Goal: Task Accomplishment & Management: Manage account settings

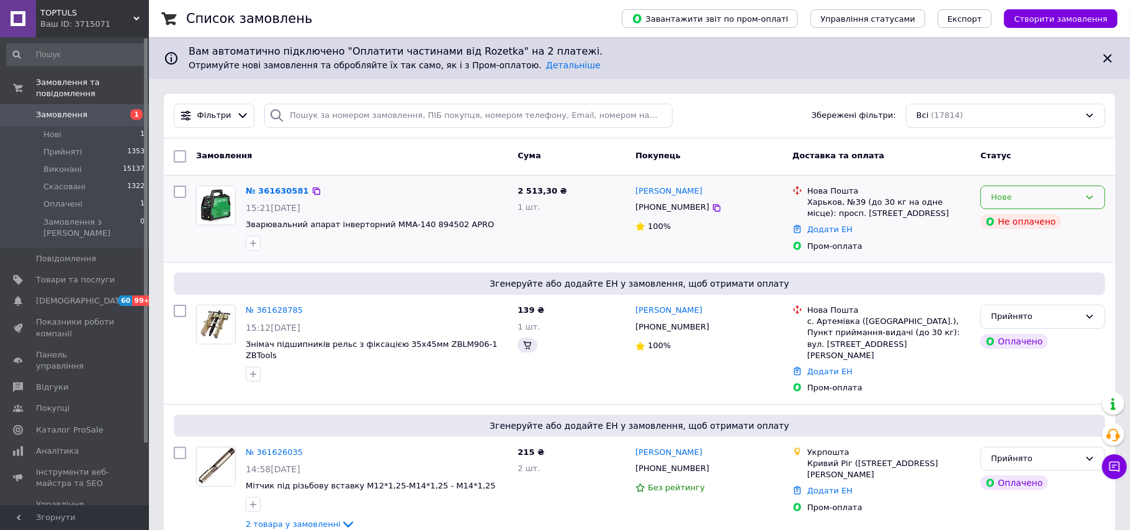
click at [1083, 195] on div "Нове" at bounding box center [1042, 198] width 125 height 24
click at [1016, 228] on li "Прийнято" at bounding box center [1042, 223] width 123 height 23
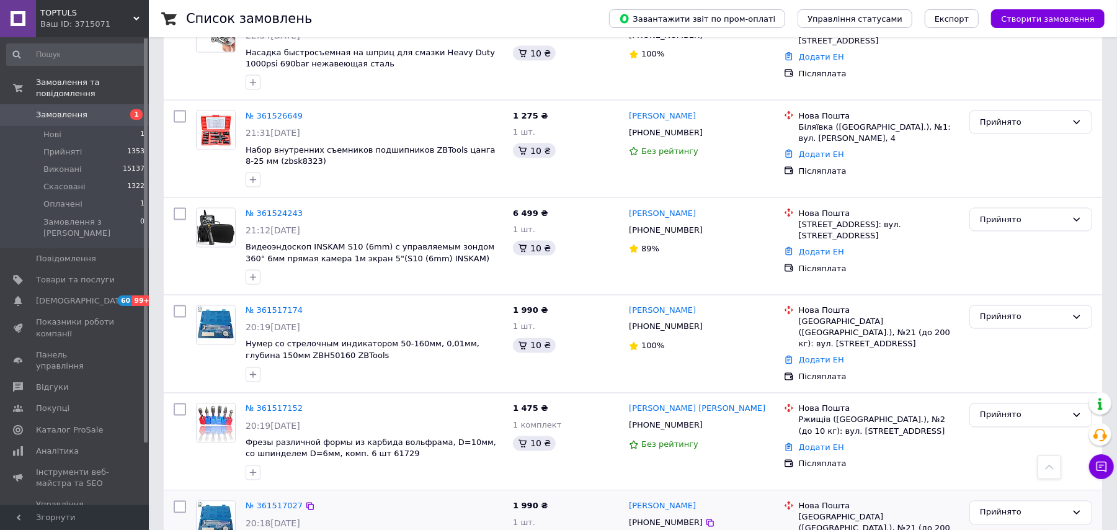
scroll to position [4710, 0]
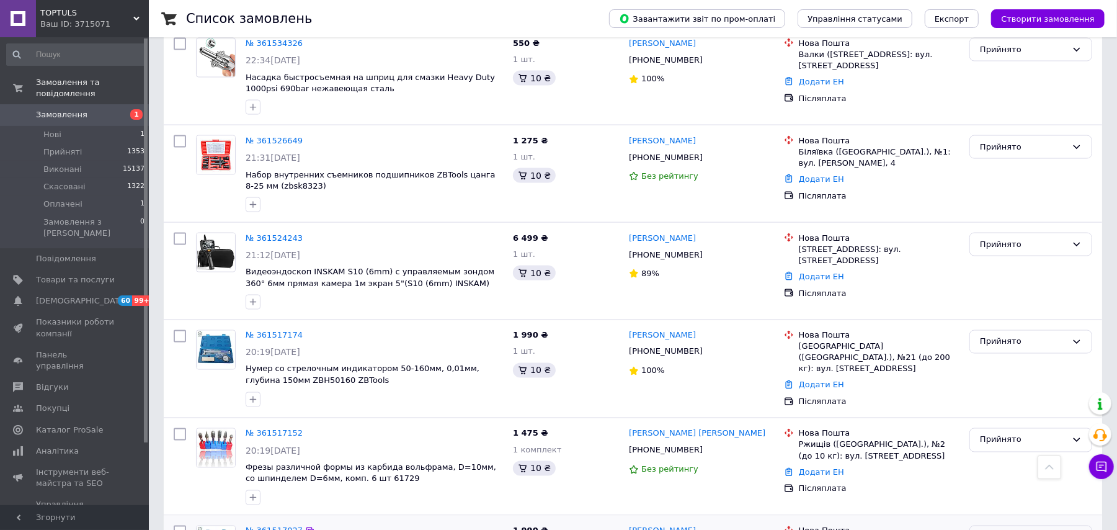
click at [1029, 529] on div "Прийнято" at bounding box center [1023, 537] width 87 height 13
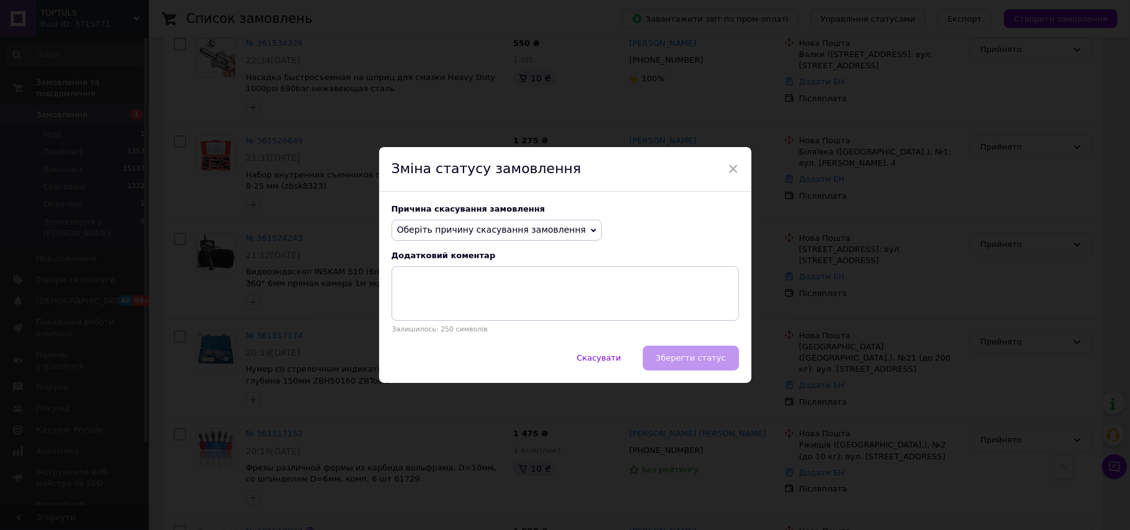
drag, startPoint x: 508, startPoint y: 234, endPoint x: 514, endPoint y: 285, distance: 51.9
click at [508, 233] on span "Оберіть причину скасування замовлення" at bounding box center [491, 230] width 189 height 10
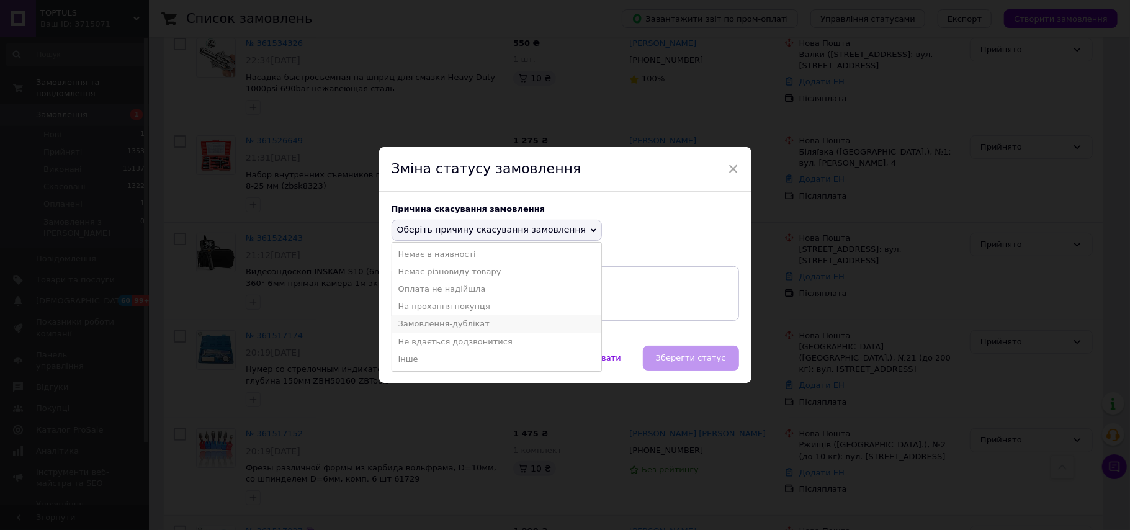
click at [475, 321] on li "Замовлення-дублікат" at bounding box center [497, 323] width 210 height 17
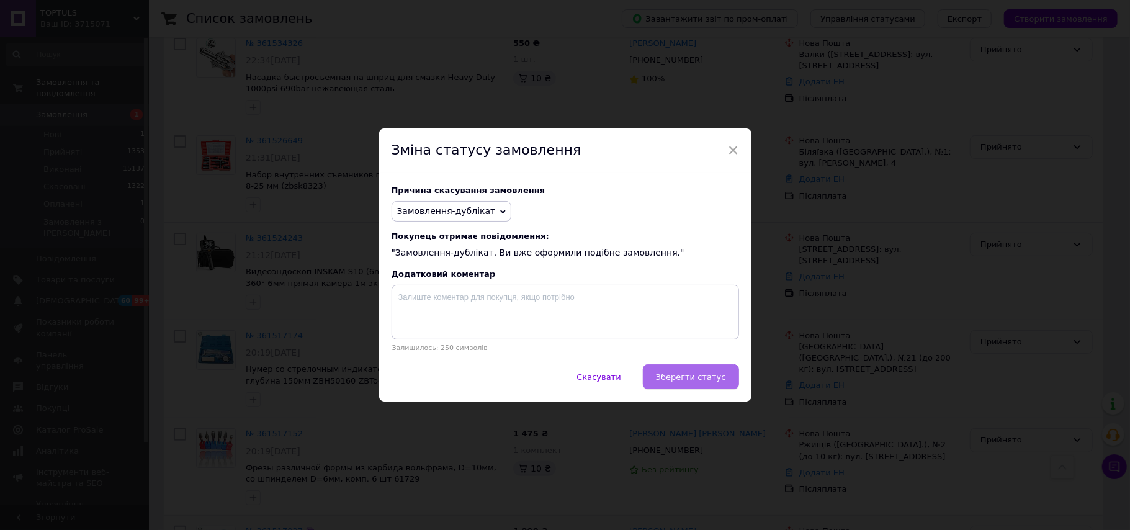
click at [689, 373] on span "Зберегти статус" at bounding box center [691, 376] width 70 height 9
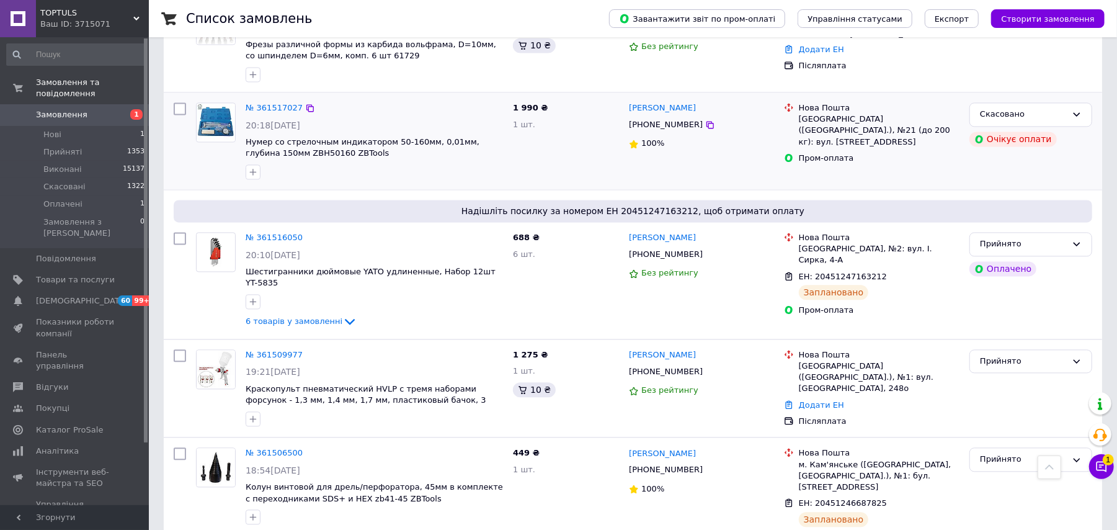
scroll to position [5195, 0]
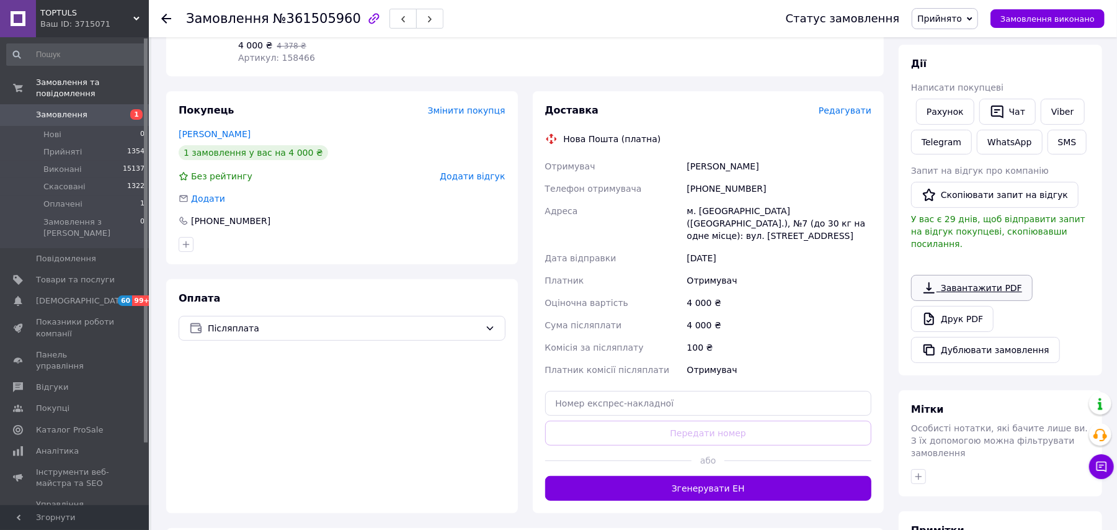
scroll to position [165, 0]
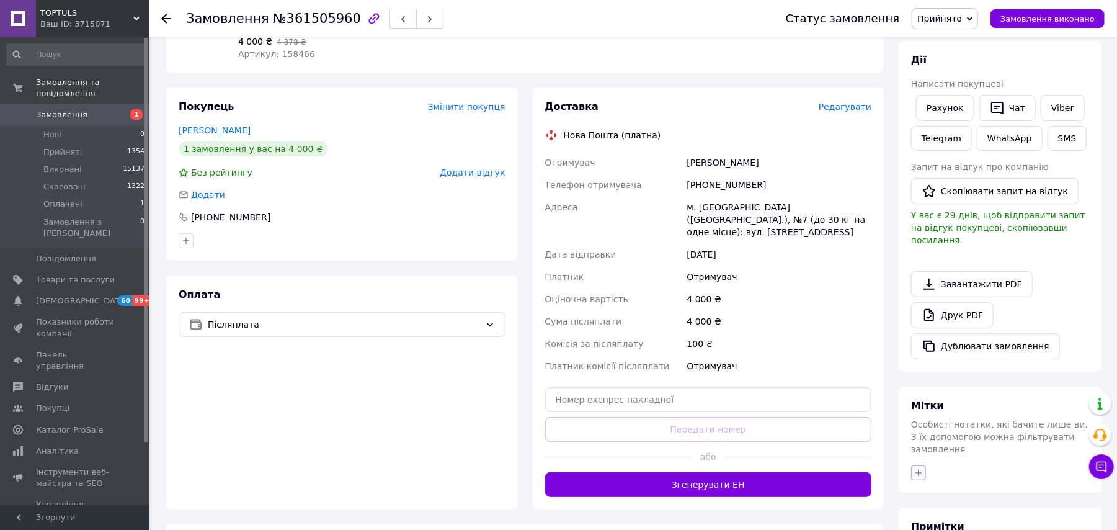
click at [918, 468] on icon "button" at bounding box center [919, 473] width 10 height 10
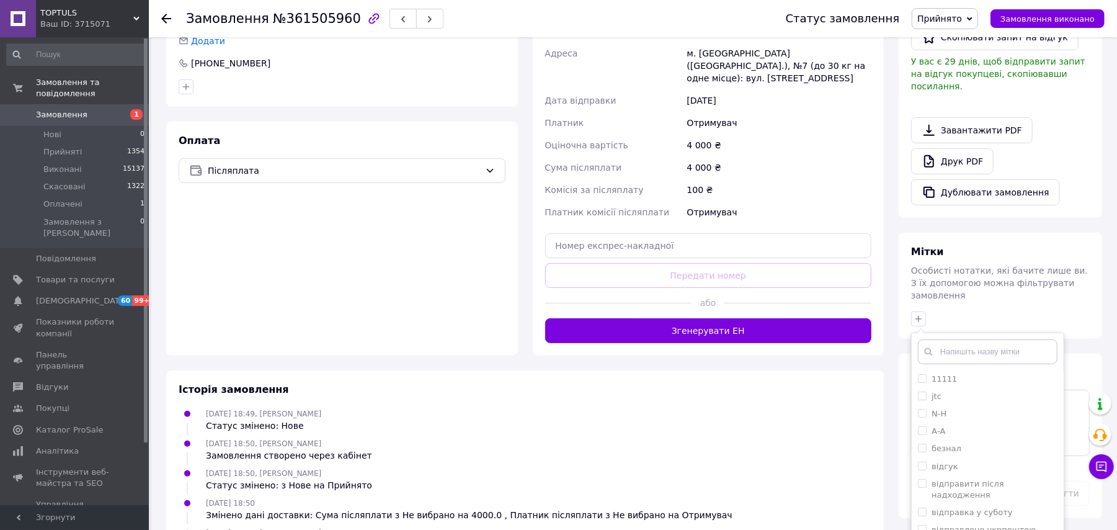
scroll to position [331, 0]
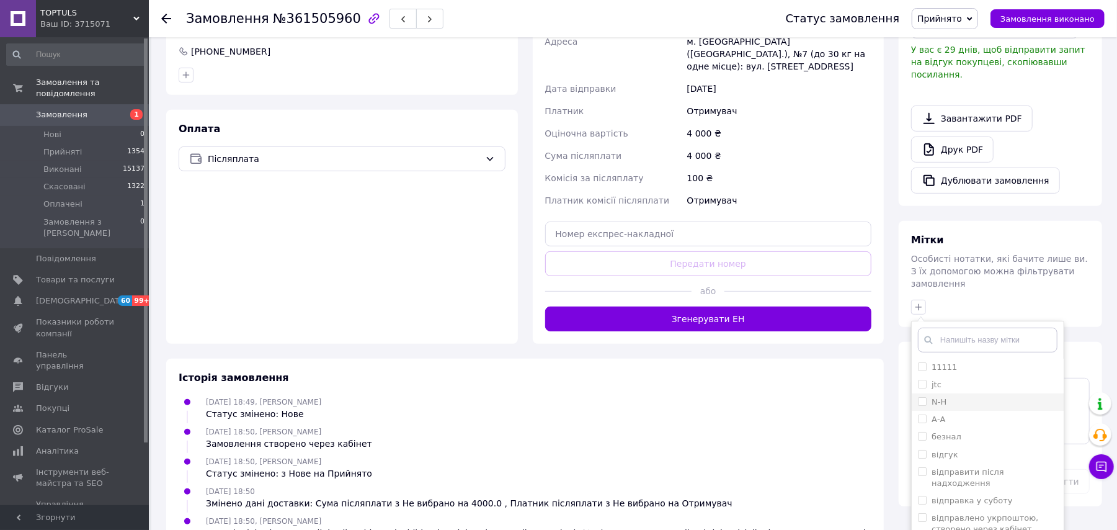
click at [932, 397] on label "N-Н" at bounding box center [939, 401] width 15 height 9
checkbox input "true"
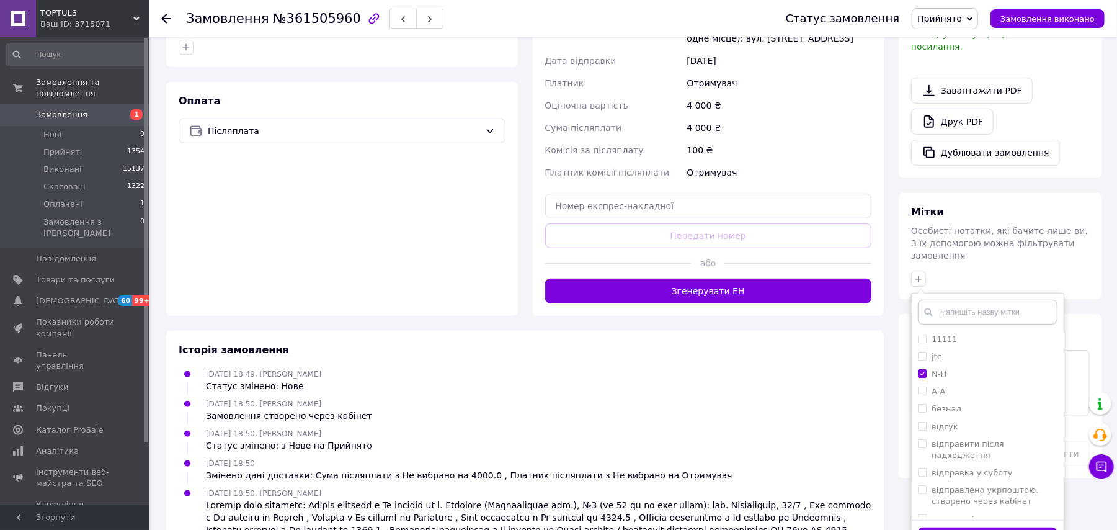
scroll to position [405, 0]
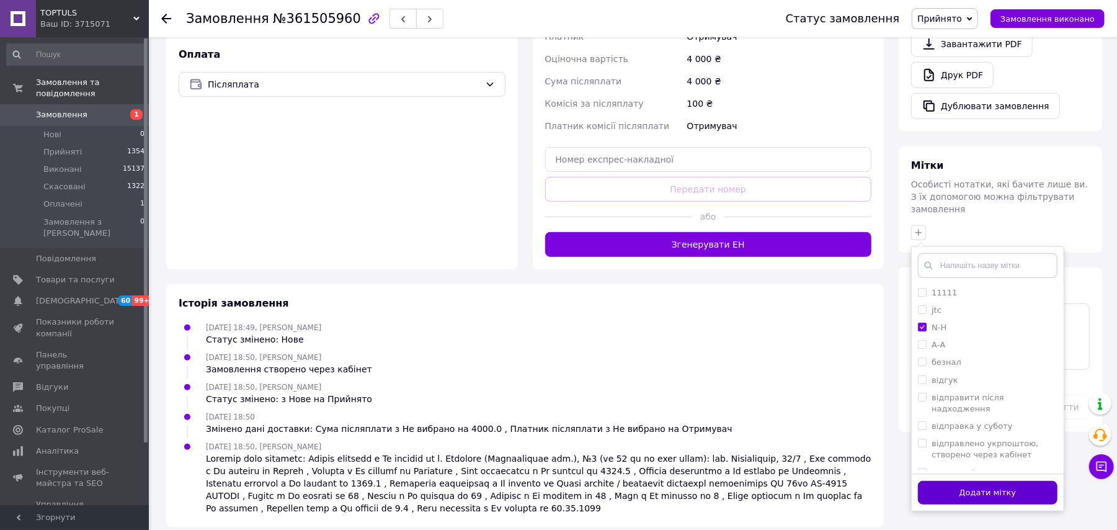
click at [989, 481] on button "Додати мітку" at bounding box center [988, 493] width 140 height 24
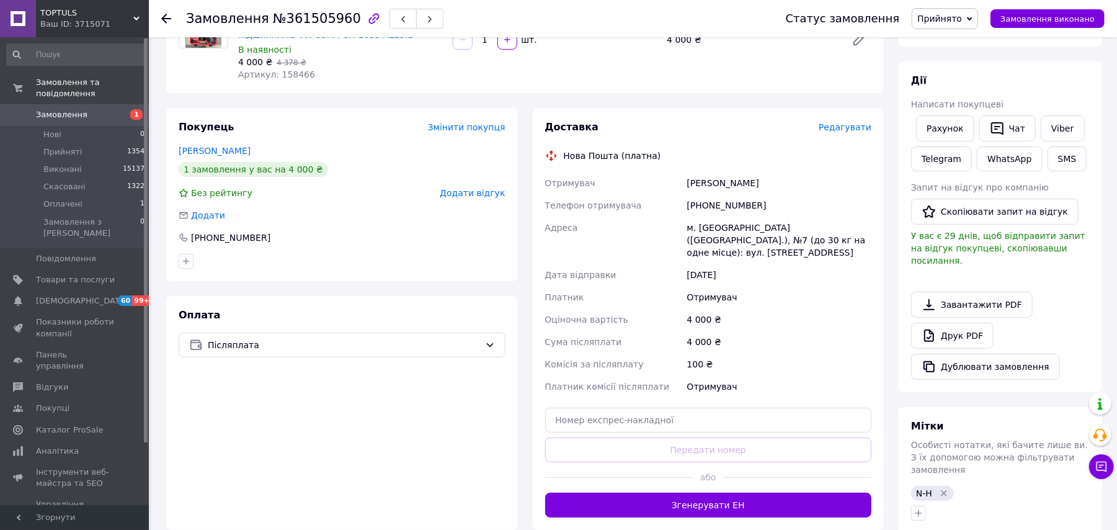
scroll to position [148, 0]
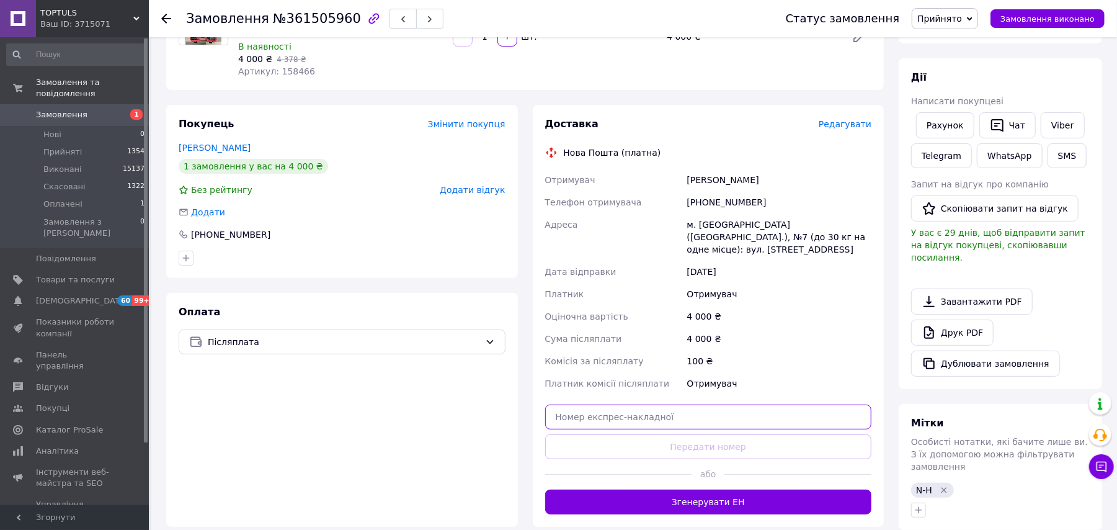
click at [653, 406] on input "text" at bounding box center [708, 417] width 327 height 25
paste input "20451247268156"
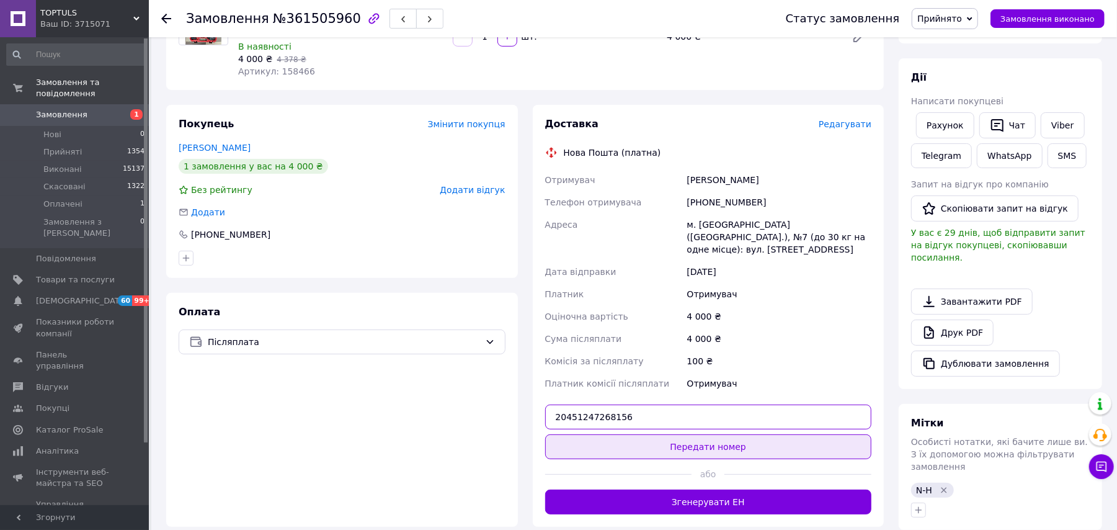
type input "20451247268156"
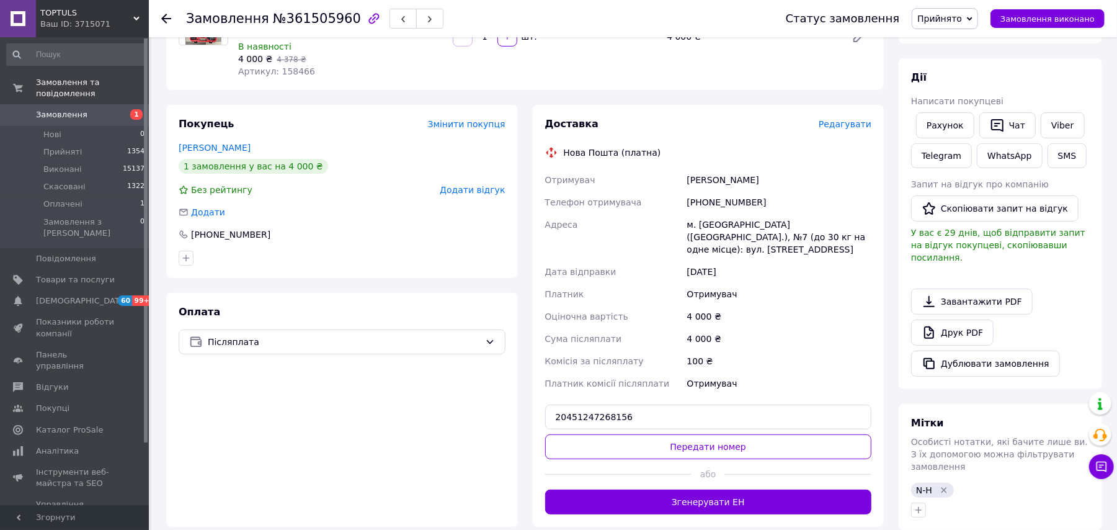
click at [713, 437] on button "Передати номер" at bounding box center [708, 446] width 327 height 25
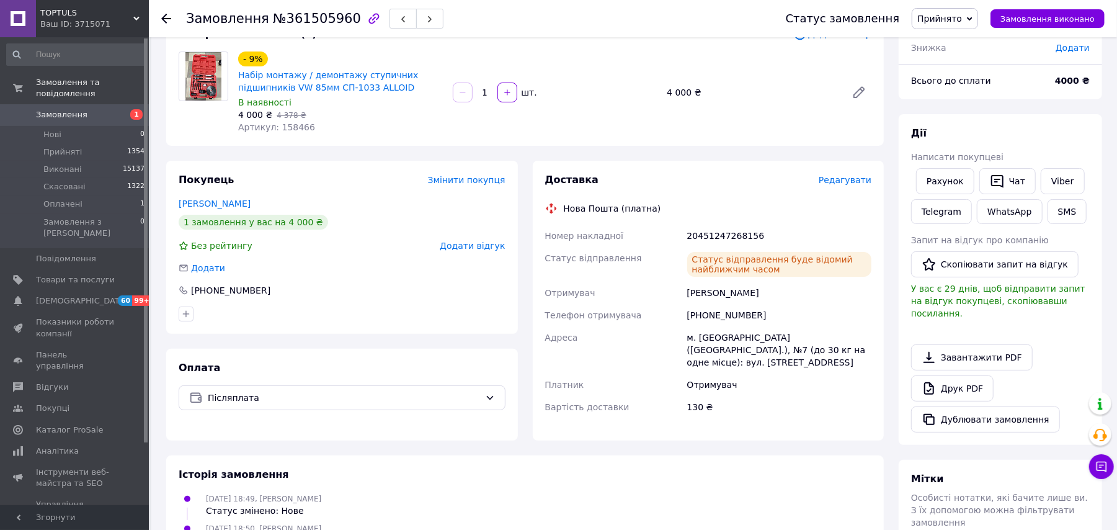
scroll to position [65, 0]
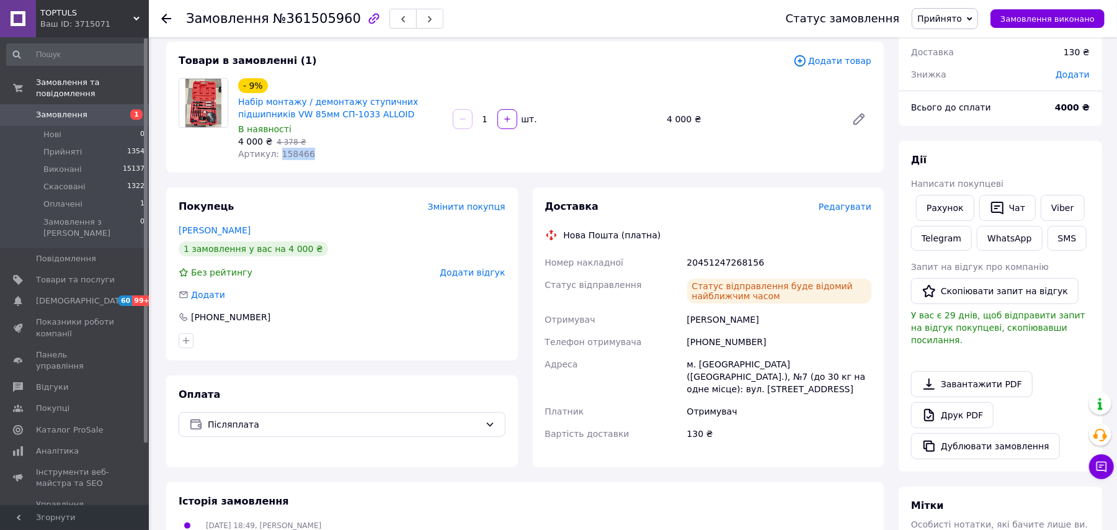
drag, startPoint x: 303, startPoint y: 154, endPoint x: 274, endPoint y: 152, distance: 29.2
click at [274, 152] on div "Артикул: 158466" at bounding box center [340, 154] width 205 height 12
copy span "158466"
click at [321, 150] on div "Артикул: 158466" at bounding box center [340, 154] width 205 height 12
drag, startPoint x: 319, startPoint y: 150, endPoint x: 281, endPoint y: 154, distance: 38.1
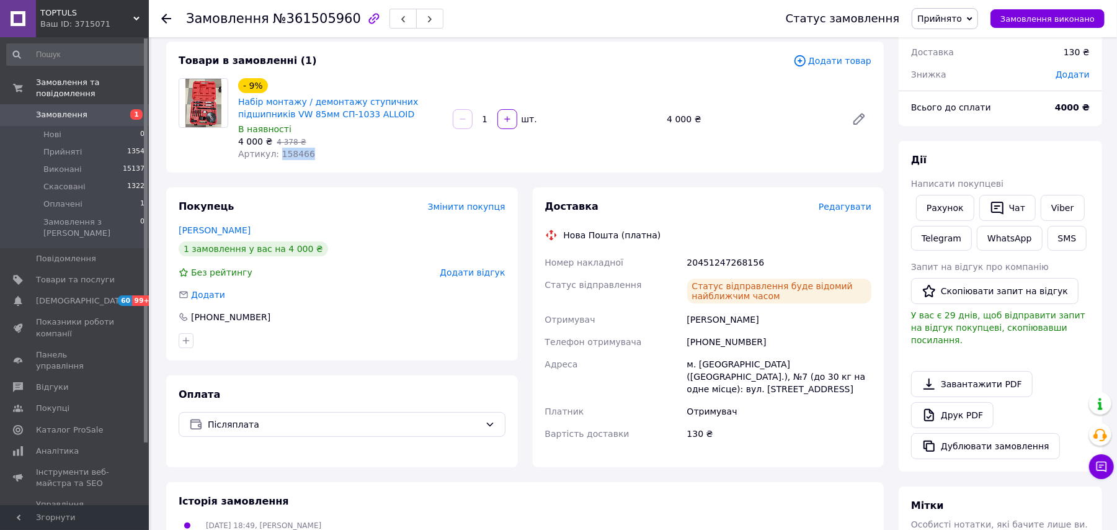
click at [281, 154] on div "Артикул: 158466" at bounding box center [340, 154] width 205 height 12
drag, startPoint x: 402, startPoint y: 113, endPoint x: 238, endPoint y: 101, distance: 164.3
click at [238, 101] on span "Набір монтажу / демонтажу ступичних підшипників VW 85мм СП-1033 ALLOID" at bounding box center [340, 108] width 205 height 25
copy link "Набір монтажу / демонтажу ступичних підшипників VW 85мм СП-1033 ALLOID"
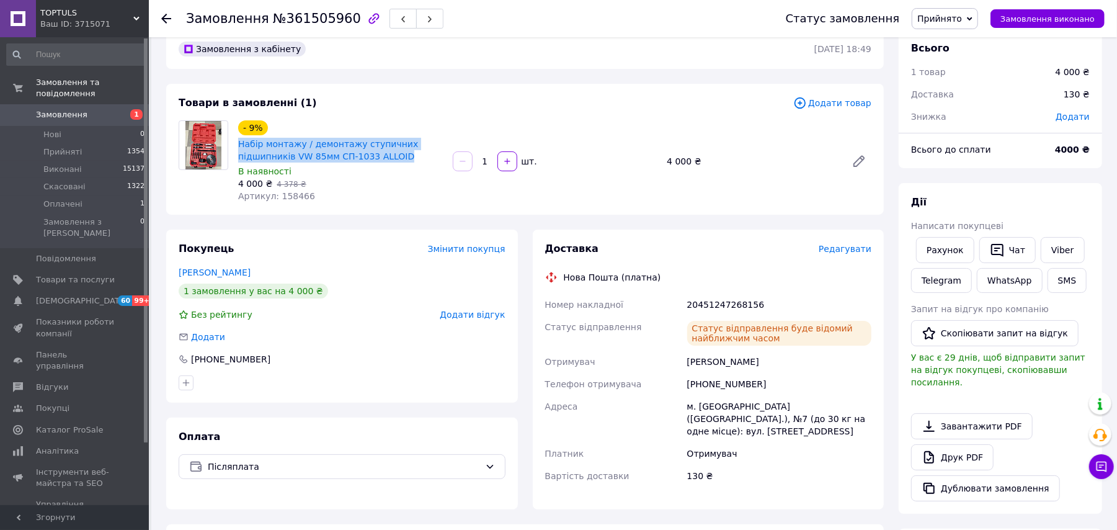
scroll to position [0, 0]
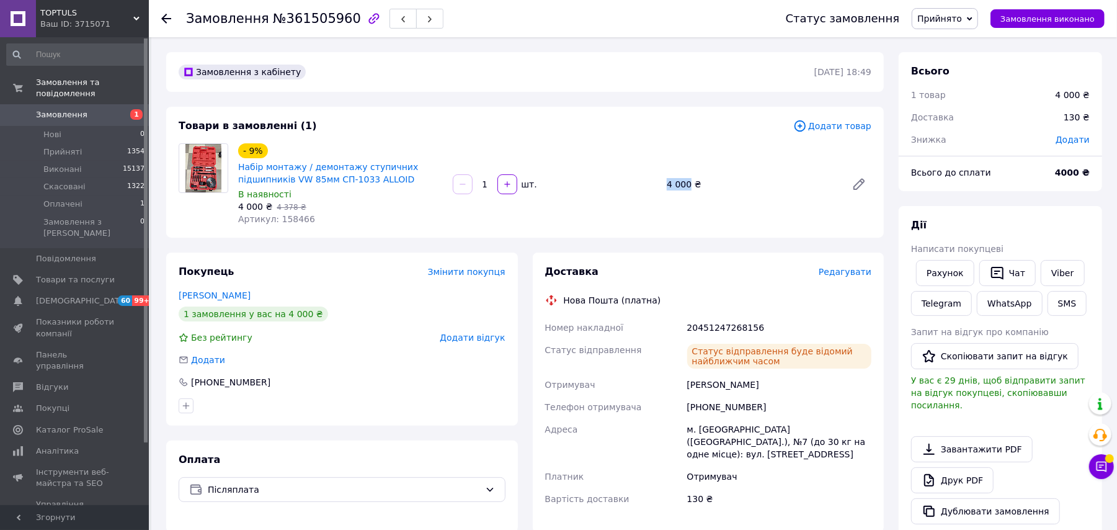
drag, startPoint x: 686, startPoint y: 180, endPoint x: 668, endPoint y: 182, distance: 18.1
click at [668, 182] on div "4 000 ₴" at bounding box center [752, 184] width 180 height 17
copy div "4 000"
drag, startPoint x: 308, startPoint y: 218, endPoint x: 277, endPoint y: 216, distance: 31.1
click at [277, 216] on div "Артикул: 158466" at bounding box center [340, 219] width 205 height 12
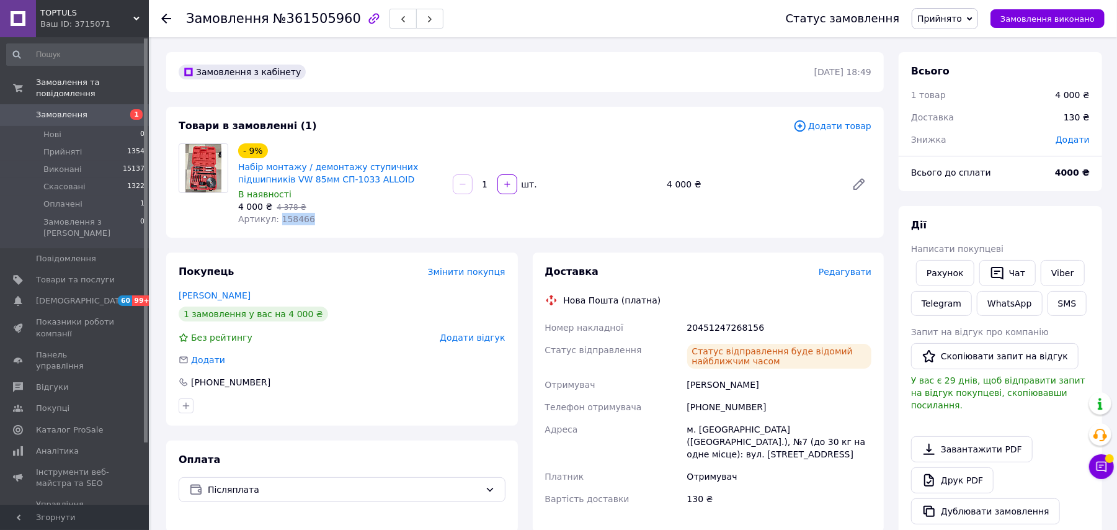
copy span "158466"
drag, startPoint x: 784, startPoint y: 321, endPoint x: 685, endPoint y: 316, distance: 99.4
click at [685, 316] on div "20451247268156" at bounding box center [779, 327] width 189 height 22
copy div "20451247268156"
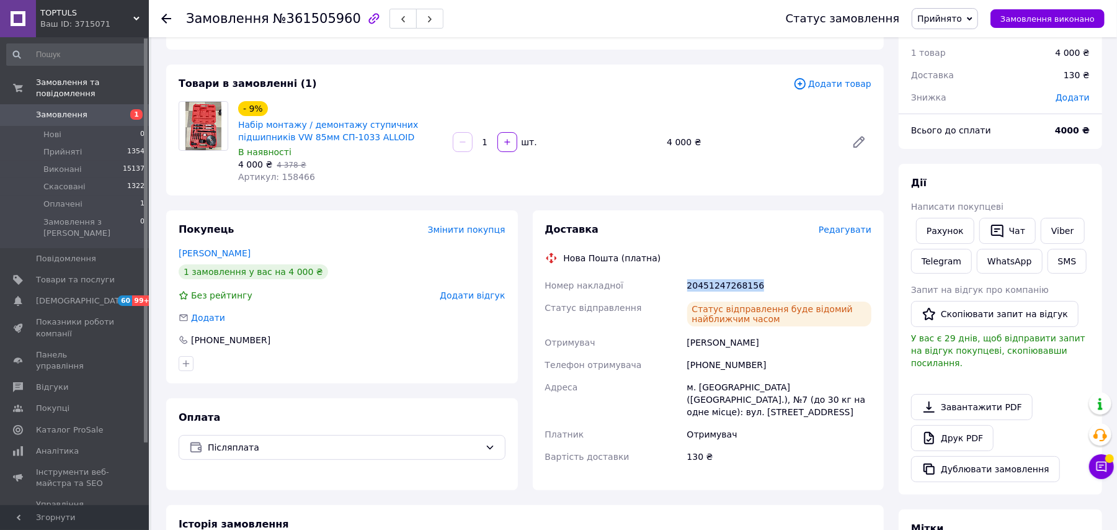
scroll to position [83, 0]
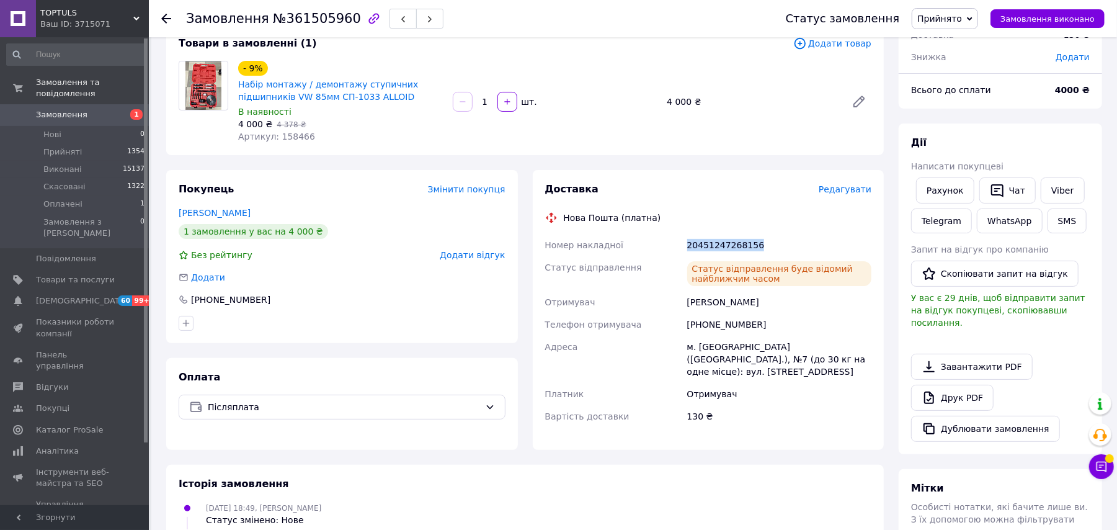
copy div "20451247268156"
click at [1055, 189] on link "Viber" at bounding box center [1062, 190] width 43 height 26
click at [1062, 194] on link "Viber" at bounding box center [1062, 190] width 43 height 26
click at [767, 239] on div "20451247268156" at bounding box center [779, 245] width 189 height 22
drag, startPoint x: 760, startPoint y: 244, endPoint x: 680, endPoint y: 241, distance: 80.1
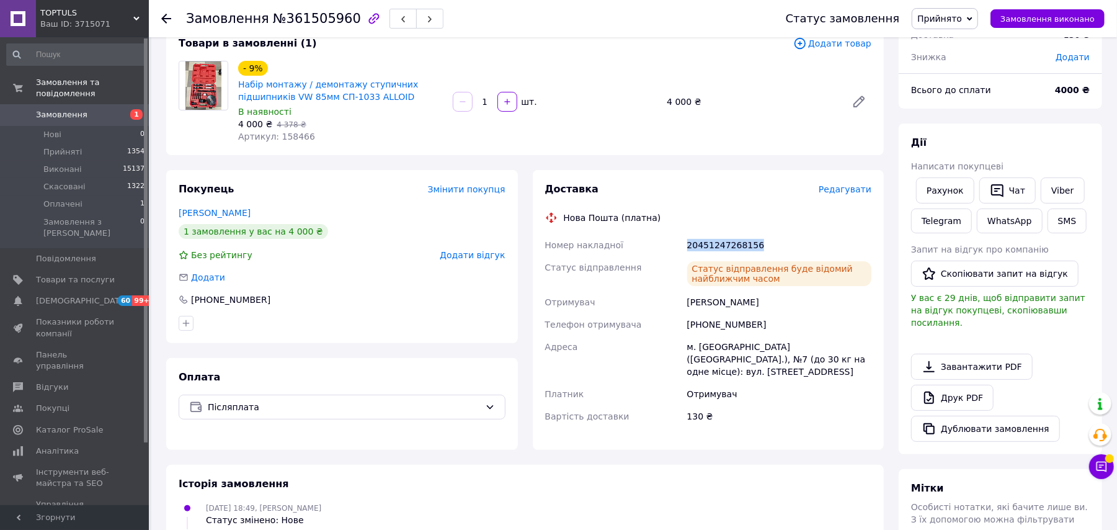
click at [680, 241] on div "Номер накладної 20451247268156 Статус відправлення Статус відправлення буде від…" at bounding box center [709, 331] width 332 height 194
copy div "Номер накладної 20451247268156"
click at [741, 212] on div "Нова Пошта (платна)" at bounding box center [708, 218] width 333 height 12
click at [973, 386] on link "Друк PDF" at bounding box center [952, 398] width 83 height 26
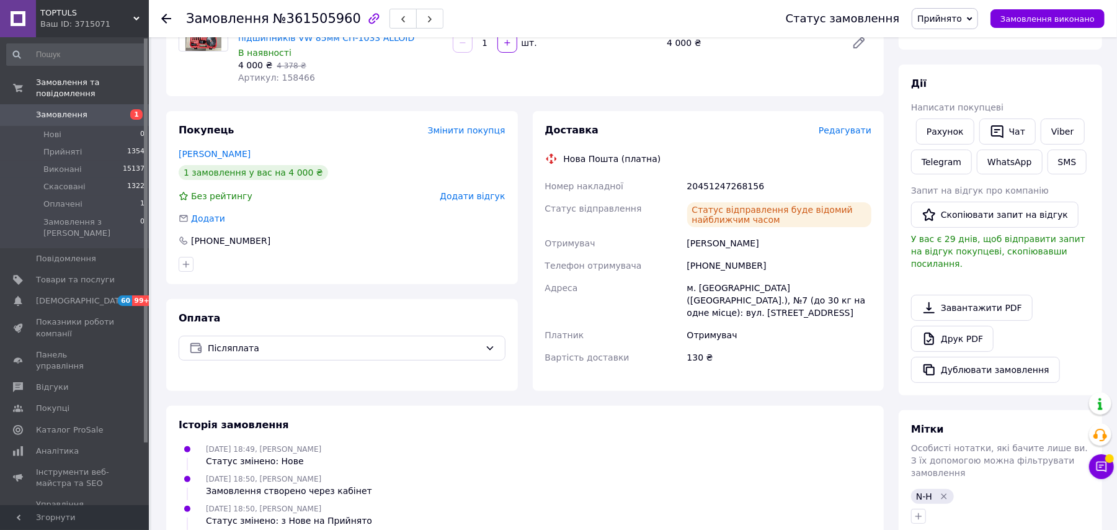
scroll to position [0, 0]
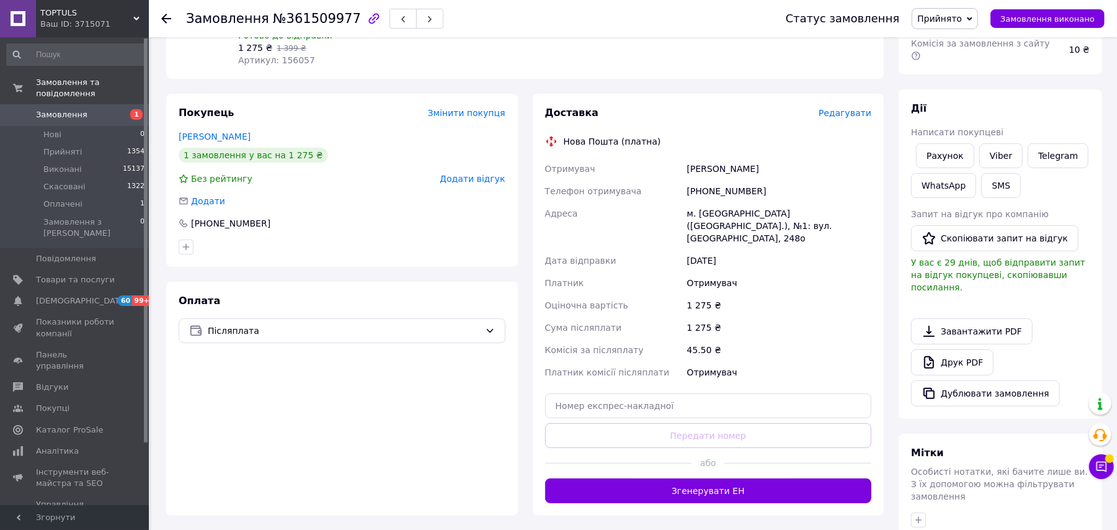
scroll to position [331, 0]
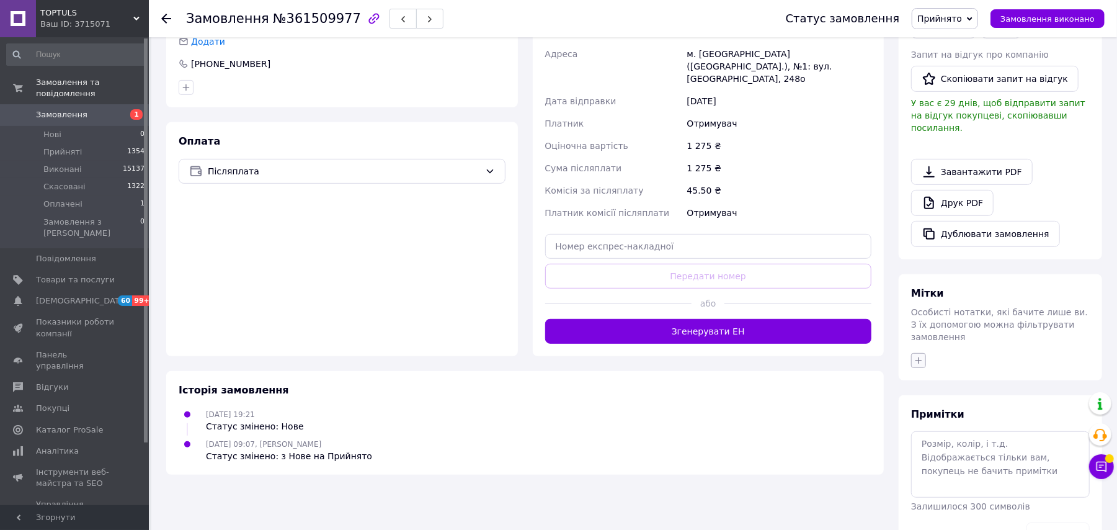
click at [921, 356] on icon "button" at bounding box center [919, 361] width 10 height 10
click at [946, 450] on label "N-Н" at bounding box center [939, 454] width 15 height 9
checkbox input "true"
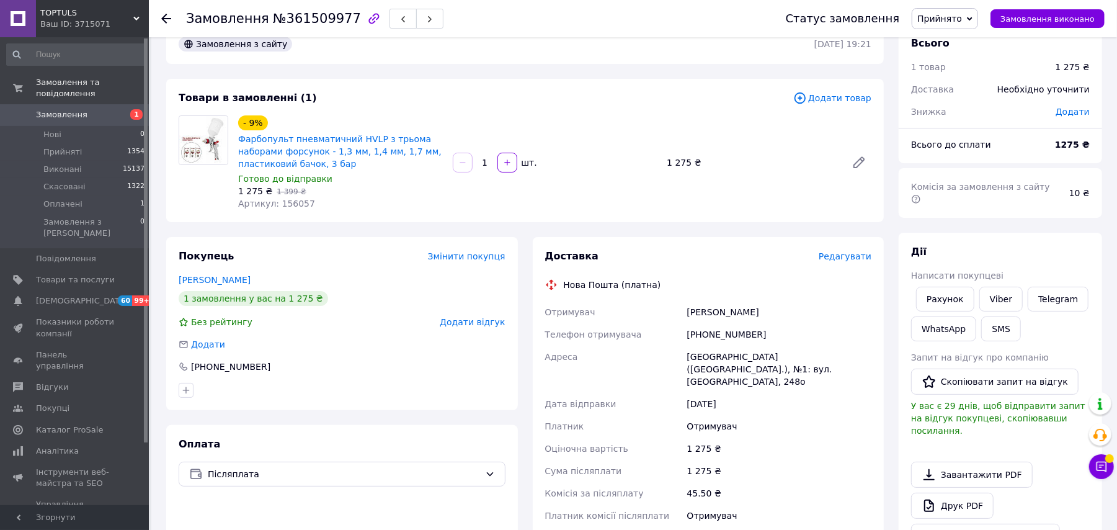
scroll to position [0, 0]
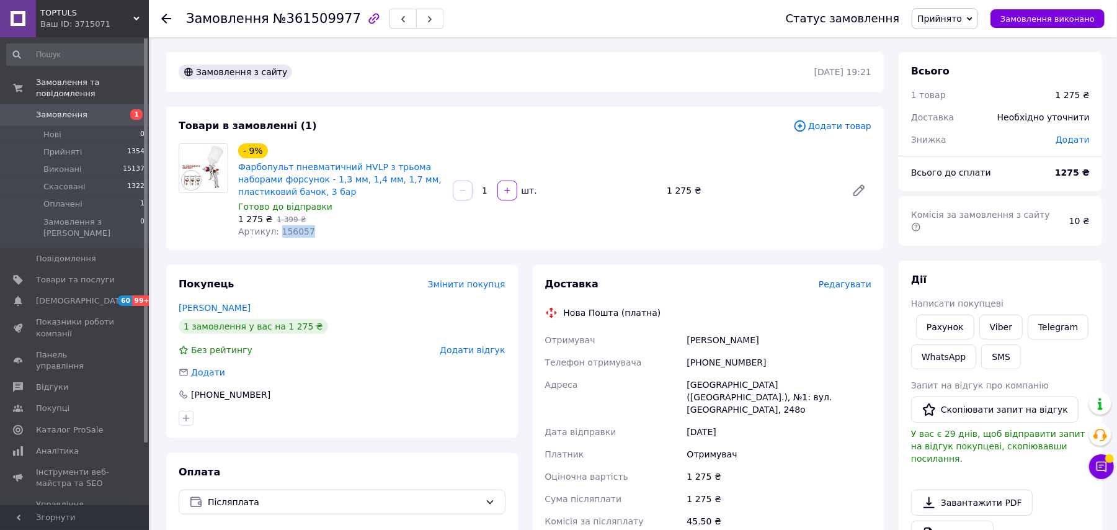
drag, startPoint x: 311, startPoint y: 234, endPoint x: 275, endPoint y: 231, distance: 36.1
click at [275, 231] on div "Артикул: 156057" at bounding box center [340, 231] width 205 height 12
copy span "156057"
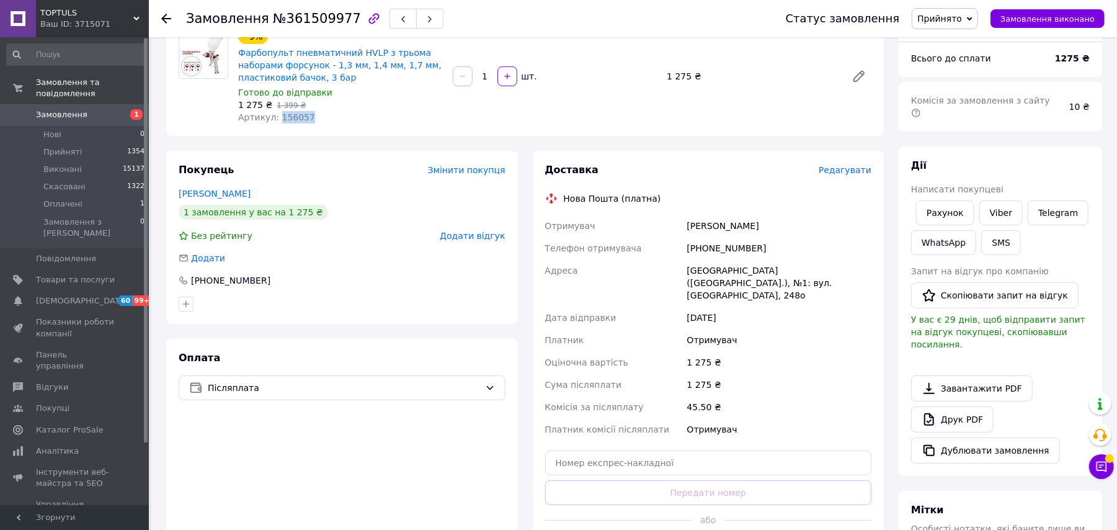
scroll to position [248, 0]
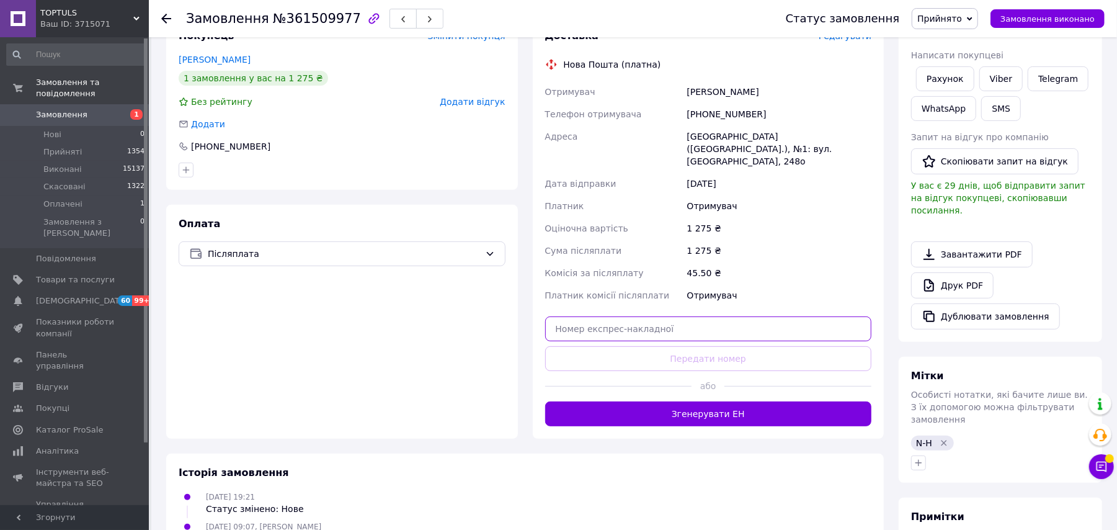
click at [702, 324] on input "text" at bounding box center [708, 328] width 327 height 25
paste input "20451247282778"
type input "20451247282778"
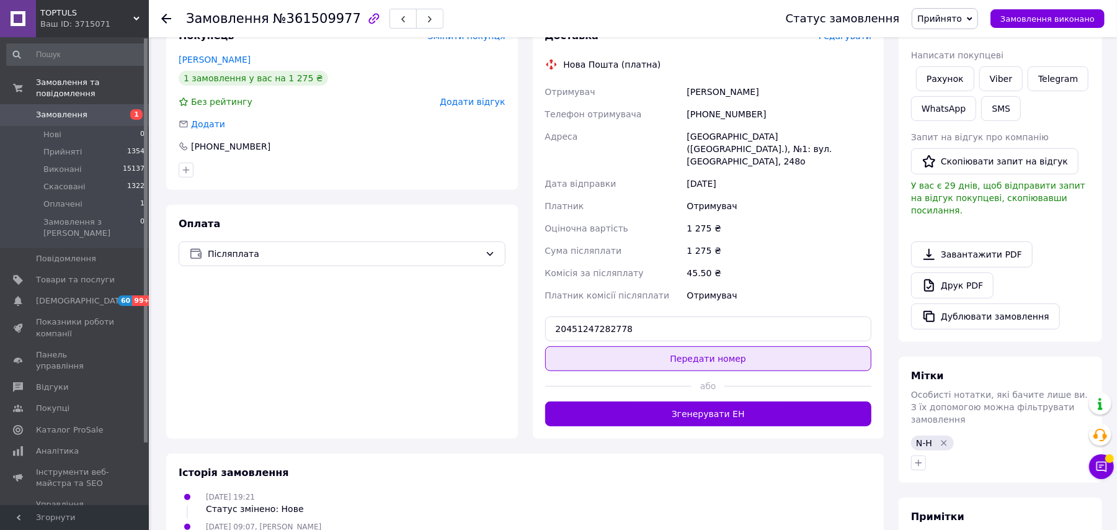
click at [745, 346] on button "Передати номер" at bounding box center [708, 358] width 327 height 25
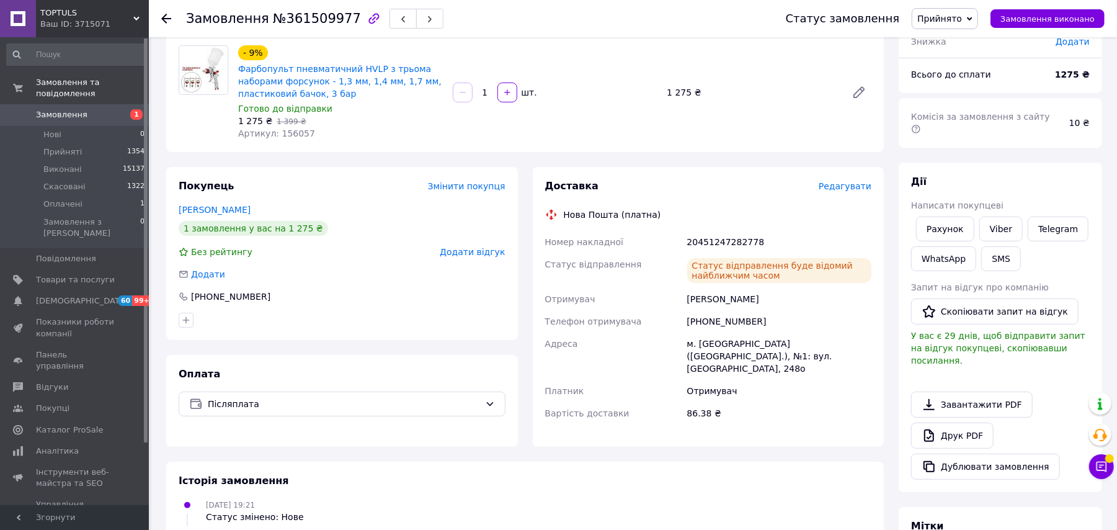
scroll to position [0, 0]
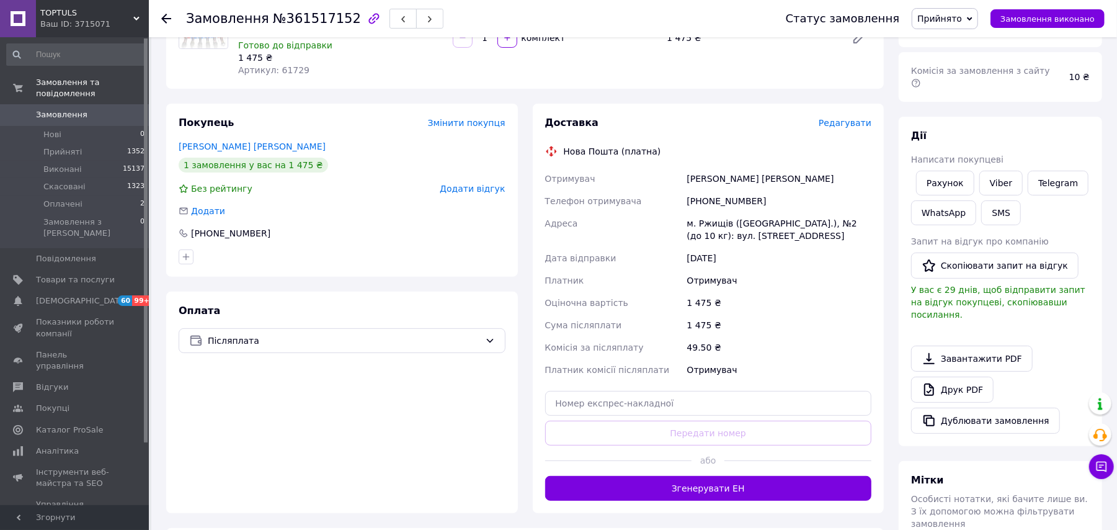
scroll to position [248, 0]
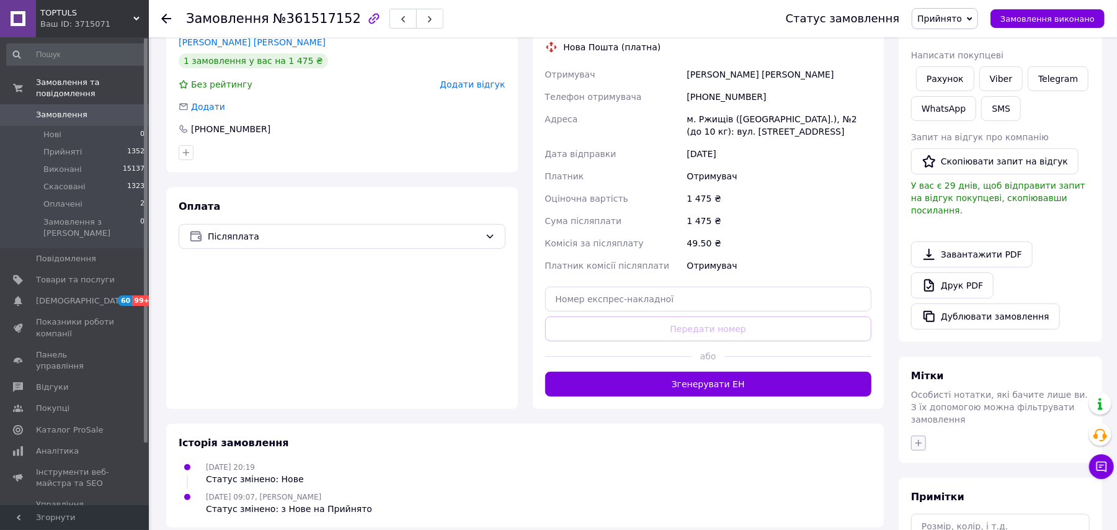
click at [914, 438] on icon "button" at bounding box center [919, 443] width 10 height 10
click at [924, 529] on input "N-Н" at bounding box center [922, 537] width 8 height 8
checkbox input "true"
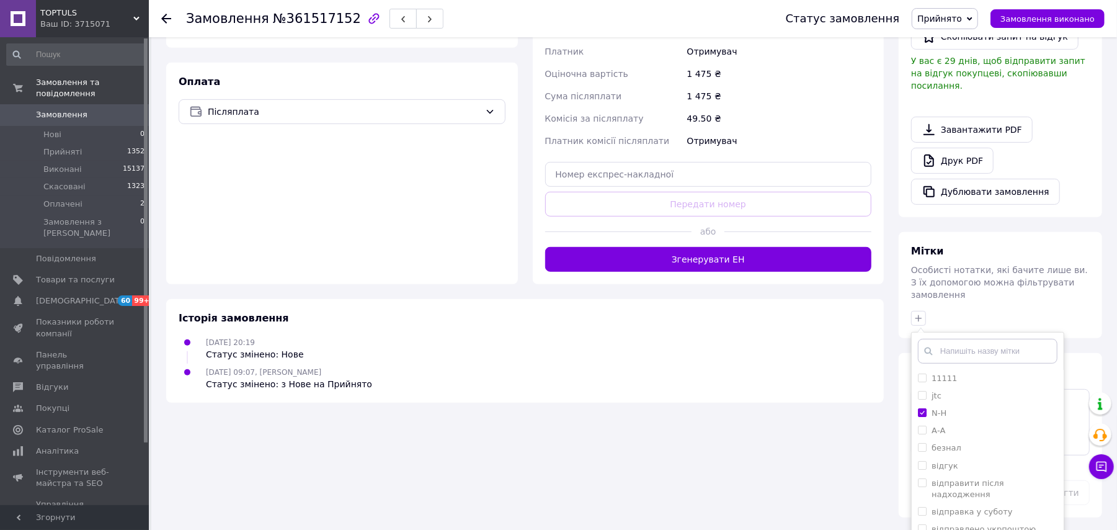
scroll to position [405, 0]
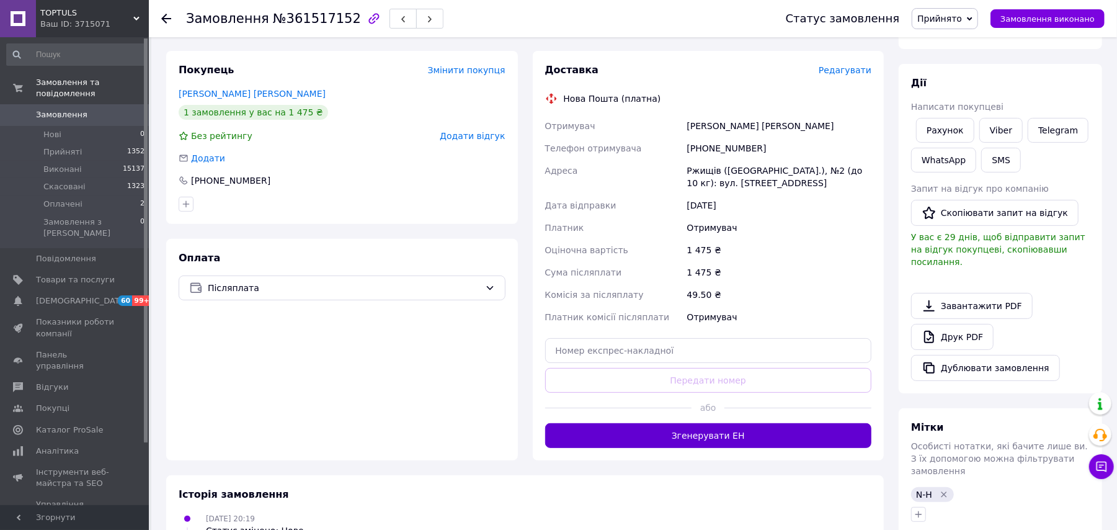
scroll to position [248, 0]
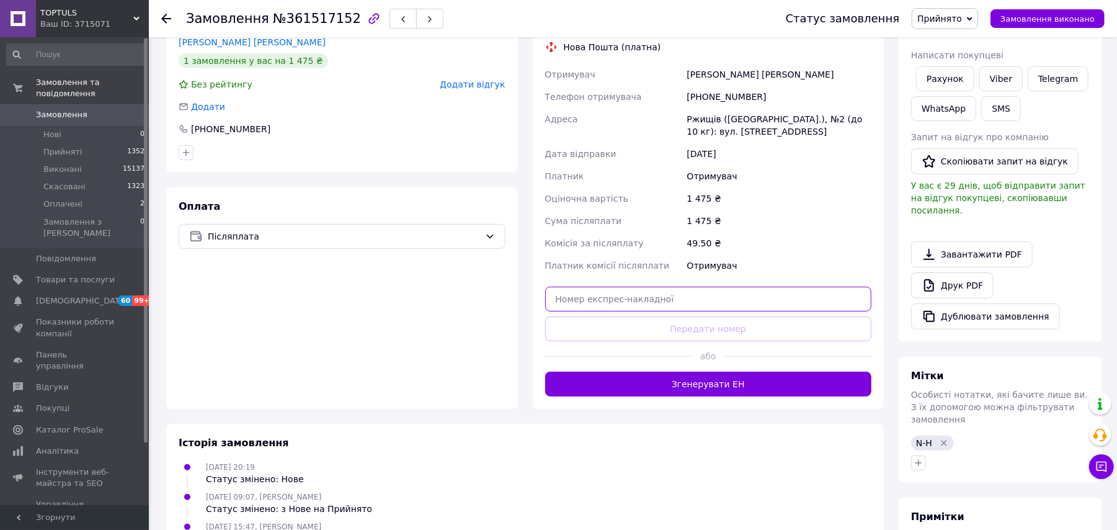
click at [671, 291] on input "text" at bounding box center [708, 299] width 327 height 25
paste input "20451247289279"
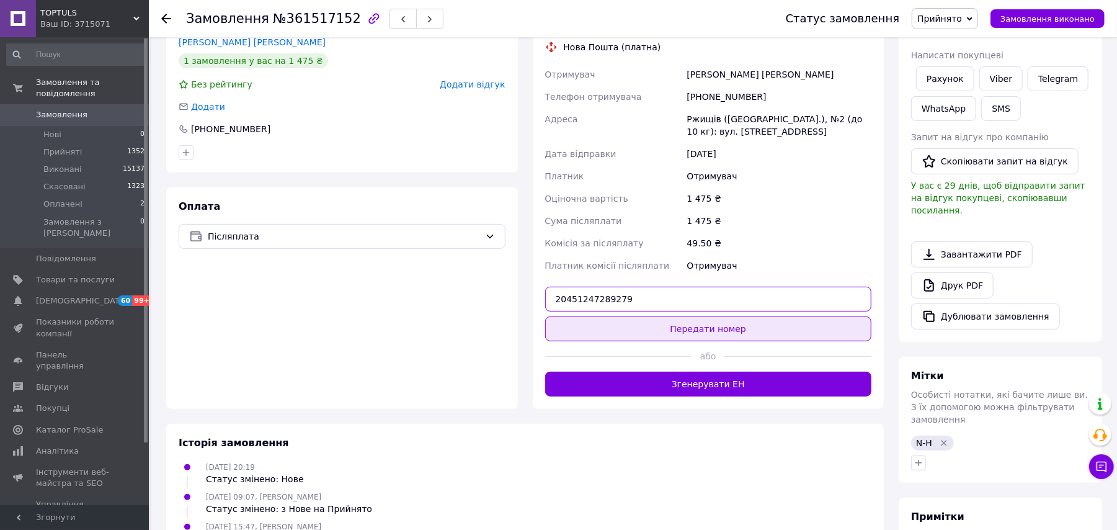
type input "20451247289279"
click at [733, 318] on button "Передати номер" at bounding box center [708, 328] width 327 height 25
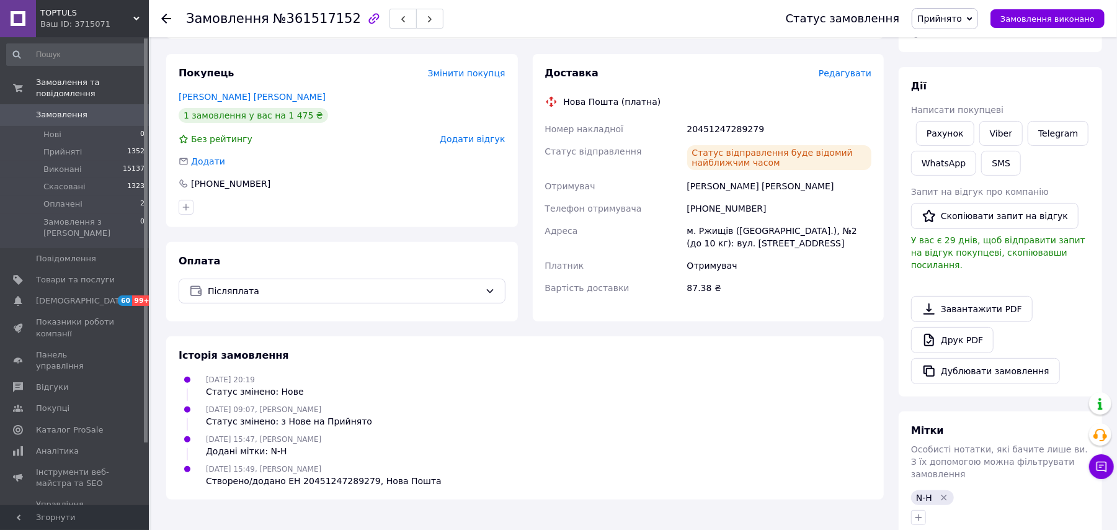
scroll to position [83, 0]
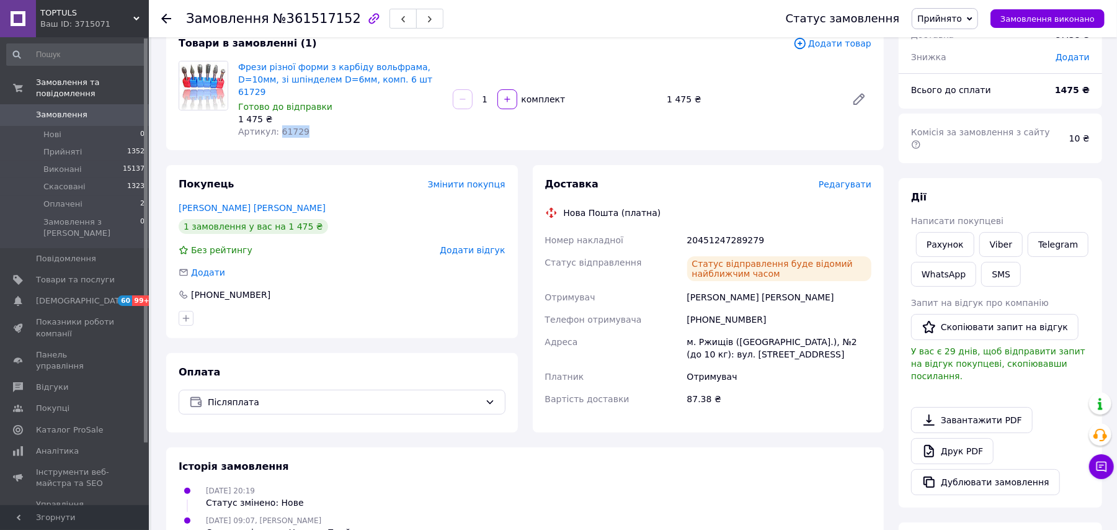
drag, startPoint x: 311, startPoint y: 118, endPoint x: 325, endPoint y: 134, distance: 21.1
click at [278, 125] on div "Артикул: 61729" at bounding box center [340, 131] width 205 height 12
copy span "1729"
click at [356, 125] on div "Артикул: 61729" at bounding box center [340, 131] width 205 height 12
click at [333, 125] on div "Артикул: 61729" at bounding box center [340, 131] width 205 height 12
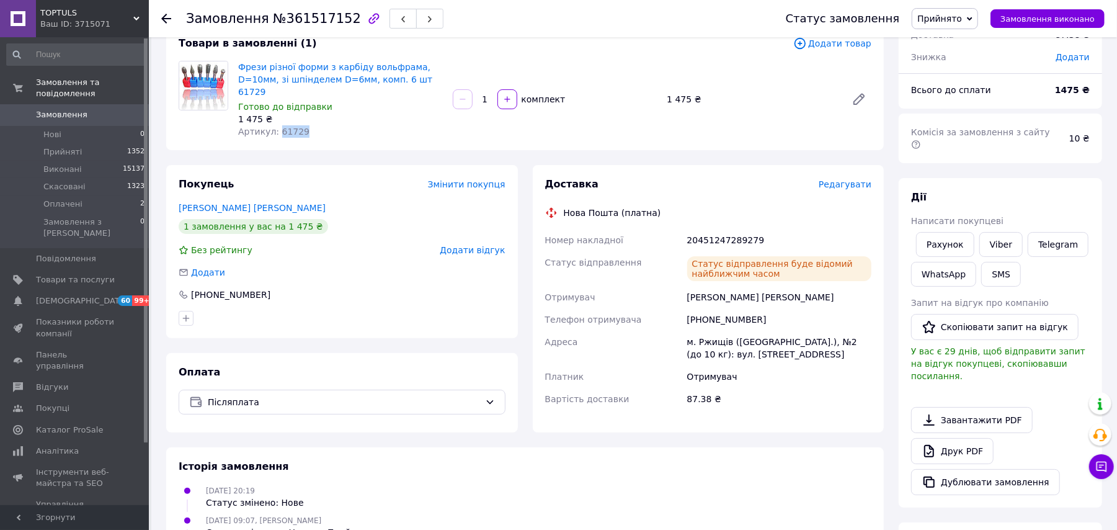
drag, startPoint x: 311, startPoint y: 114, endPoint x: 278, endPoint y: 117, distance: 33.6
click at [275, 125] on div "Артикул: 61729" at bounding box center [340, 131] width 205 height 12
copy span "61729"
drag, startPoint x: 763, startPoint y: 223, endPoint x: 715, endPoint y: 230, distance: 48.2
click at [685, 229] on div "20451247289279" at bounding box center [779, 240] width 189 height 22
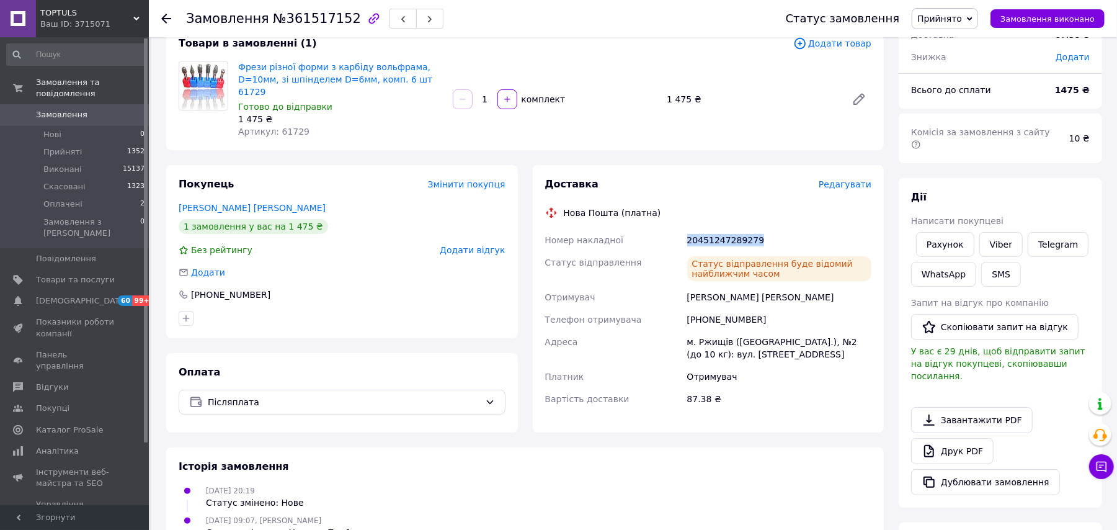
copy div "20451247289279"
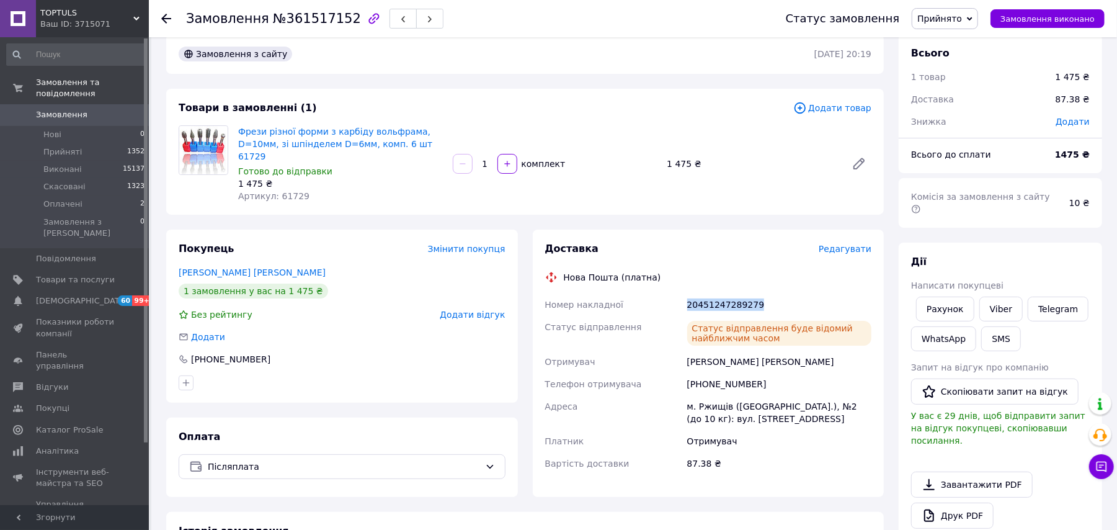
scroll to position [0, 0]
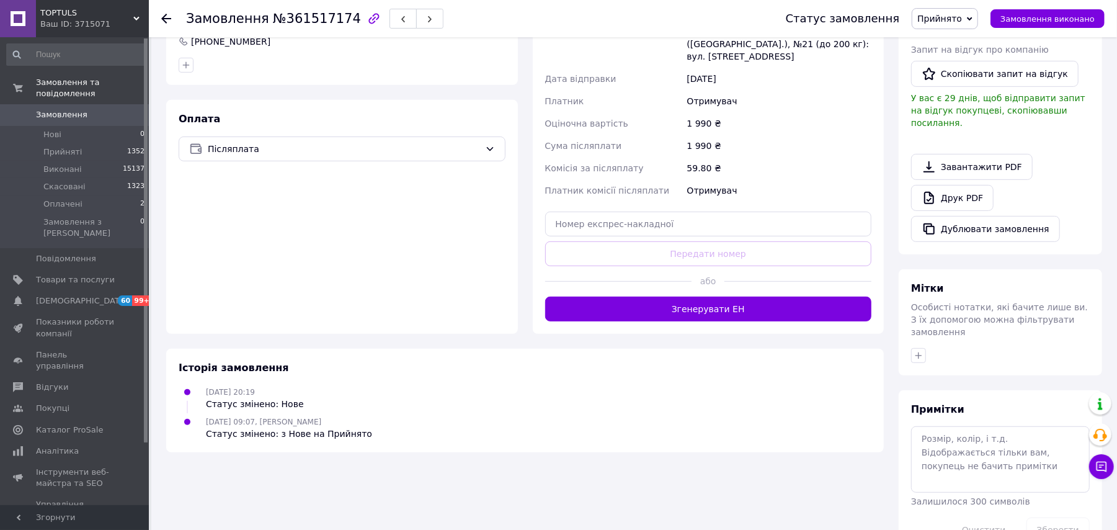
scroll to position [340, 0]
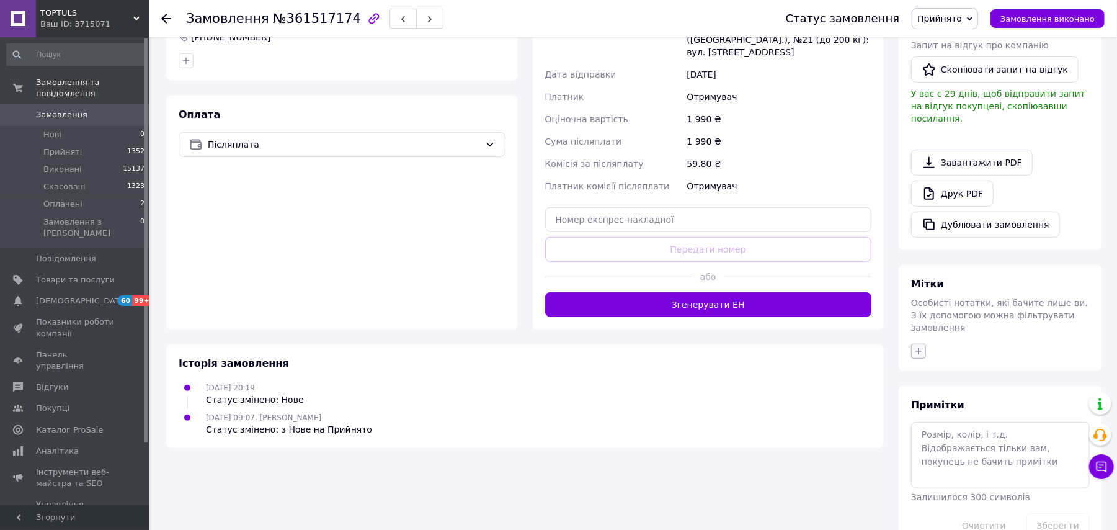
click at [916, 346] on icon "button" at bounding box center [919, 351] width 10 height 10
click at [921, 441] on input "N-Н" at bounding box center [922, 445] width 8 height 8
checkbox input "true"
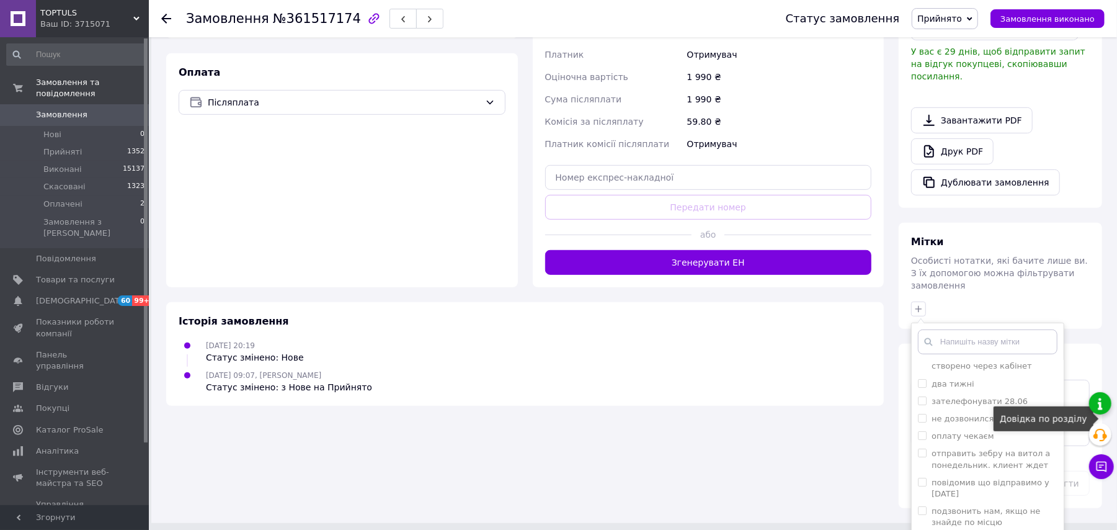
scroll to position [405, 0]
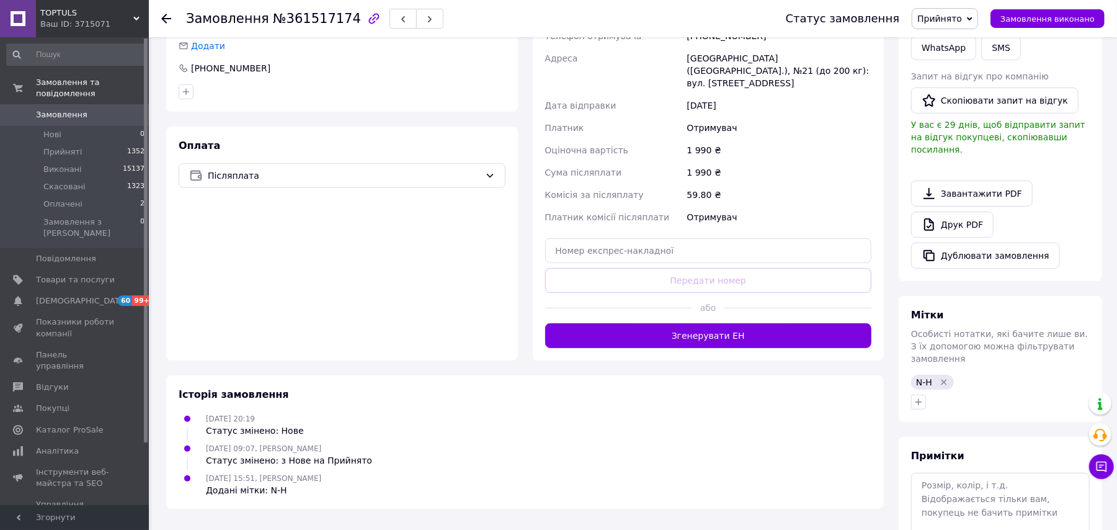
scroll to position [331, 0]
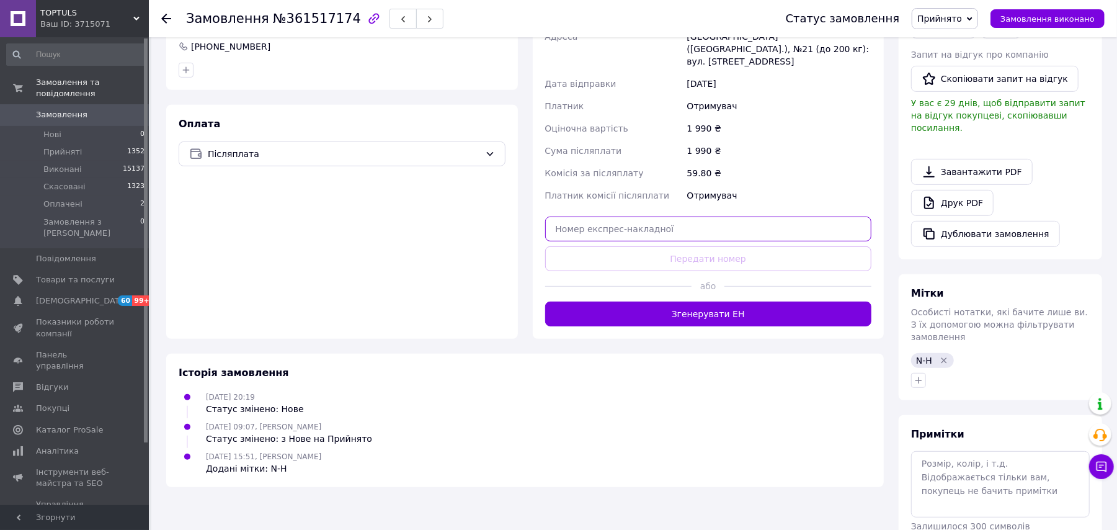
click at [619, 217] on input "text" at bounding box center [708, 229] width 327 height 25
drag, startPoint x: 619, startPoint y: 204, endPoint x: 620, endPoint y: 212, distance: 8.8
paste input "20451247295178"
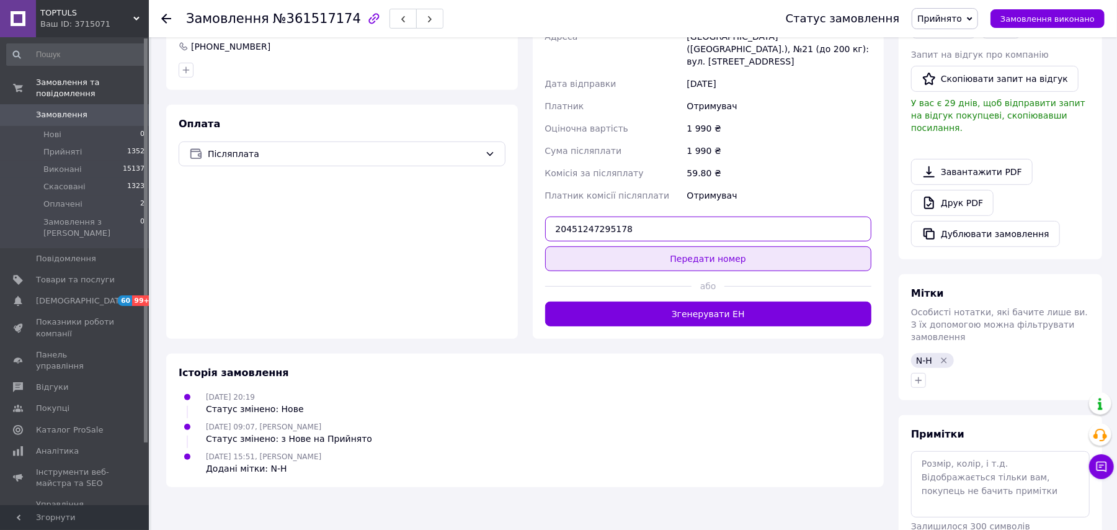
type input "20451247295178"
click at [698, 246] on button "Передати номер" at bounding box center [708, 258] width 327 height 25
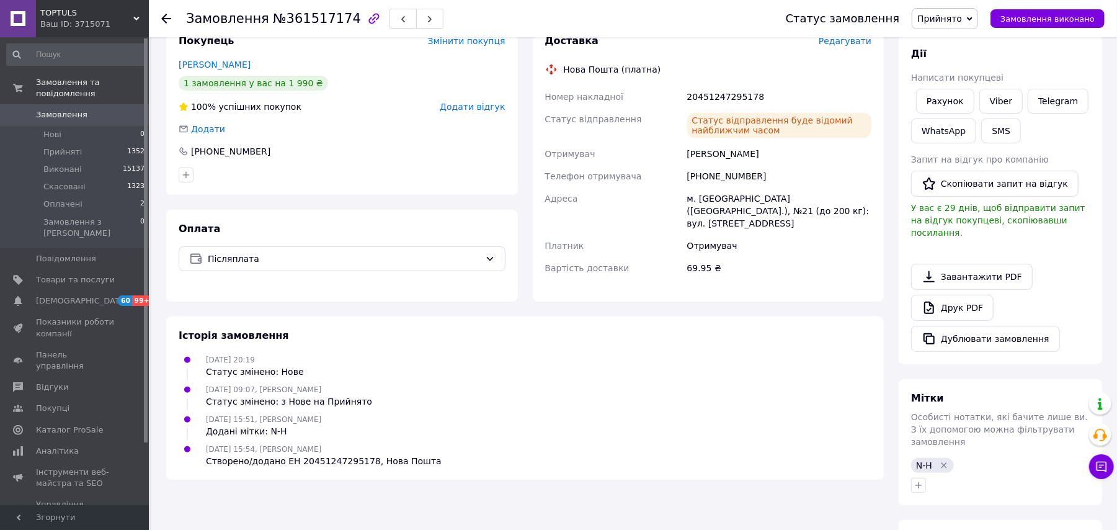
scroll to position [83, 0]
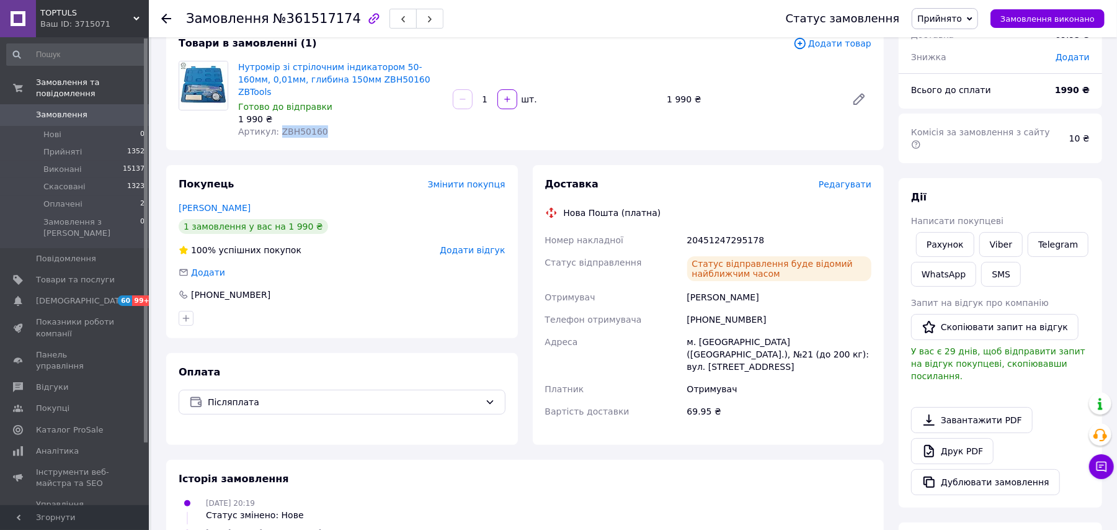
drag, startPoint x: 313, startPoint y: 113, endPoint x: 274, endPoint y: 113, distance: 39.1
click at [274, 125] on div "Артикул: ZBH50160" at bounding box center [340, 131] width 205 height 12
copy span "ZBH50160"
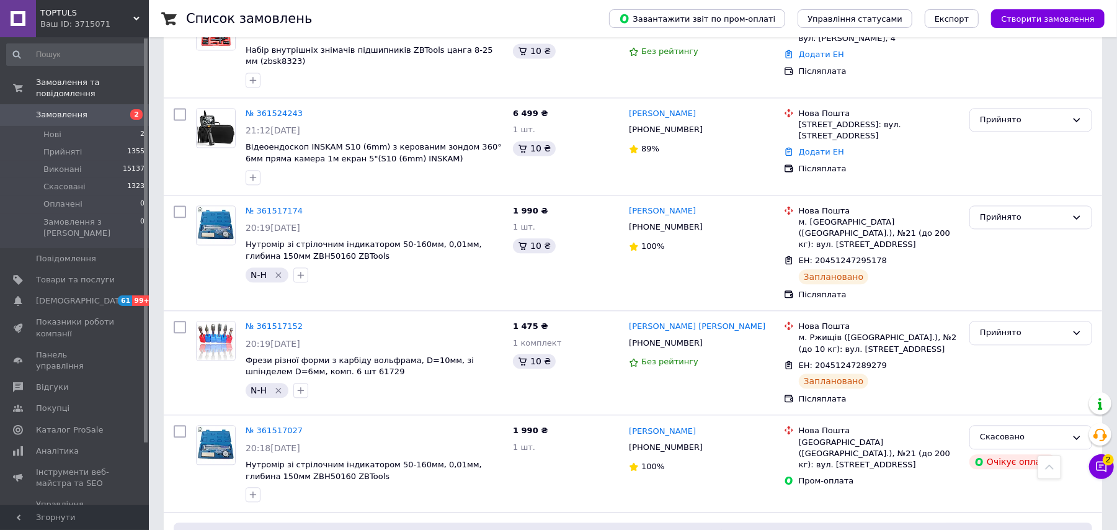
scroll to position [5243, 0]
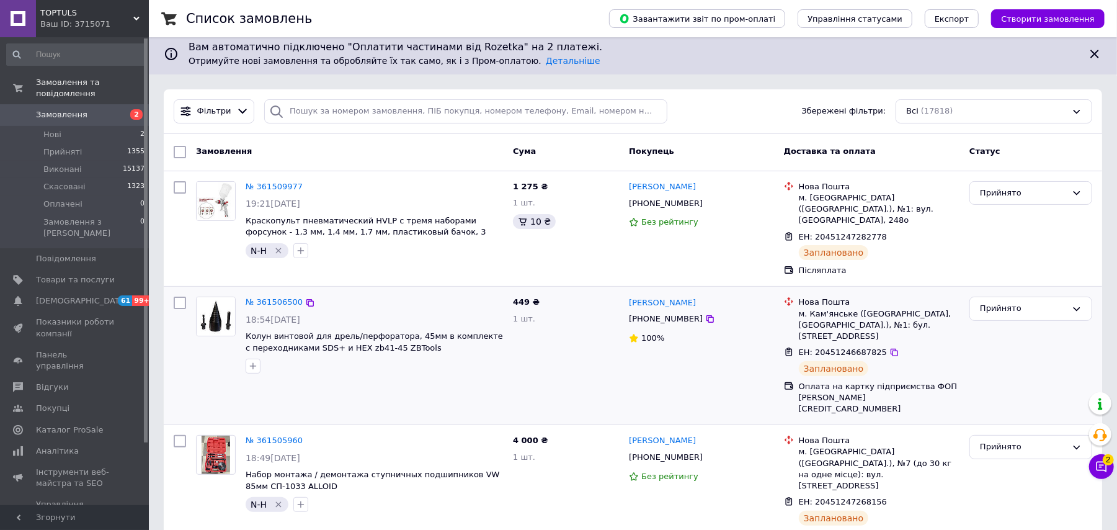
scroll to position [248, 0]
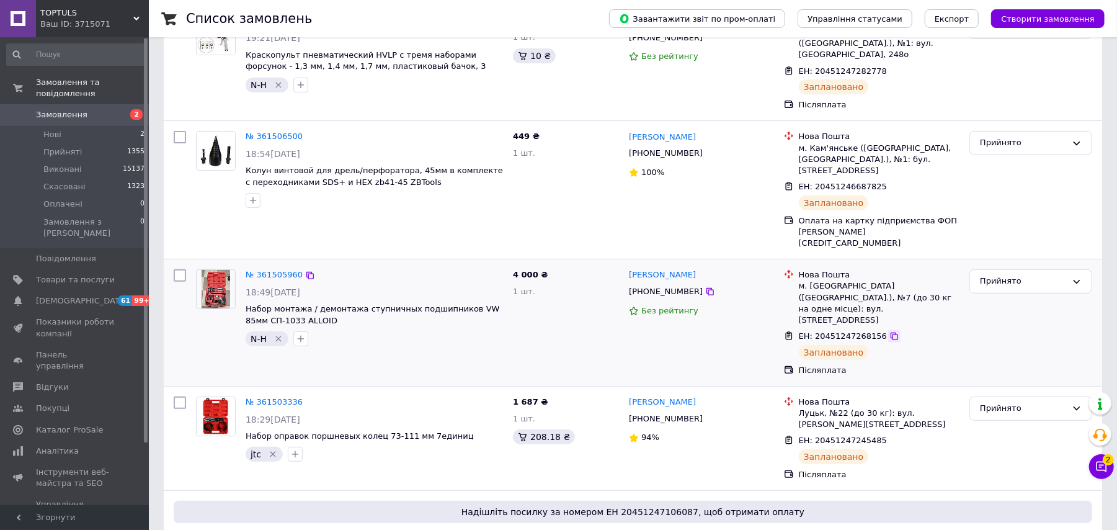
click at [890, 331] on icon at bounding box center [895, 336] width 10 height 10
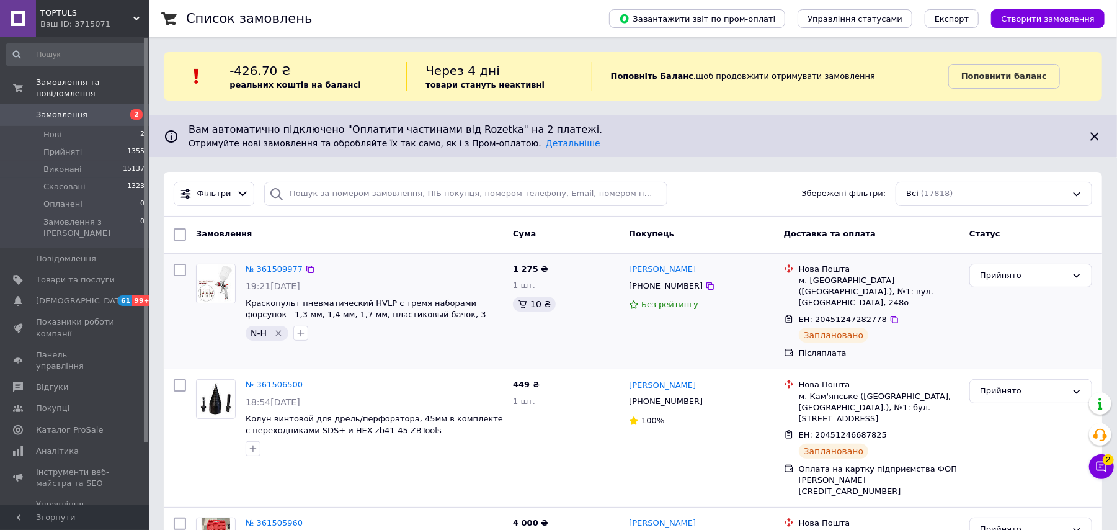
scroll to position [83, 0]
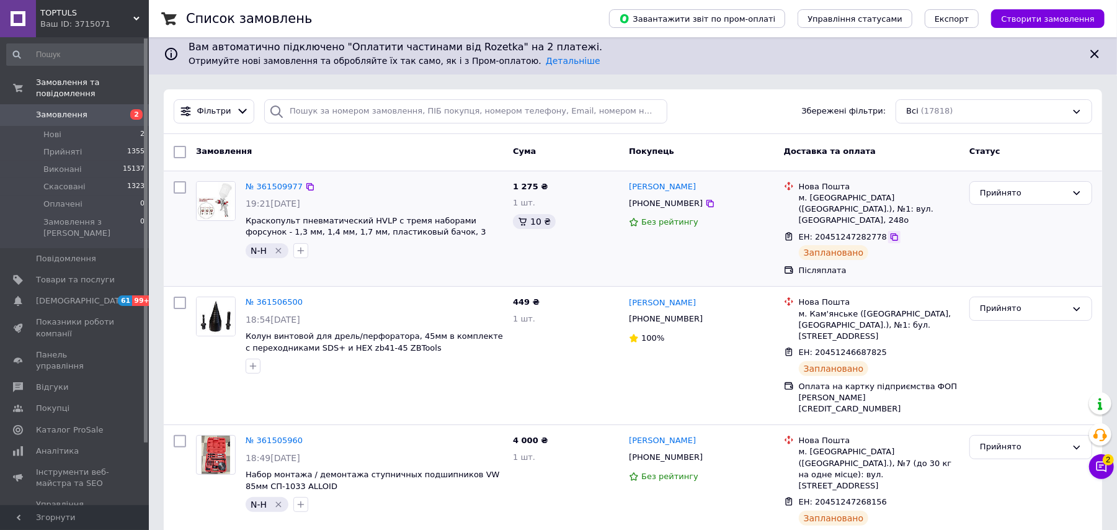
click at [891, 233] on icon at bounding box center [894, 236] width 7 height 7
click at [890, 232] on icon at bounding box center [895, 237] width 10 height 10
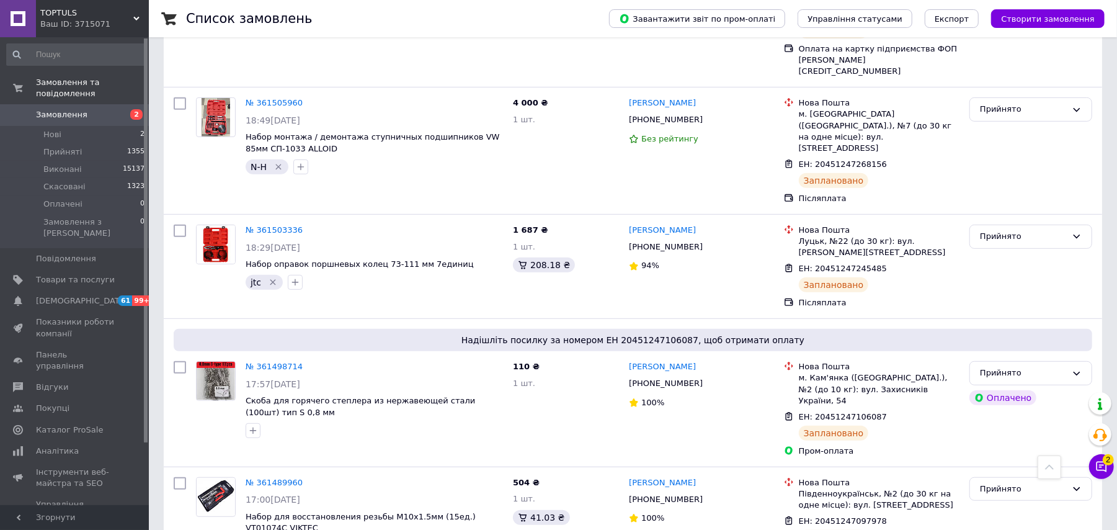
scroll to position [0, 0]
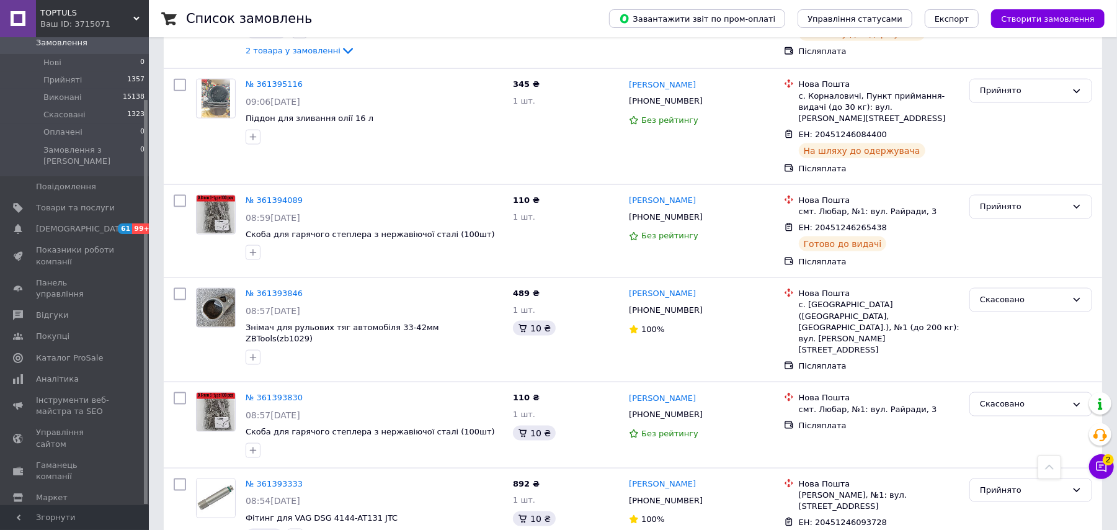
scroll to position [5075, 0]
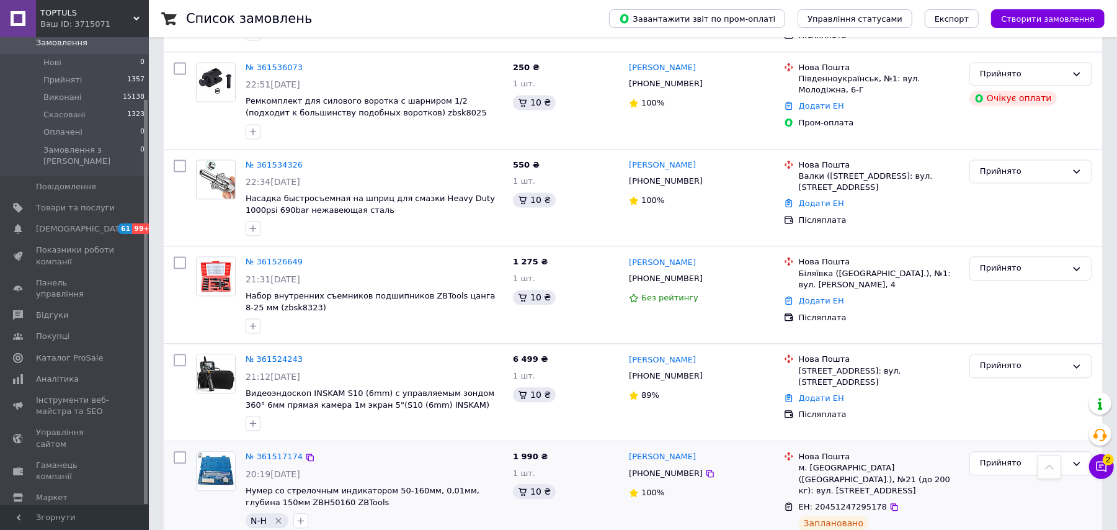
scroll to position [5116, 0]
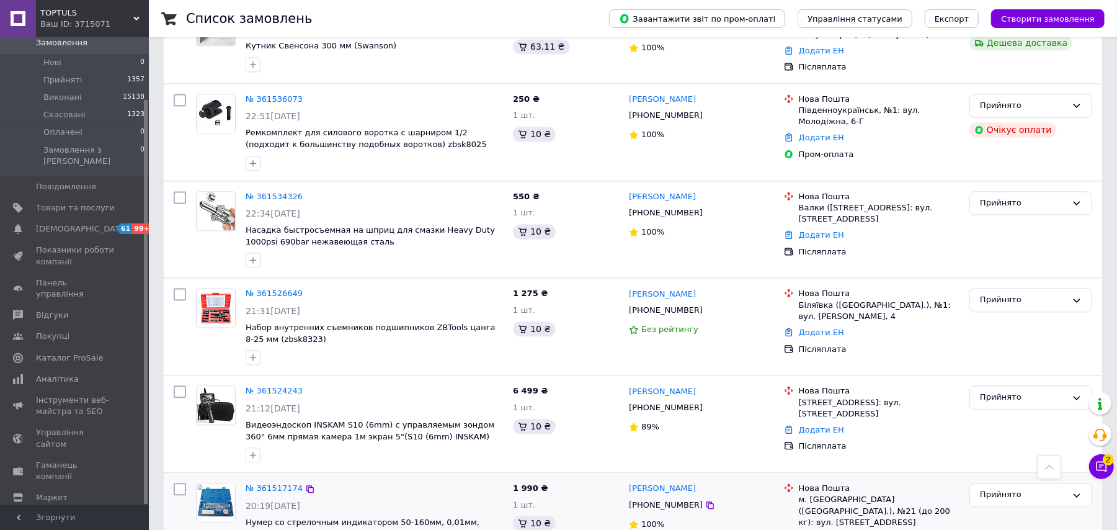
click at [890, 529] on icon at bounding box center [895, 539] width 10 height 10
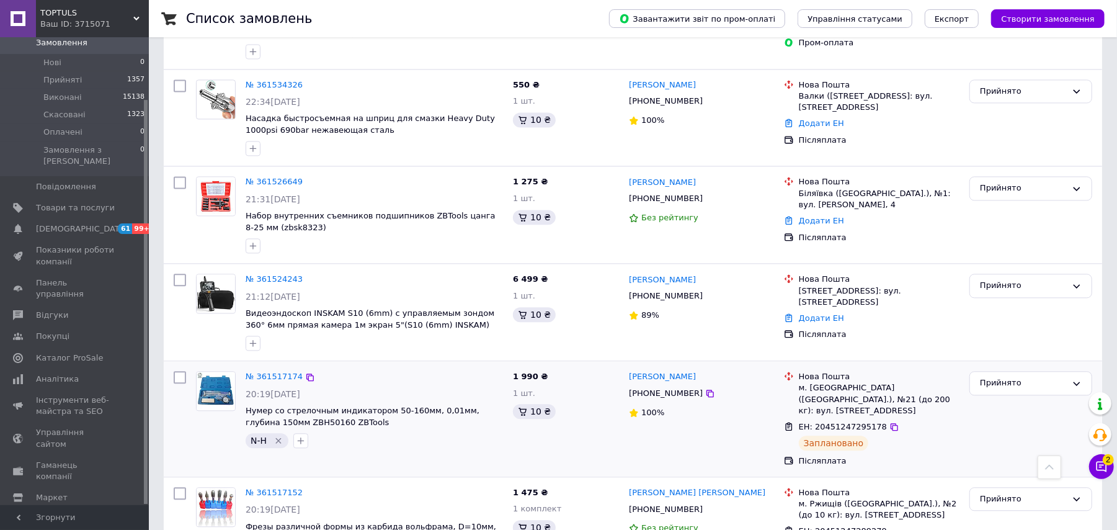
scroll to position [5199, 0]
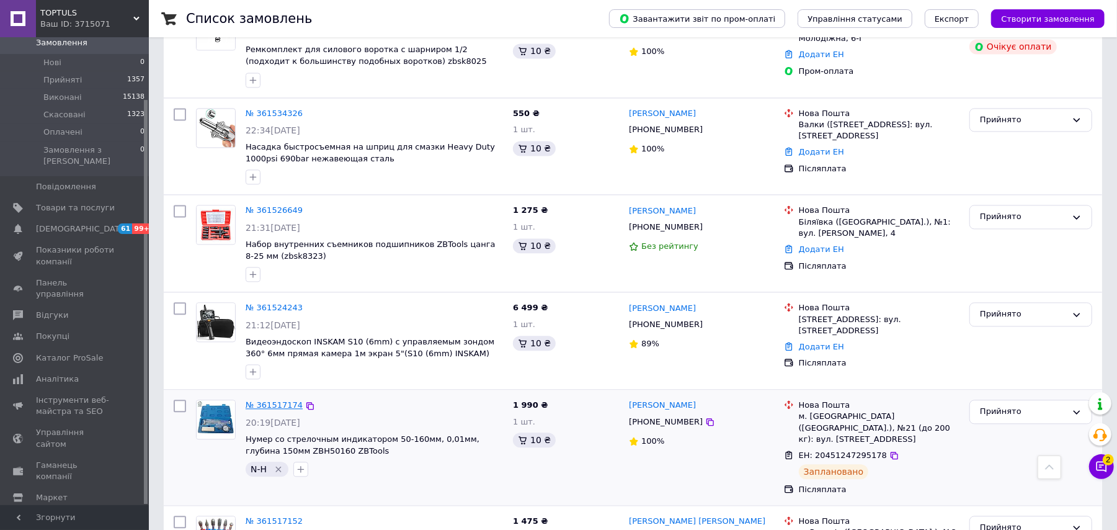
click at [269, 400] on link "№ 361517174" at bounding box center [274, 404] width 57 height 9
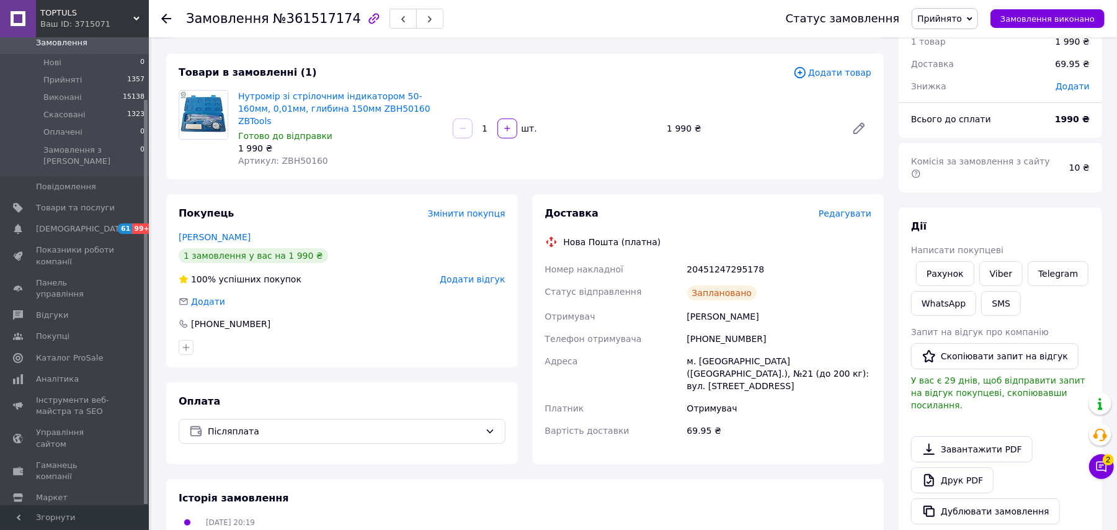
scroll to position [83, 0]
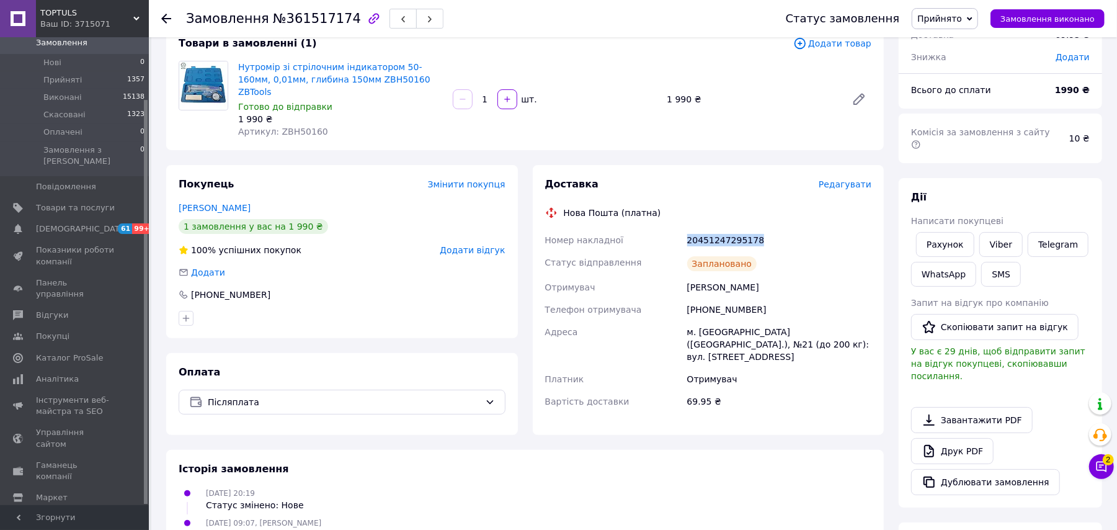
drag, startPoint x: 758, startPoint y: 221, endPoint x: 650, endPoint y: 216, distance: 107.5
click at [650, 229] on div "Номер накладної 20451247295178 Статус відправлення Заплановано Отримувач Кавка …" at bounding box center [709, 321] width 332 height 184
copy div "Номер накладної 20451247295178"
click at [1001, 234] on link "Viber" at bounding box center [1001, 244] width 43 height 25
click at [996, 232] on link "Viber" at bounding box center [1001, 244] width 43 height 25
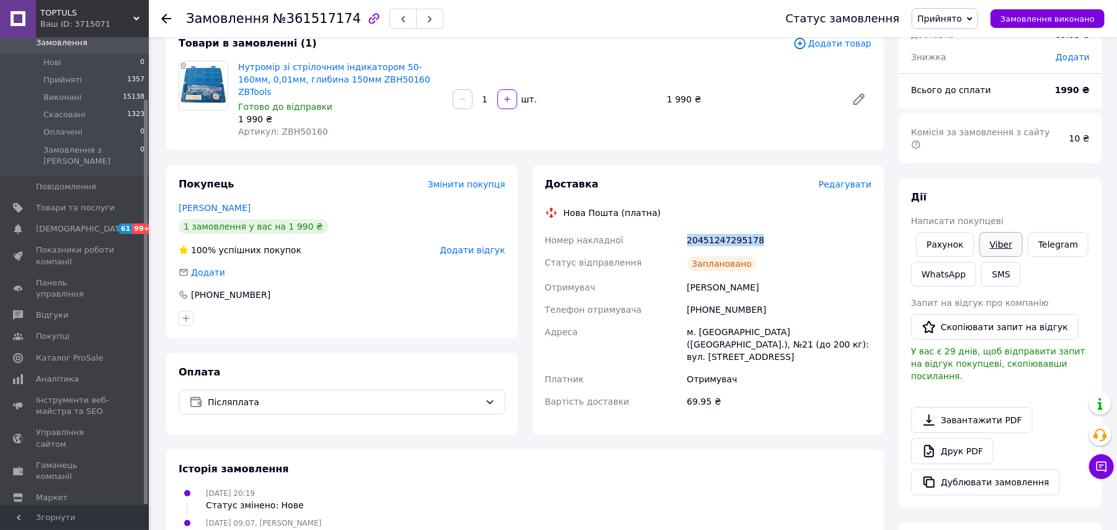
click at [1010, 236] on link "Viber" at bounding box center [1001, 244] width 43 height 25
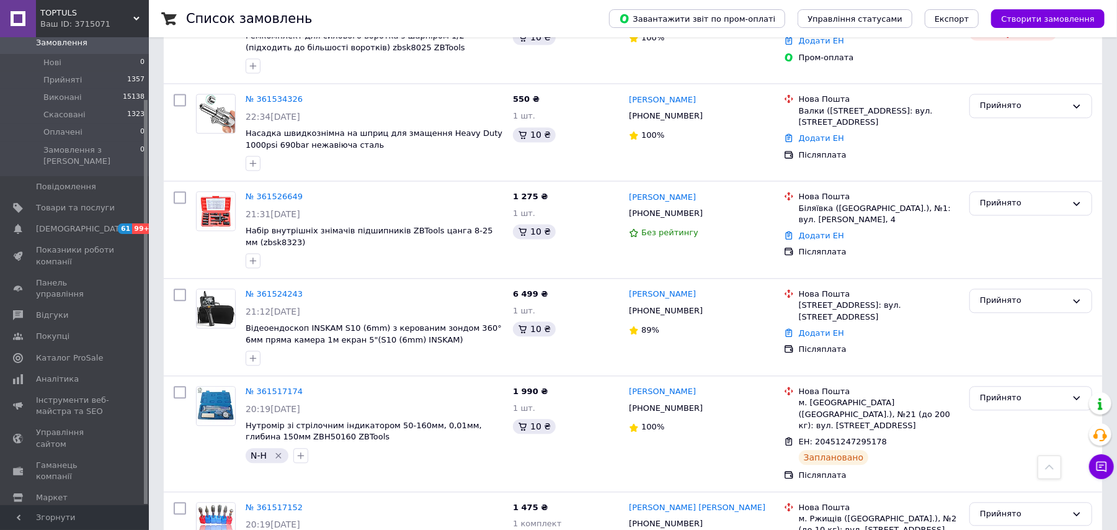
scroll to position [5265, 0]
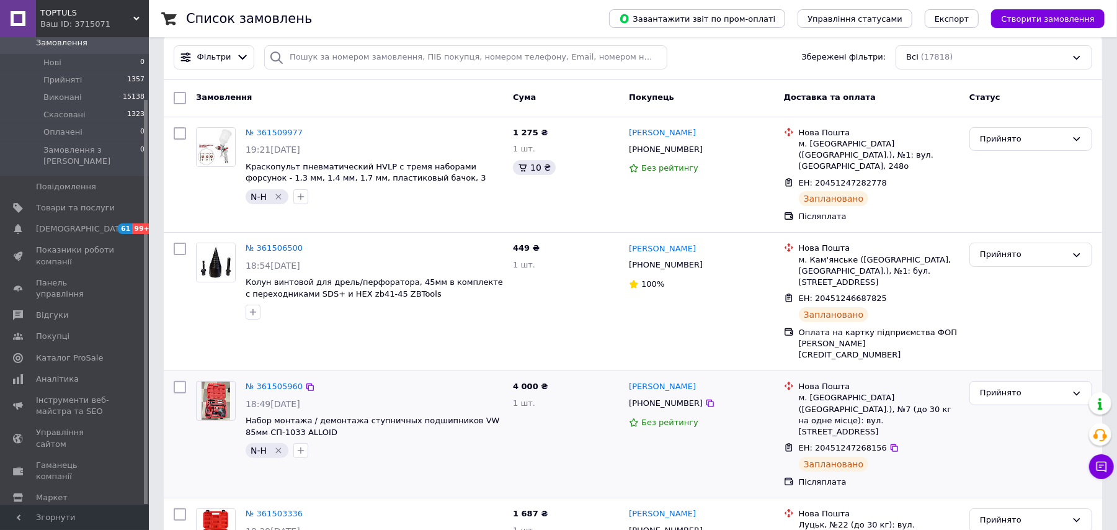
scroll to position [165, 0]
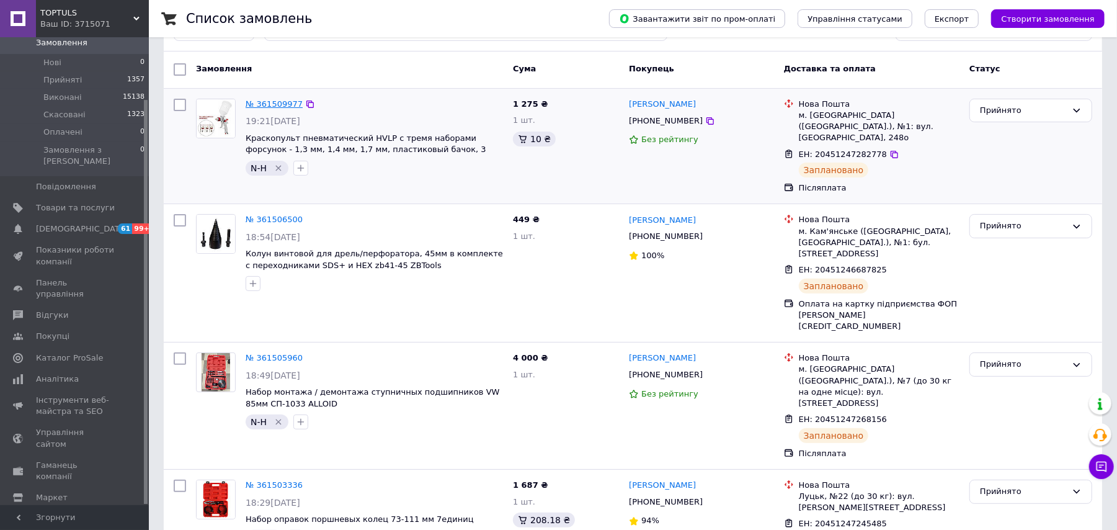
click at [282, 100] on link "№ 361509977" at bounding box center [274, 103] width 57 height 9
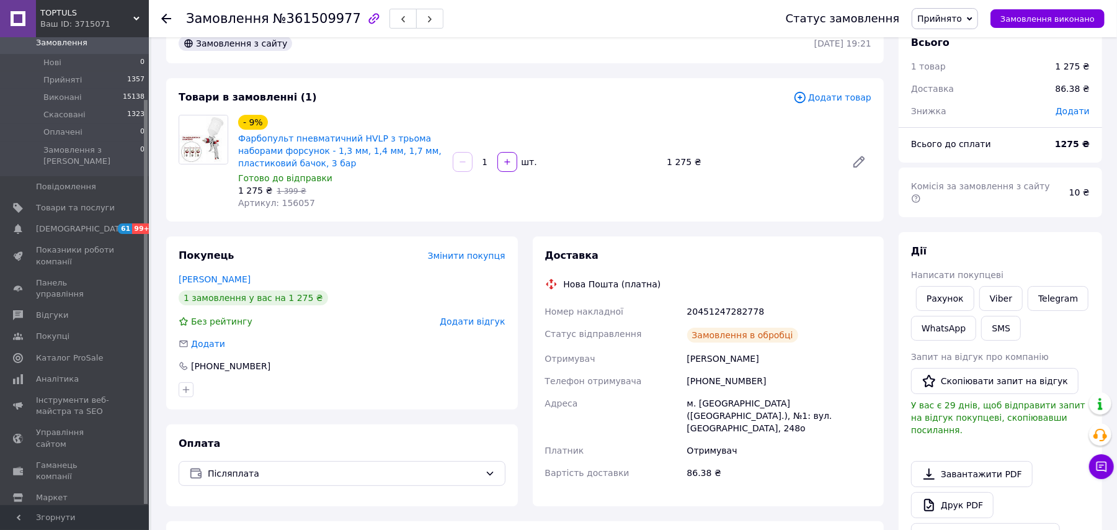
scroll to position [165, 0]
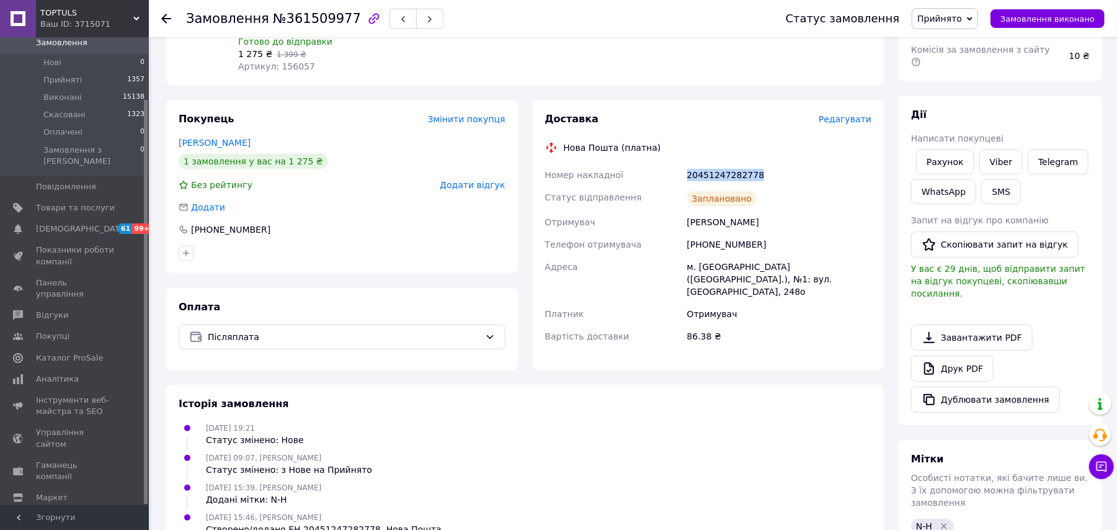
drag, startPoint x: 777, startPoint y: 177, endPoint x: 693, endPoint y: 175, distance: 83.8
click at [691, 174] on div "20451247282778" at bounding box center [779, 175] width 189 height 22
drag, startPoint x: 693, startPoint y: 175, endPoint x: 741, endPoint y: 142, distance: 58.0
click at [730, 132] on div "Доставка Редагувати Нова Пошта (платна) Номер накладної 20451247282778 Статус в…" at bounding box center [708, 234] width 327 height 245
drag, startPoint x: 755, startPoint y: 169, endPoint x: 688, endPoint y: 168, distance: 67.0
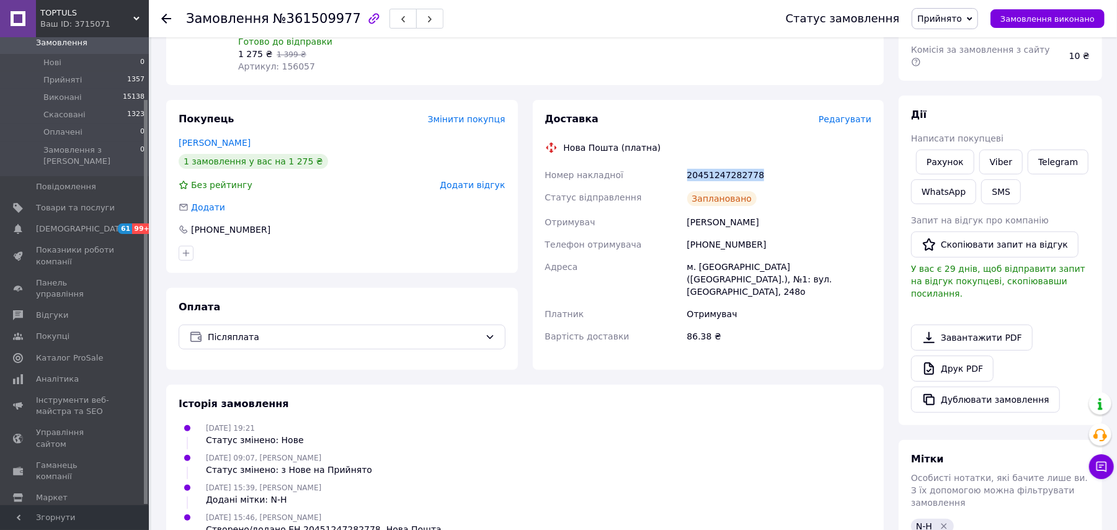
click at [686, 168] on div "20451247282778" at bounding box center [779, 175] width 189 height 22
copy div "20451247282778"
click at [998, 150] on link "Viber" at bounding box center [1001, 162] width 43 height 25
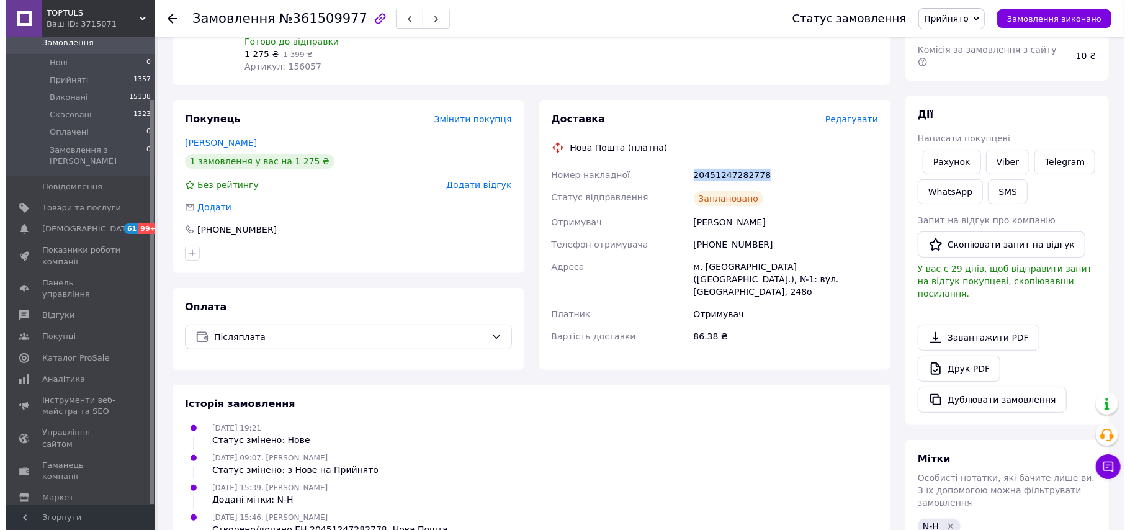
scroll to position [0, 0]
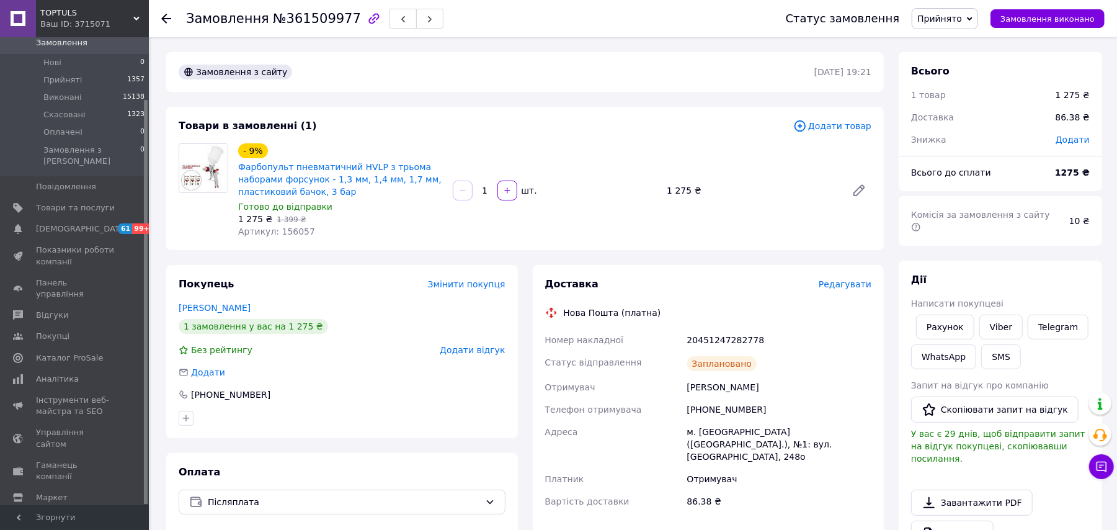
click at [164, 19] on icon at bounding box center [166, 19] width 10 height 10
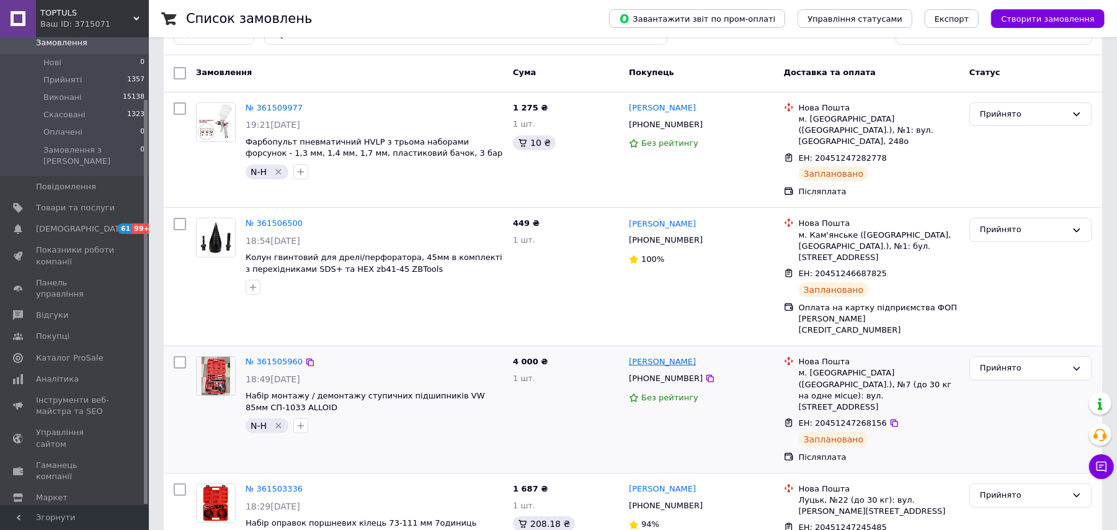
scroll to position [244, 0]
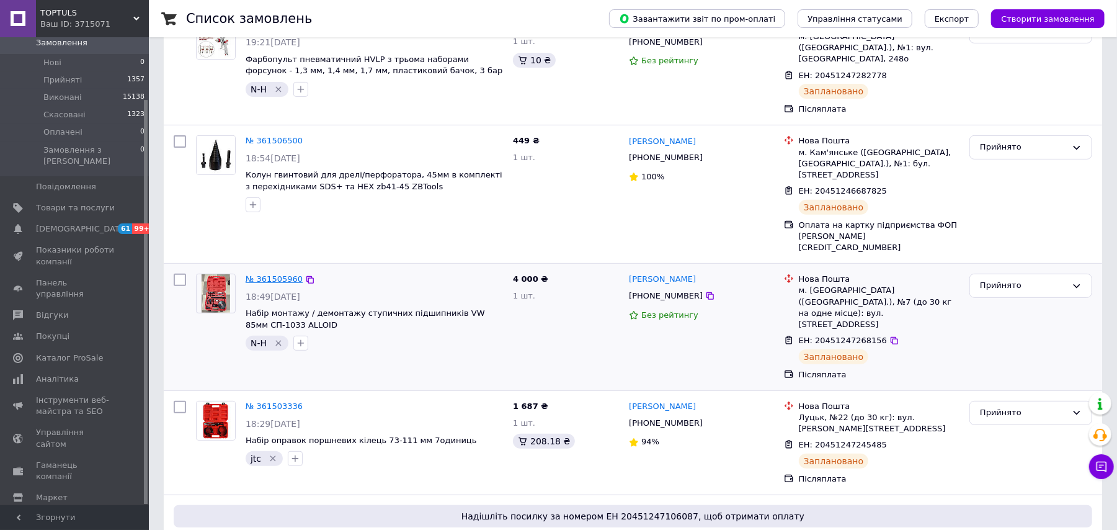
click at [275, 274] on link "№ 361505960" at bounding box center [274, 278] width 57 height 9
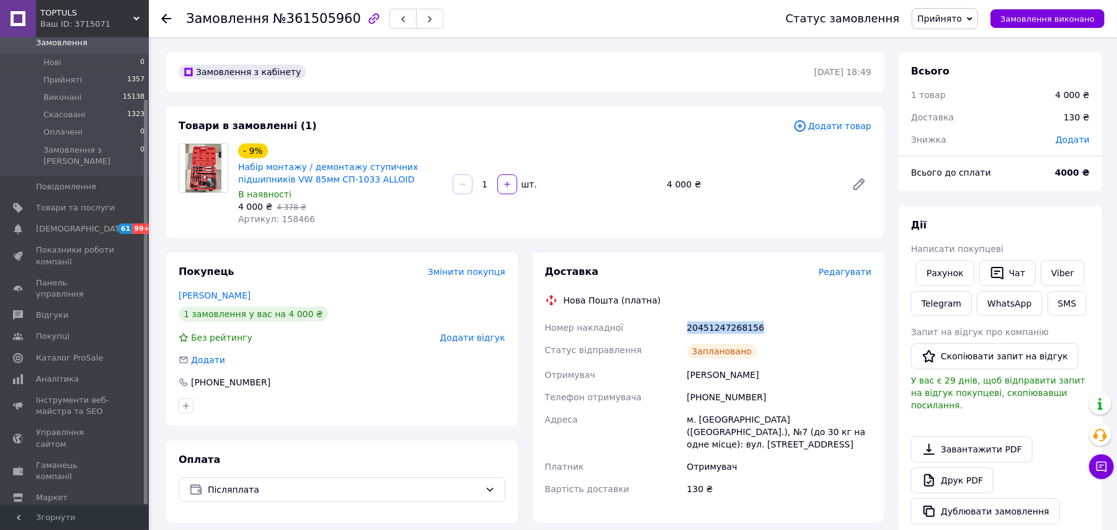
drag, startPoint x: 759, startPoint y: 318, endPoint x: 658, endPoint y: 328, distance: 102.2
click at [658, 328] on div "Номер накладної 20451247268156 Статус відправлення Заплановано Отримувач Горбат…" at bounding box center [709, 408] width 332 height 184
copy div "Номер накладної 20451247268156"
click at [1058, 269] on link "Viber" at bounding box center [1062, 273] width 43 height 26
click at [164, 21] on icon at bounding box center [166, 19] width 10 height 10
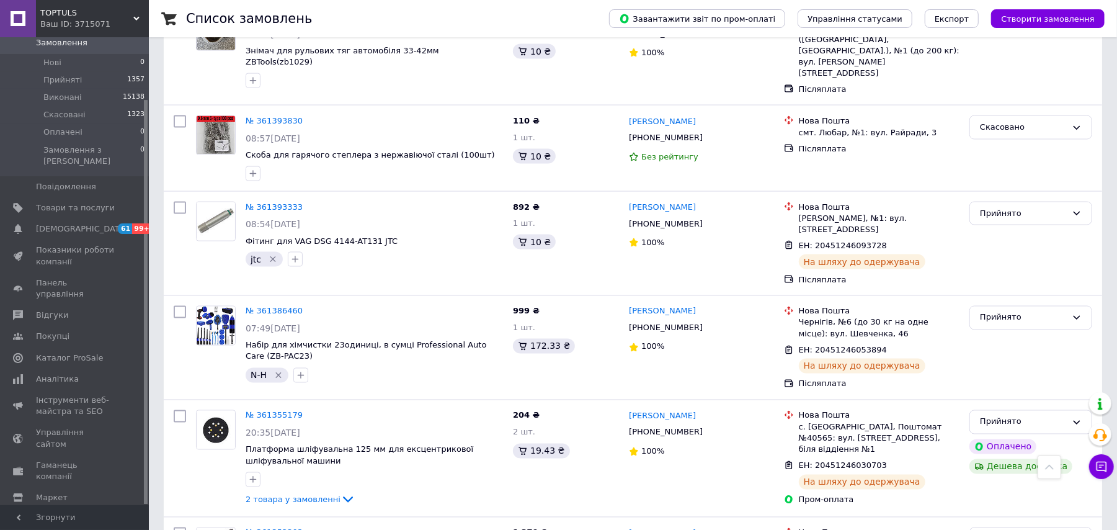
scroll to position [5075, 0]
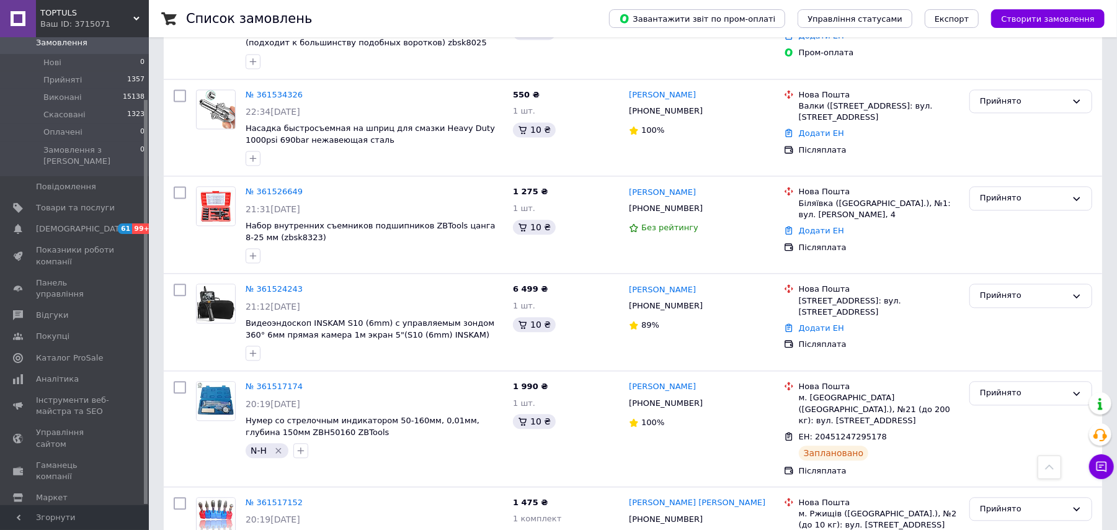
scroll to position [5207, 0]
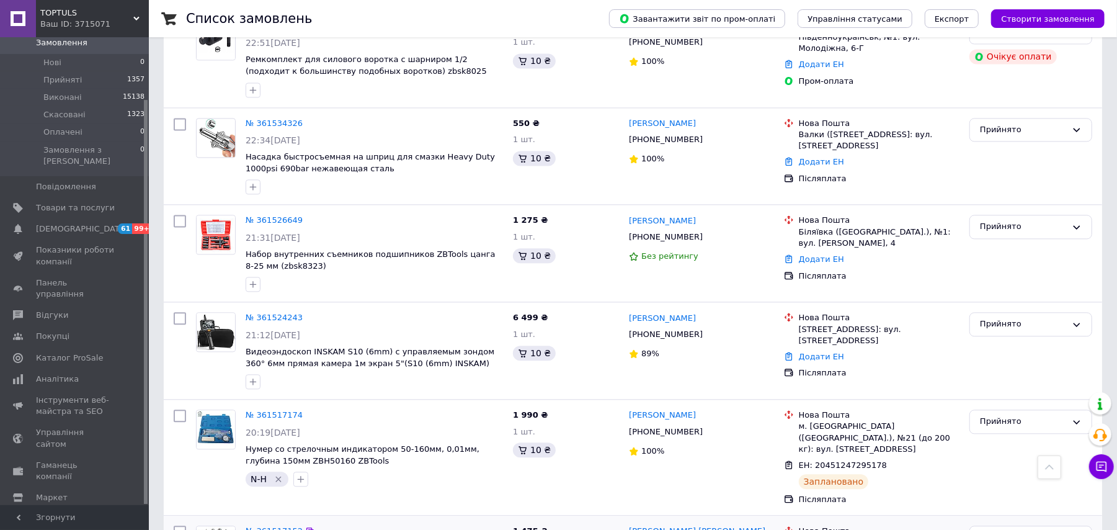
click at [660, 526] on link "Бауман Николай Бауман" at bounding box center [697, 532] width 136 height 12
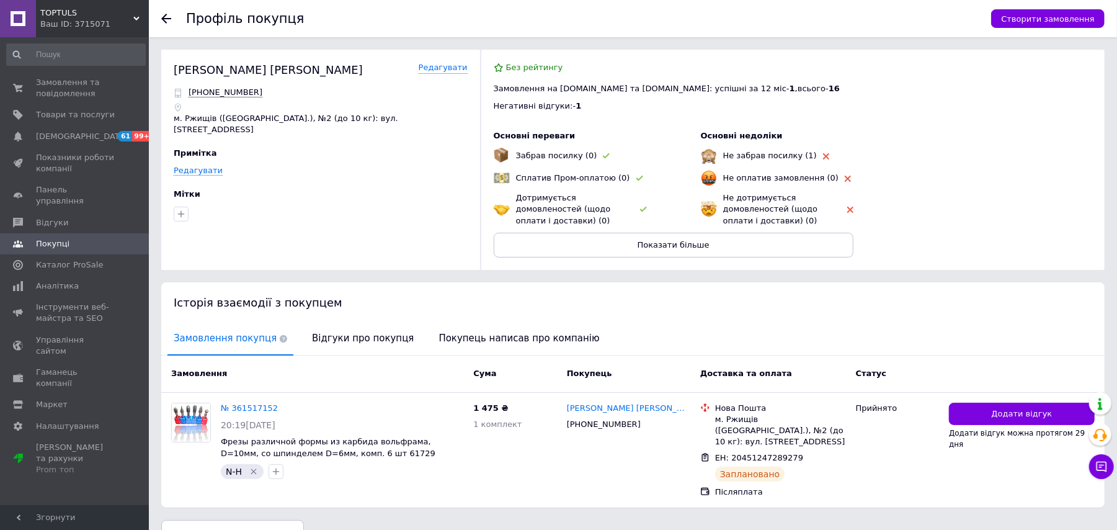
drag, startPoint x: 161, startPoint y: 16, endPoint x: 164, endPoint y: 24, distance: 8.1
click at [161, 18] on icon at bounding box center [166, 19] width 10 height 10
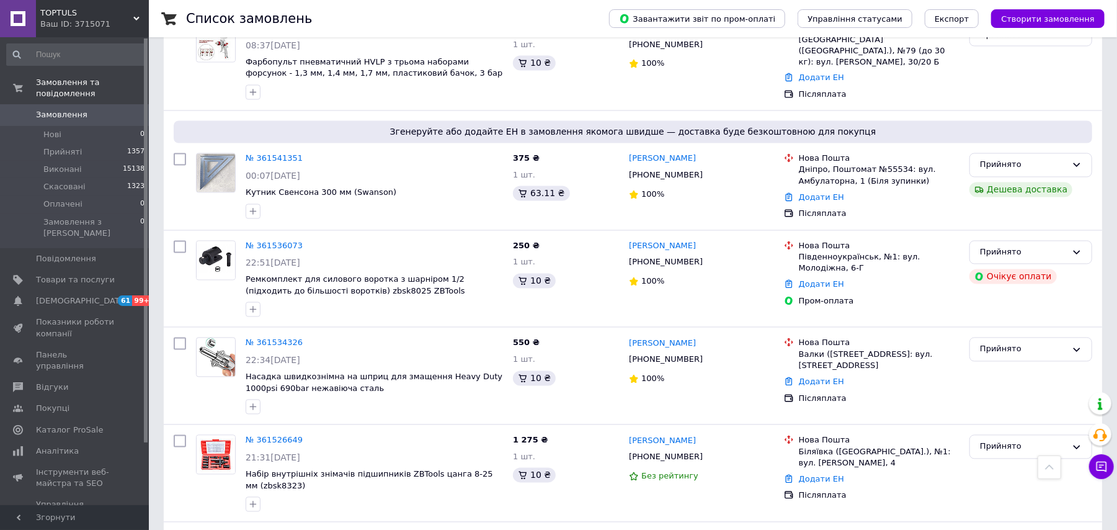
scroll to position [5265, 0]
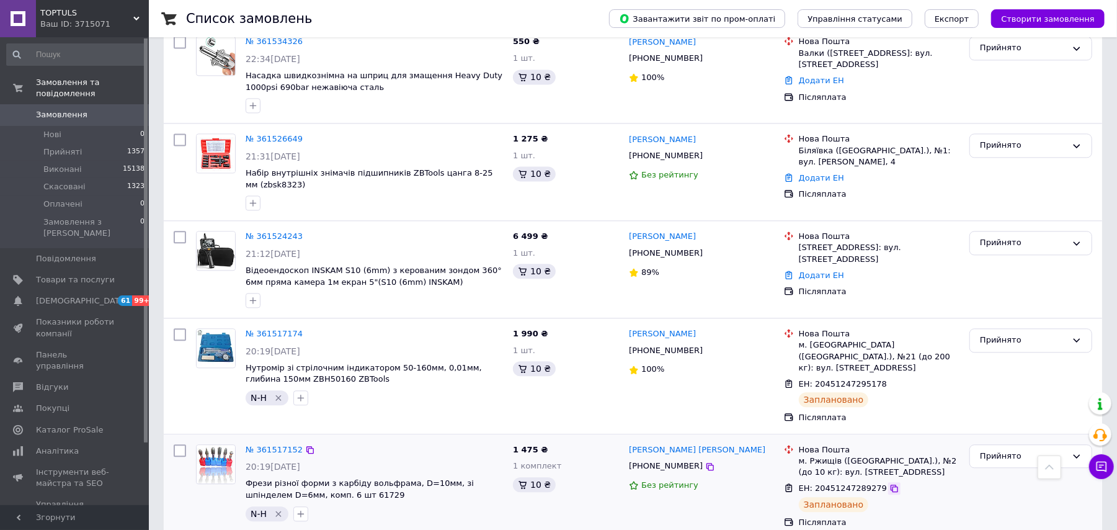
click at [890, 483] on icon at bounding box center [895, 488] width 10 height 10
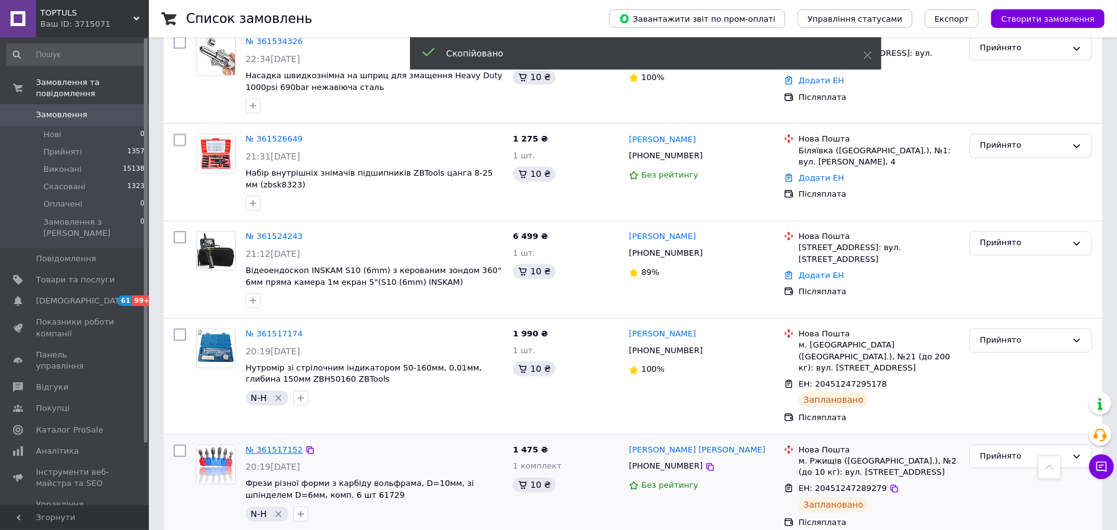
click at [275, 445] on link "№ 361517152" at bounding box center [274, 449] width 57 height 9
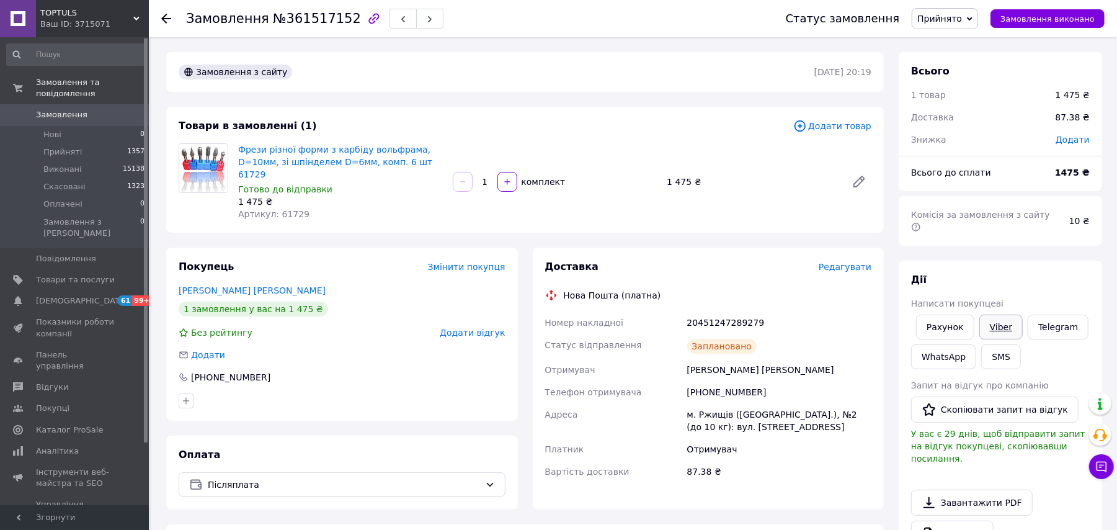
click at [988, 315] on link "Viber" at bounding box center [1001, 327] width 43 height 25
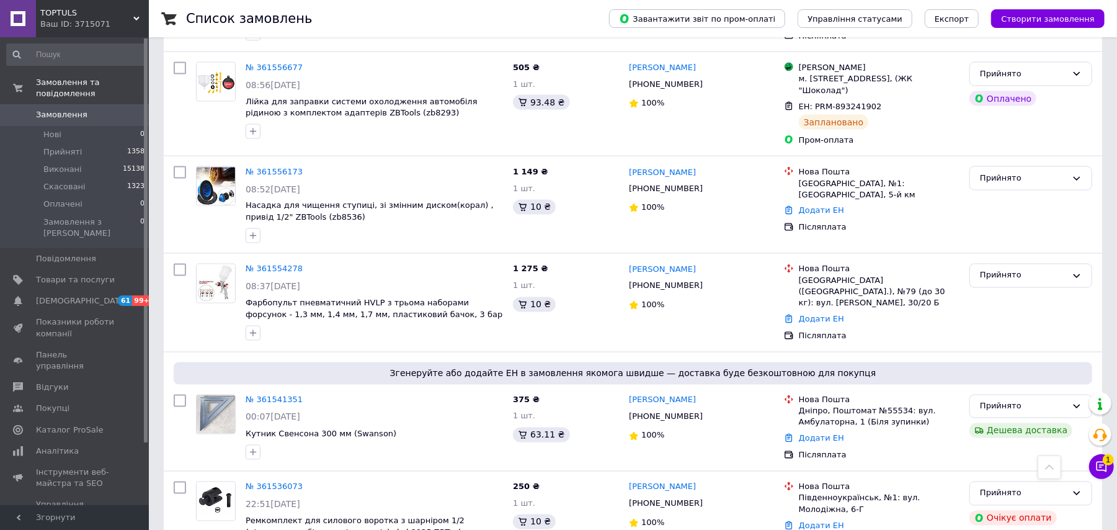
scroll to position [4817, 0]
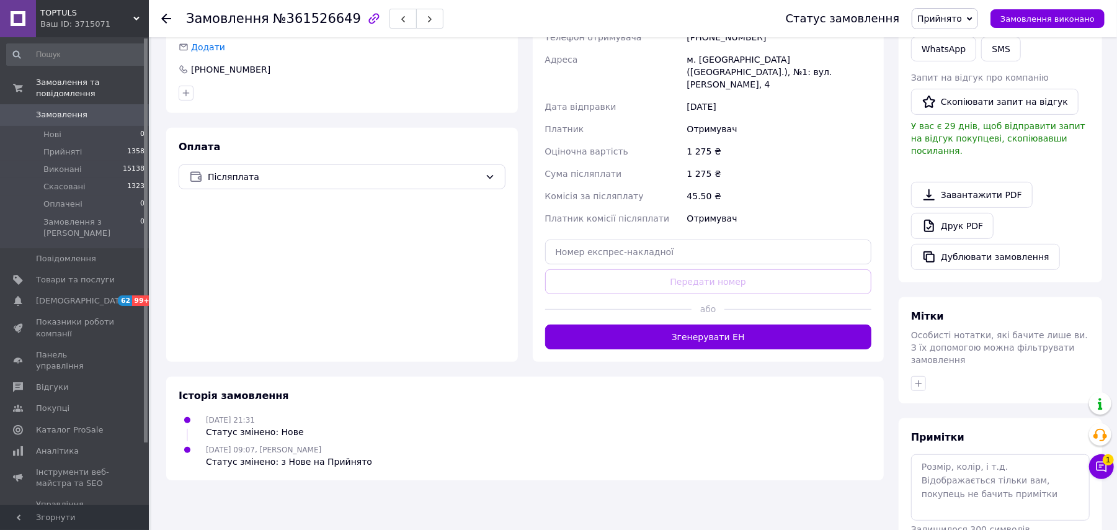
scroll to position [340, 0]
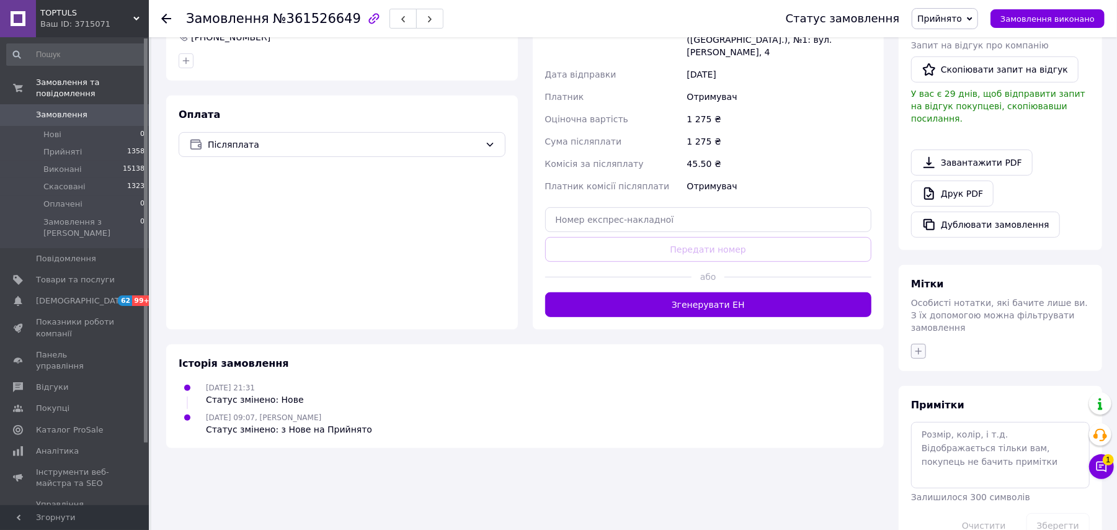
click at [918, 346] on icon "button" at bounding box center [919, 351] width 10 height 10
click at [917, 437] on li "N-Н" at bounding box center [988, 445] width 152 height 17
click at [923, 441] on input "N-Н" at bounding box center [922, 445] width 8 height 8
click at [926, 441] on input "N-Н" at bounding box center [922, 445] width 8 height 8
checkbox input "true"
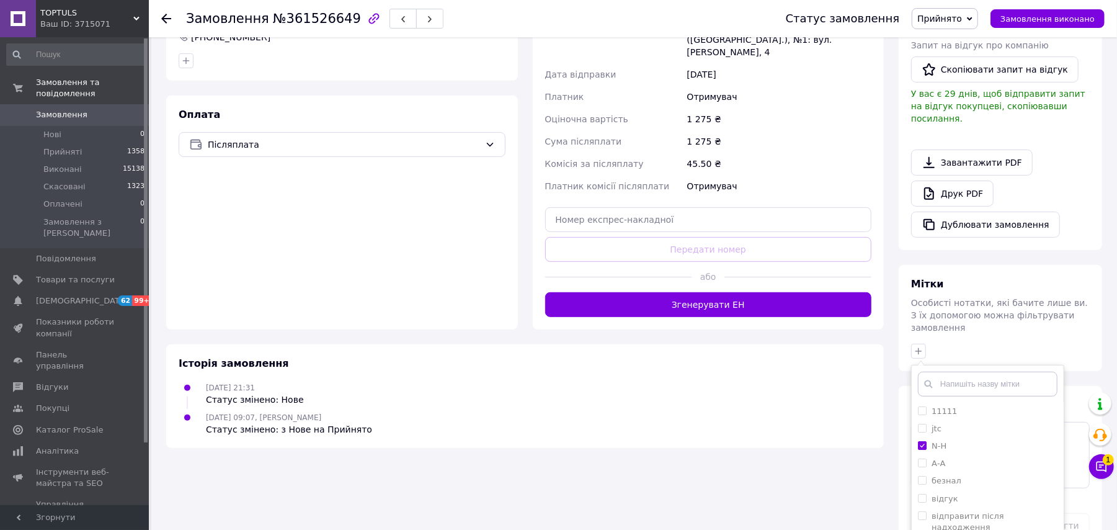
scroll to position [405, 0]
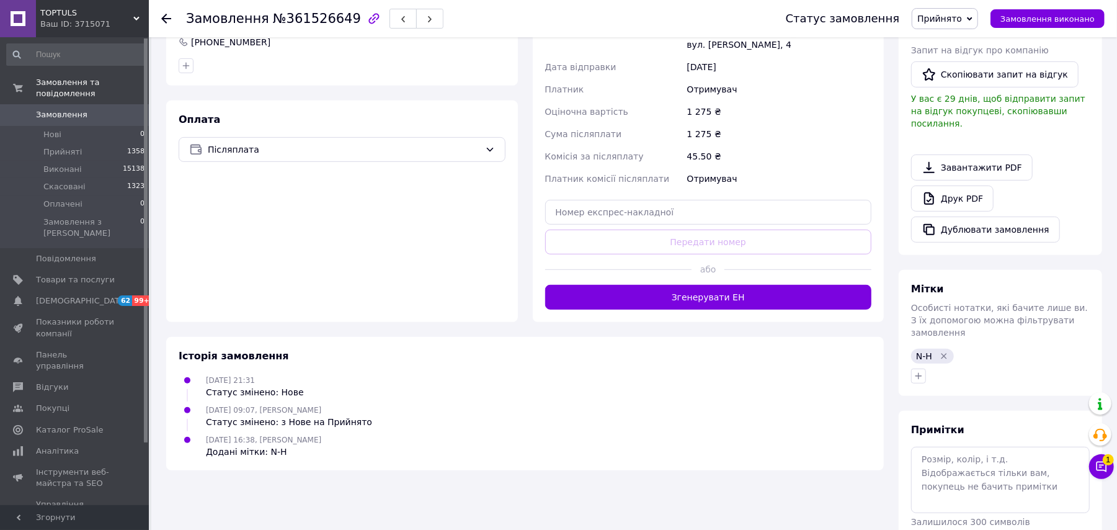
scroll to position [360, 0]
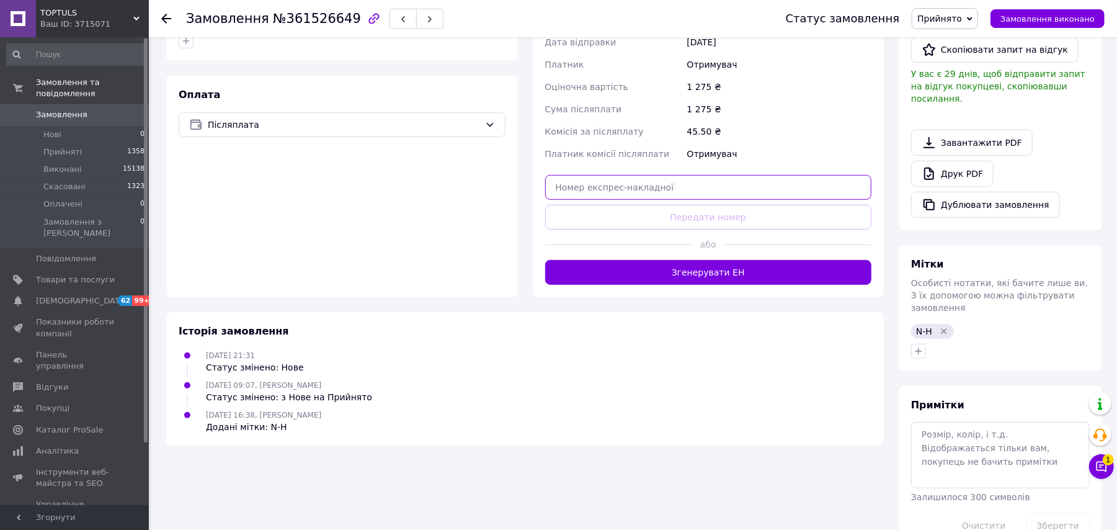
click at [664, 180] on input "text" at bounding box center [708, 187] width 327 height 25
paste input "20451247357426"
type input "20451247357426"
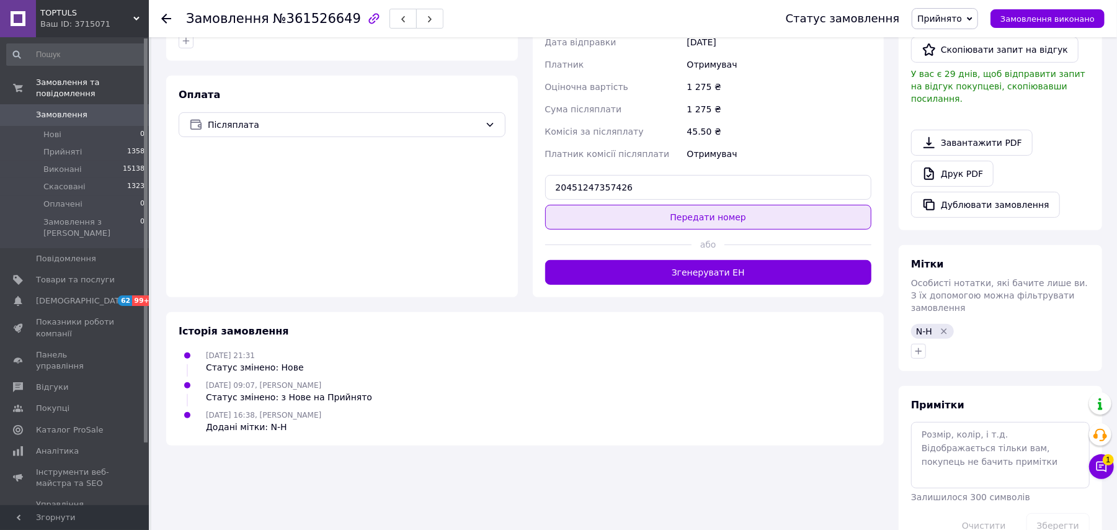
click at [707, 205] on button "Передати номер" at bounding box center [708, 217] width 327 height 25
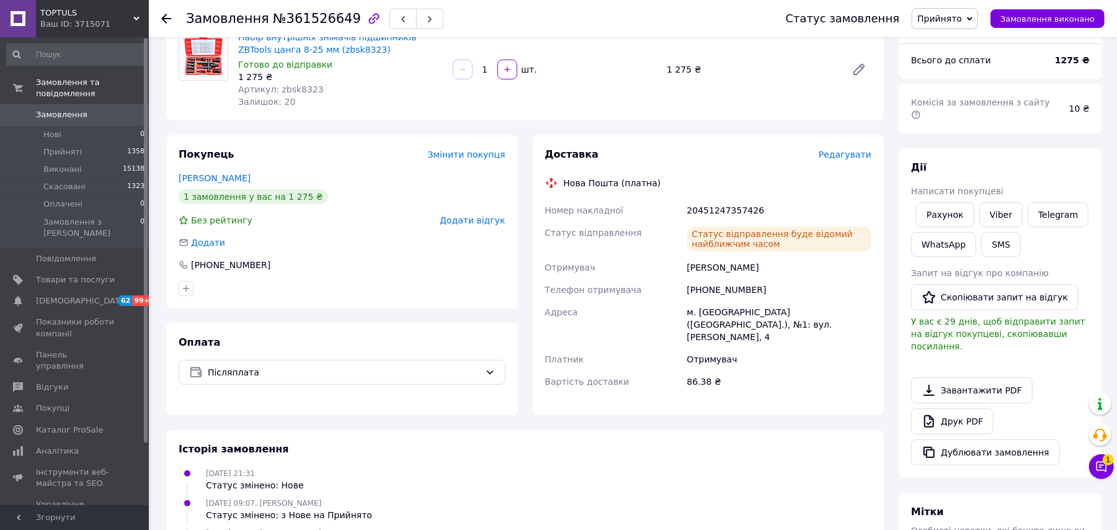
scroll to position [112, 0]
drag, startPoint x: 771, startPoint y: 208, endPoint x: 673, endPoint y: 202, distance: 97.6
click at [661, 206] on div "Номер накладної 20451247357426 Статус відправлення Статус відправлення буде від…" at bounding box center [709, 297] width 332 height 194
copy div "Номер накладної 20451247357426"
click at [999, 204] on link "Viber" at bounding box center [1001, 215] width 43 height 25
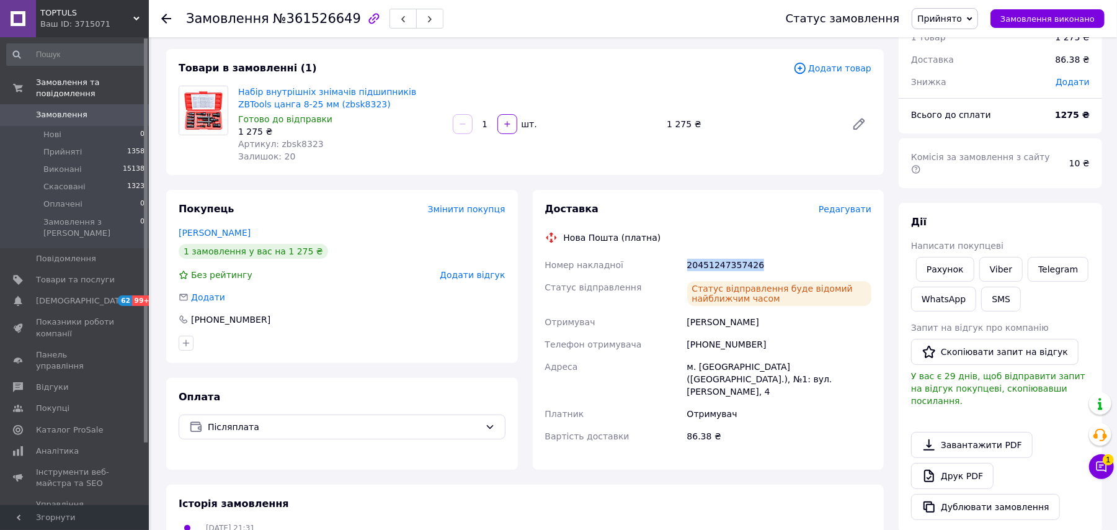
scroll to position [29, 0]
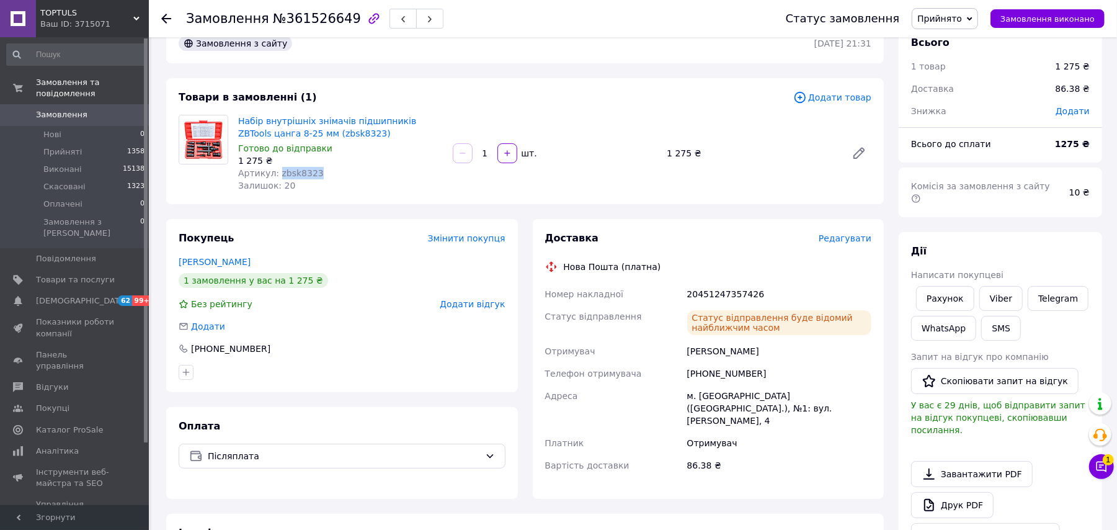
drag, startPoint x: 305, startPoint y: 172, endPoint x: 276, endPoint y: 174, distance: 29.2
click at [276, 174] on div "Артикул: zbsk8323" at bounding box center [340, 173] width 205 height 12
copy span "zbsk8323"
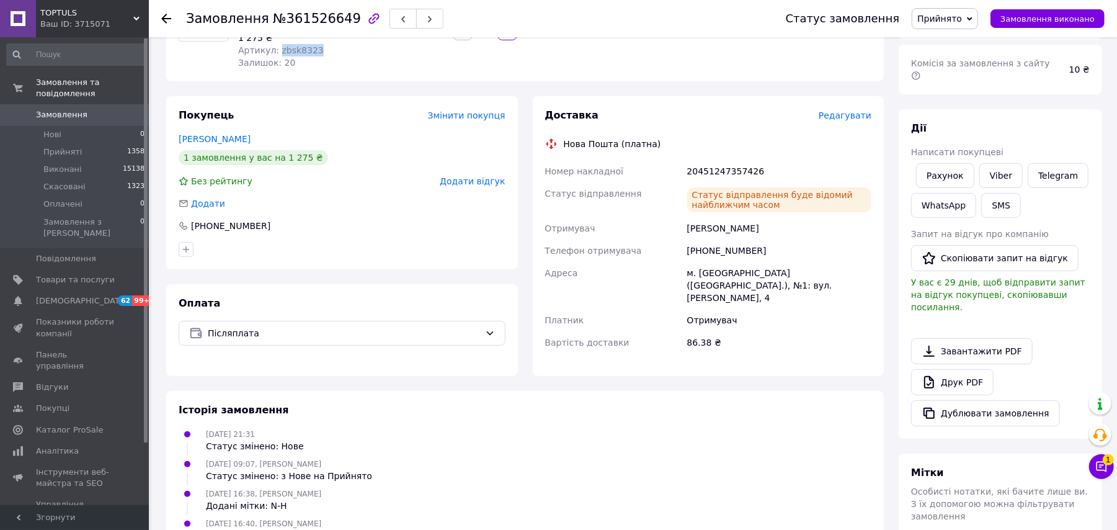
scroll to position [194, 0]
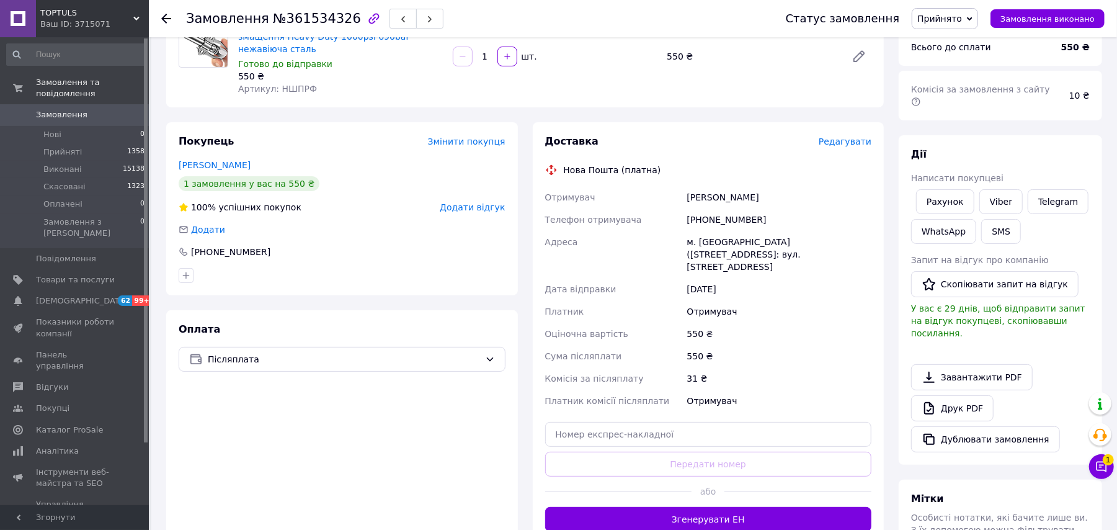
scroll to position [331, 0]
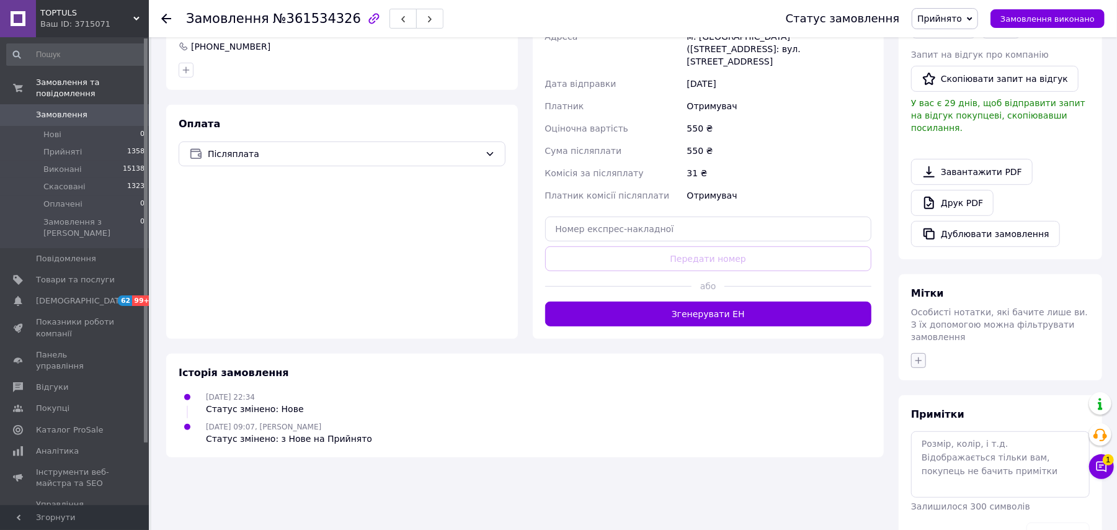
click at [918, 356] on icon "button" at bounding box center [919, 361] width 10 height 10
click at [929, 450] on label "N-Н" at bounding box center [932, 455] width 29 height 11
click at [926, 450] on input "N-Н" at bounding box center [922, 454] width 8 height 8
click at [924, 450] on input "N-Н" at bounding box center [922, 454] width 8 height 8
checkbox input "true"
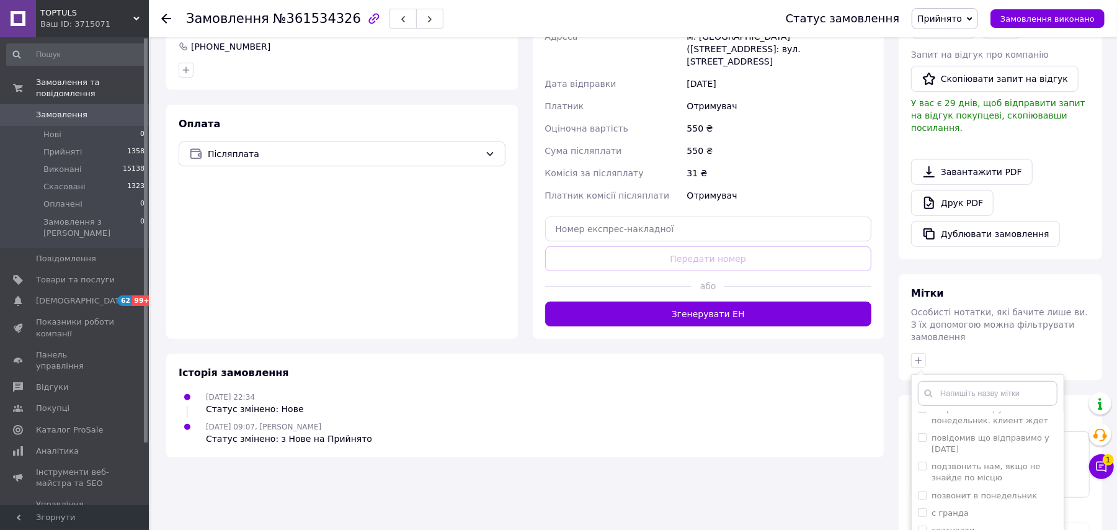
scroll to position [405, 0]
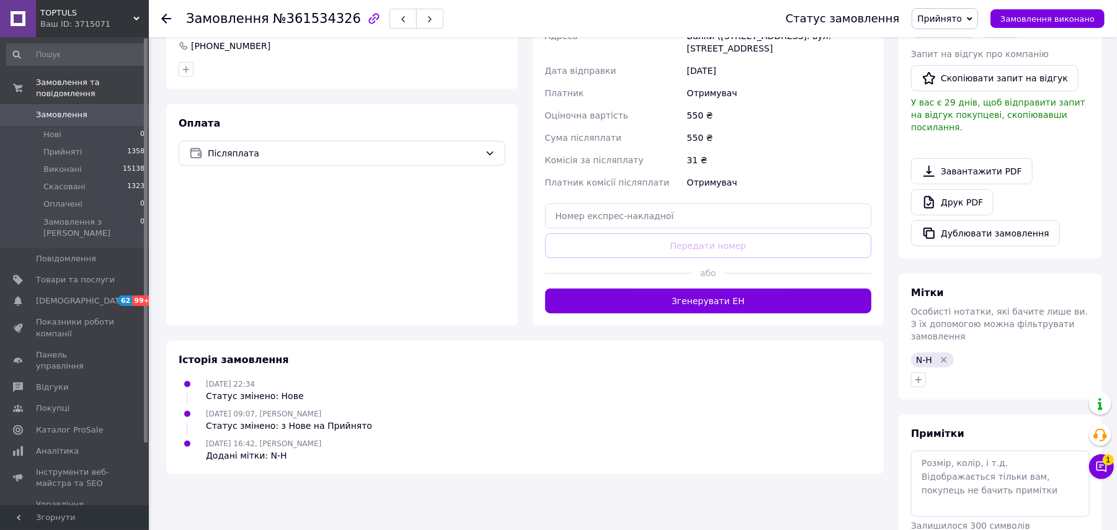
scroll to position [360, 0]
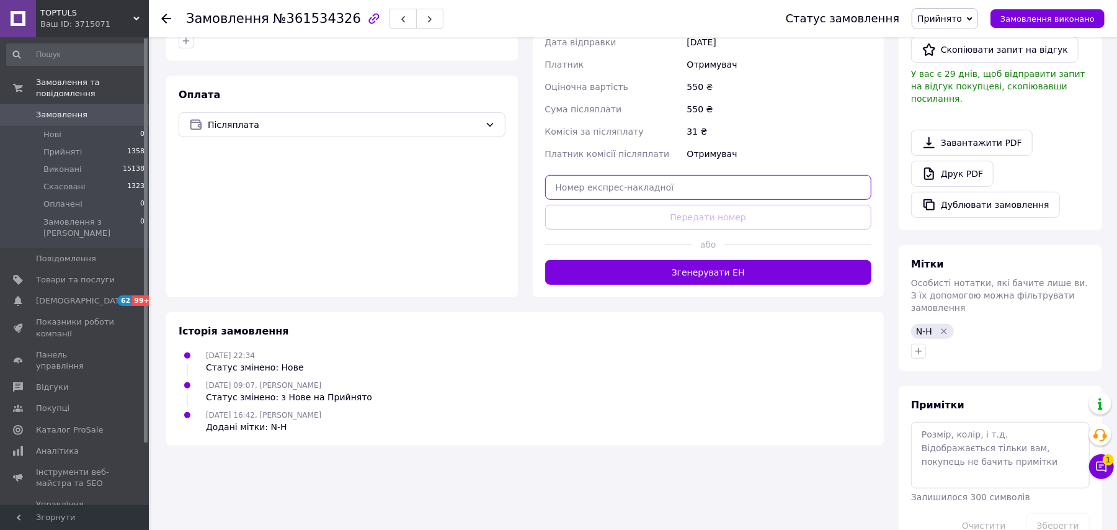
click at [693, 179] on input "text" at bounding box center [708, 187] width 327 height 25
paste input "20451247361645"
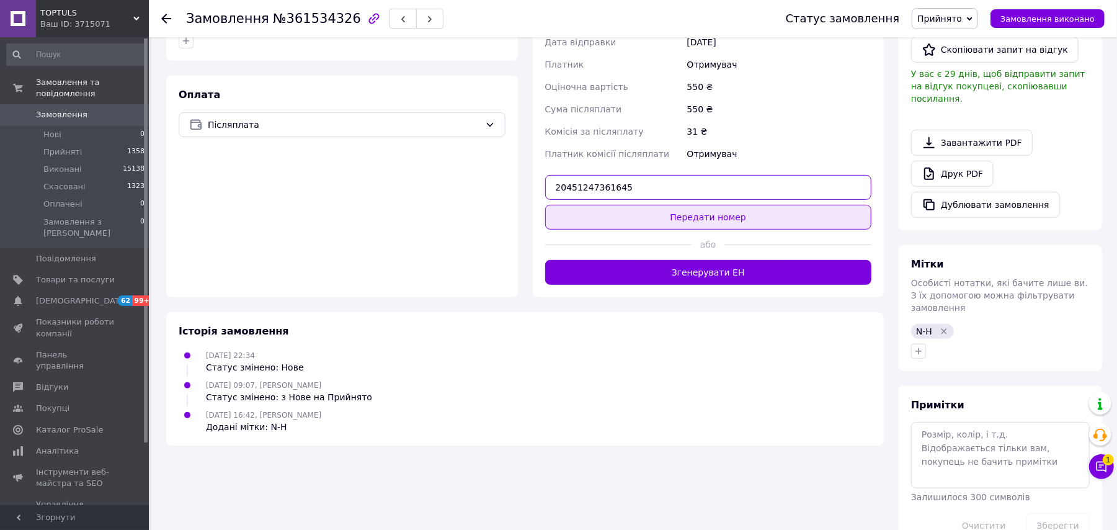
type input "20451247361645"
click at [735, 205] on button "Передати номер" at bounding box center [708, 217] width 327 height 25
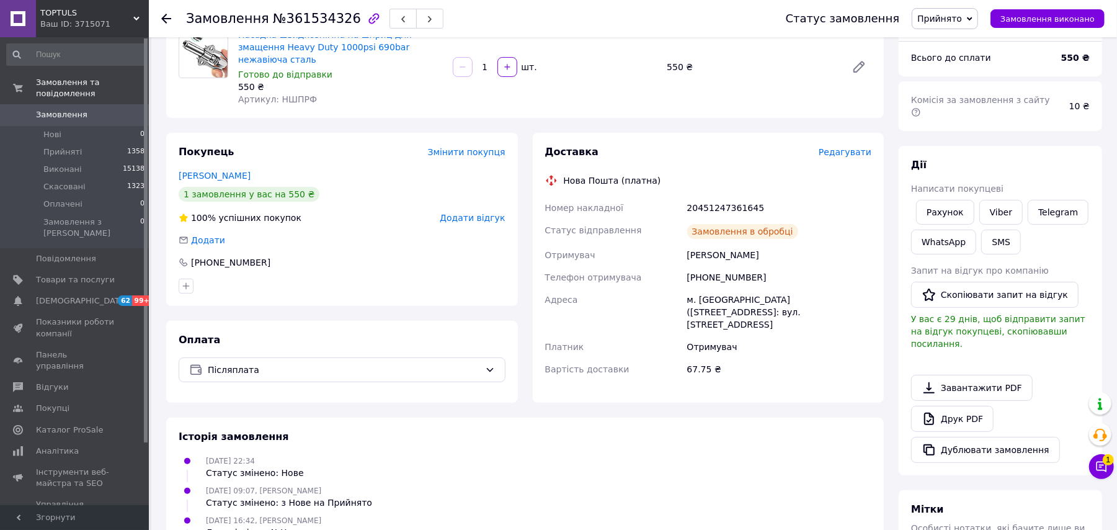
scroll to position [112, 0]
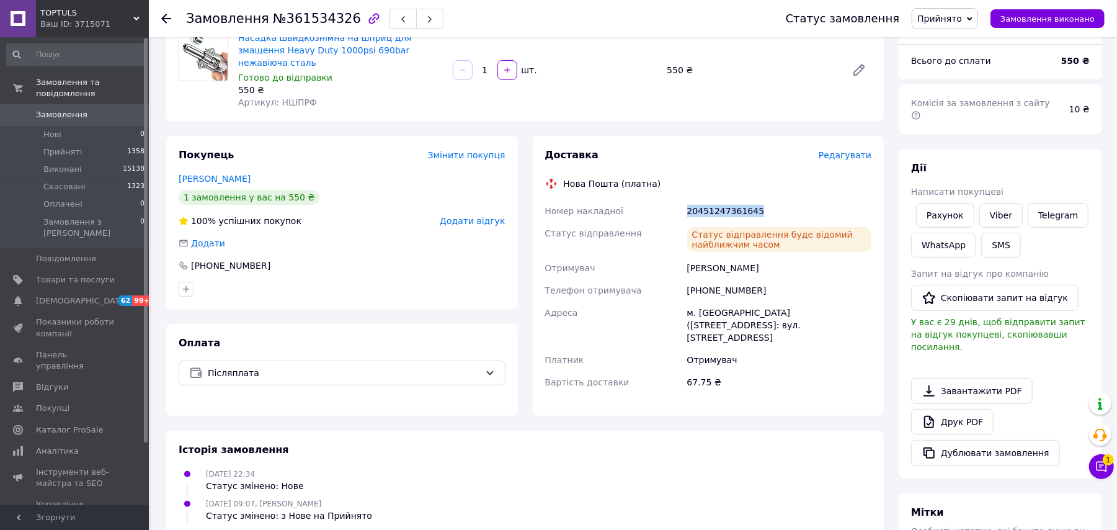
drag, startPoint x: 771, startPoint y: 191, endPoint x: 639, endPoint y: 184, distance: 131.7
click at [639, 184] on div "Доставка Редагувати Нова Пошта (платна) Номер накладної 20451247361645 Статус в…" at bounding box center [708, 275] width 327 height 255
copy div "Номер накладної 20451247361645"
click at [998, 203] on link "Viber" at bounding box center [1001, 215] width 43 height 25
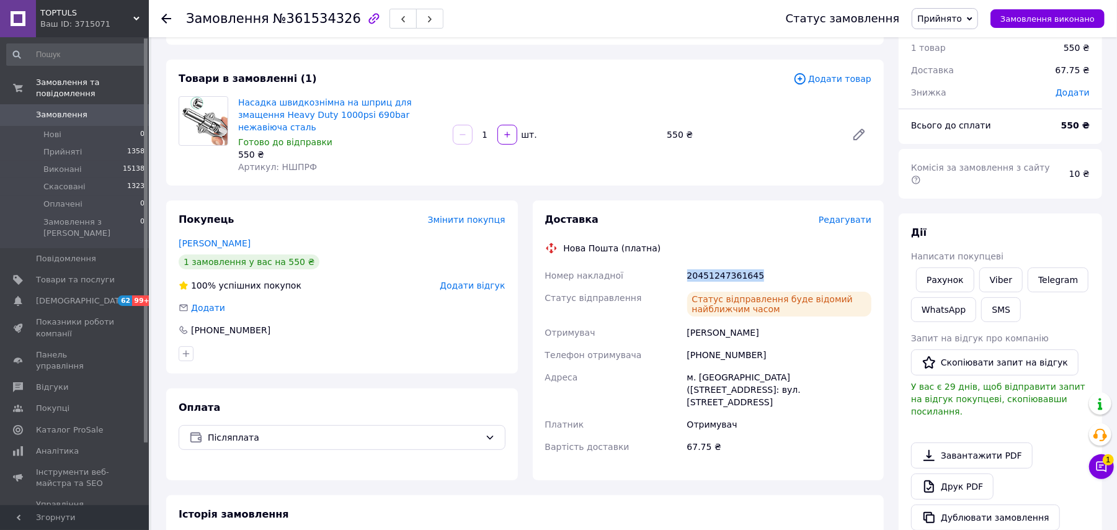
scroll to position [0, 0]
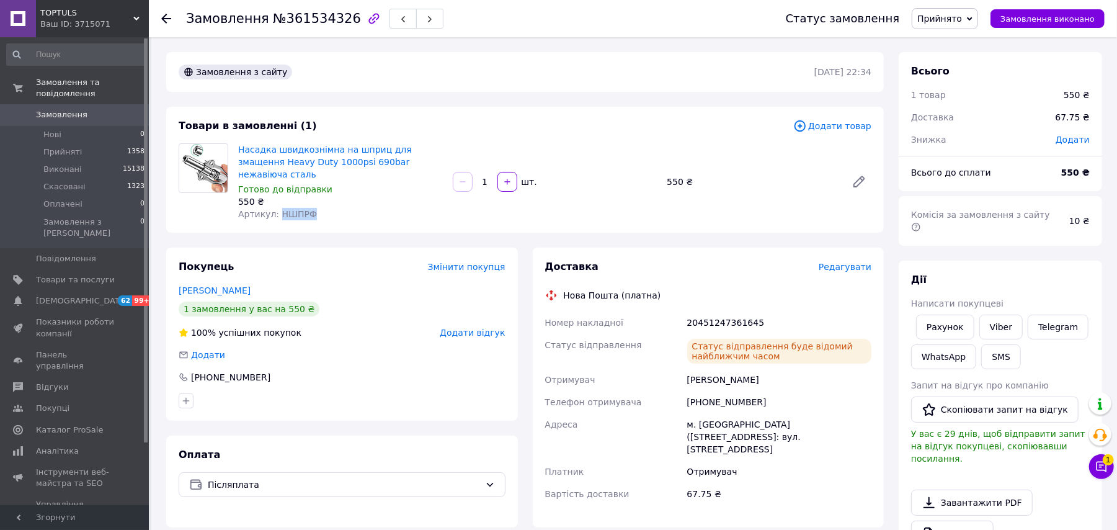
drag, startPoint x: 316, startPoint y: 200, endPoint x: 279, endPoint y: 199, distance: 37.2
click at [278, 208] on div "Артикул: НШПРФ" at bounding box center [340, 214] width 205 height 12
copy span "НШПРФ"
drag, startPoint x: 763, startPoint y: 309, endPoint x: 686, endPoint y: 301, distance: 78.0
click at [686, 311] on div "20451247361645" at bounding box center [779, 322] width 189 height 22
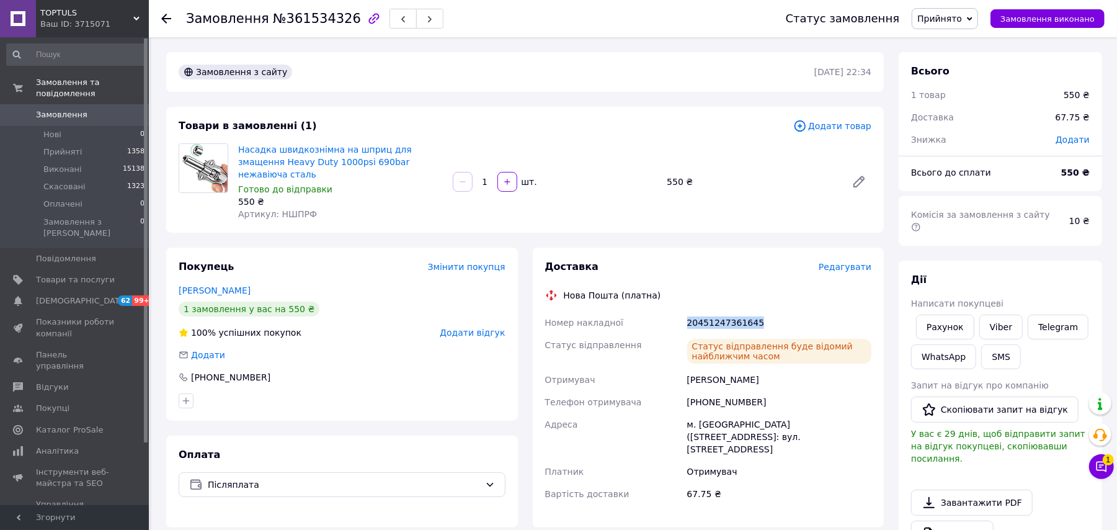
copy div "20451247361645"
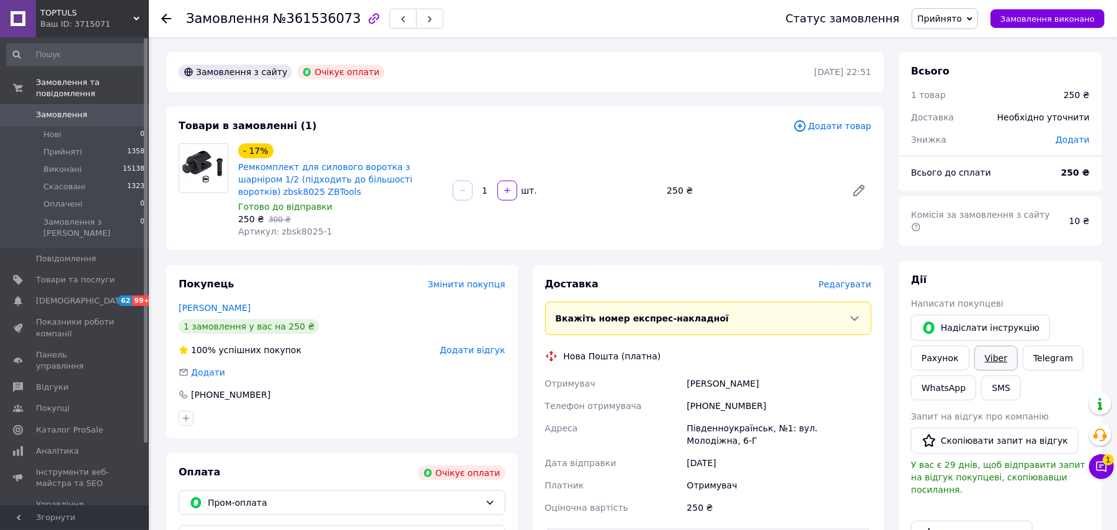
click at [1001, 346] on link "Viber" at bounding box center [996, 358] width 43 height 25
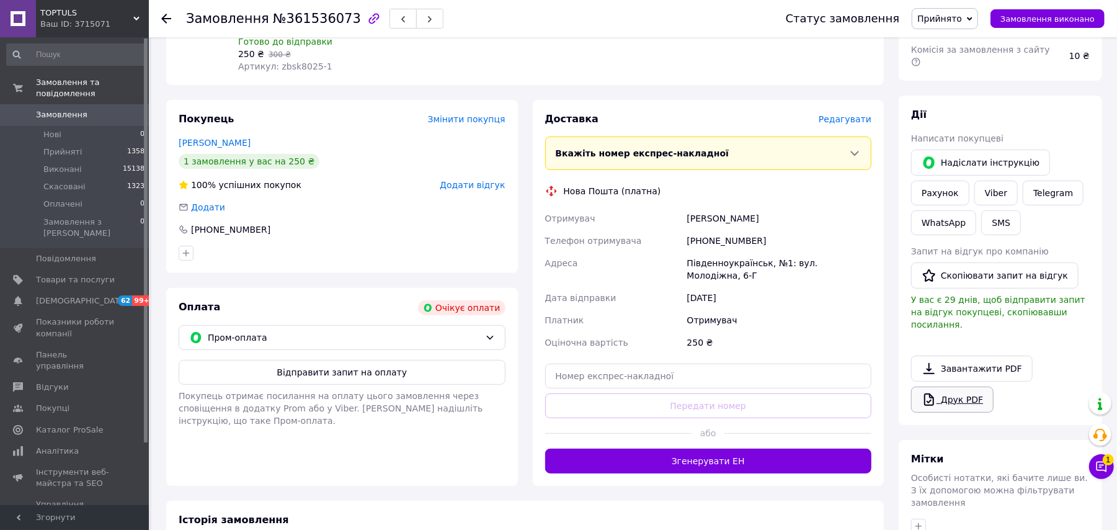
click at [965, 387] on link "Друк PDF" at bounding box center [952, 400] width 83 height 26
click at [964, 387] on link "Друк PDF" at bounding box center [952, 400] width 83 height 26
click at [994, 181] on link "Viber" at bounding box center [996, 193] width 43 height 25
click at [486, 338] on icon at bounding box center [490, 338] width 10 height 10
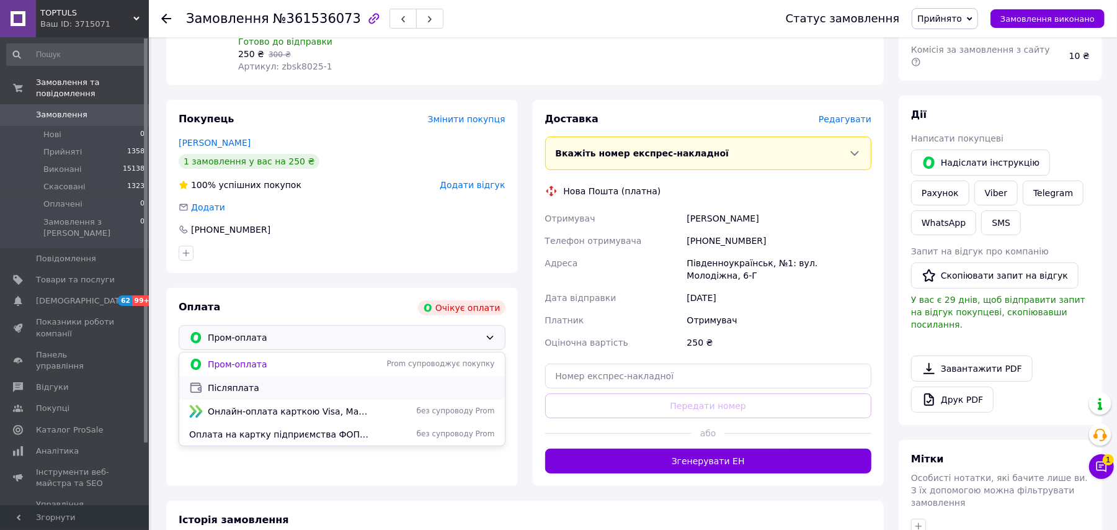
click at [221, 387] on span "Післяплата" at bounding box center [351, 388] width 287 height 12
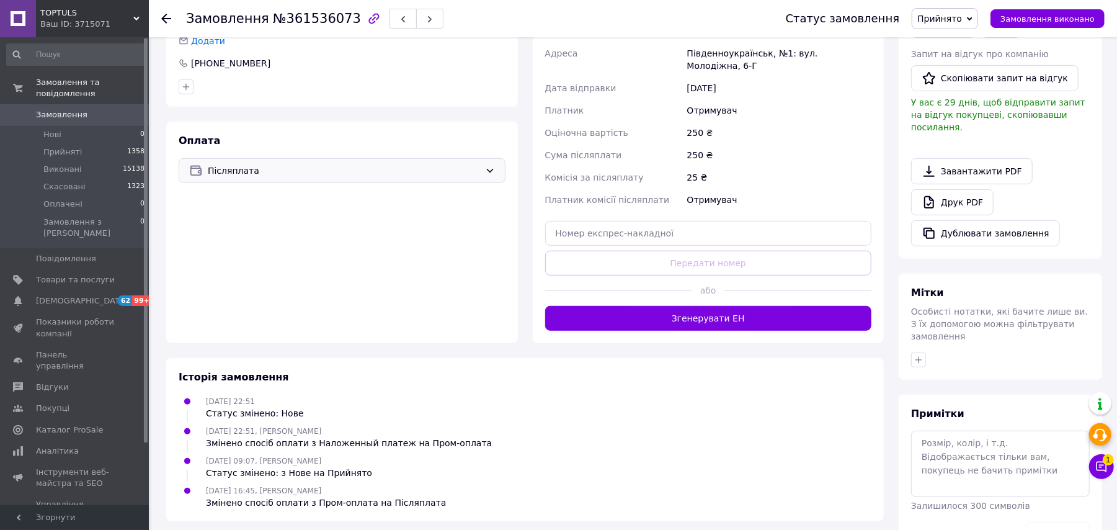
scroll to position [333, 0]
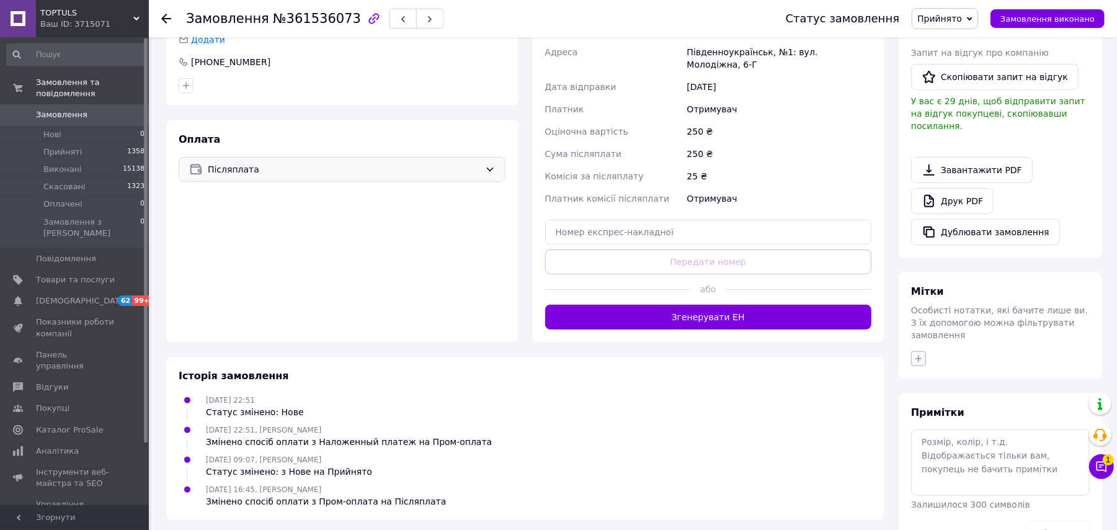
click at [922, 354] on icon "button" at bounding box center [919, 359] width 10 height 10
click at [926, 448] on label "N-Н" at bounding box center [932, 453] width 29 height 11
click at [926, 449] on input "N-Н" at bounding box center [922, 453] width 8 height 8
click at [923, 449] on input "N-Н" at bounding box center [922, 453] width 8 height 8
checkbox input "true"
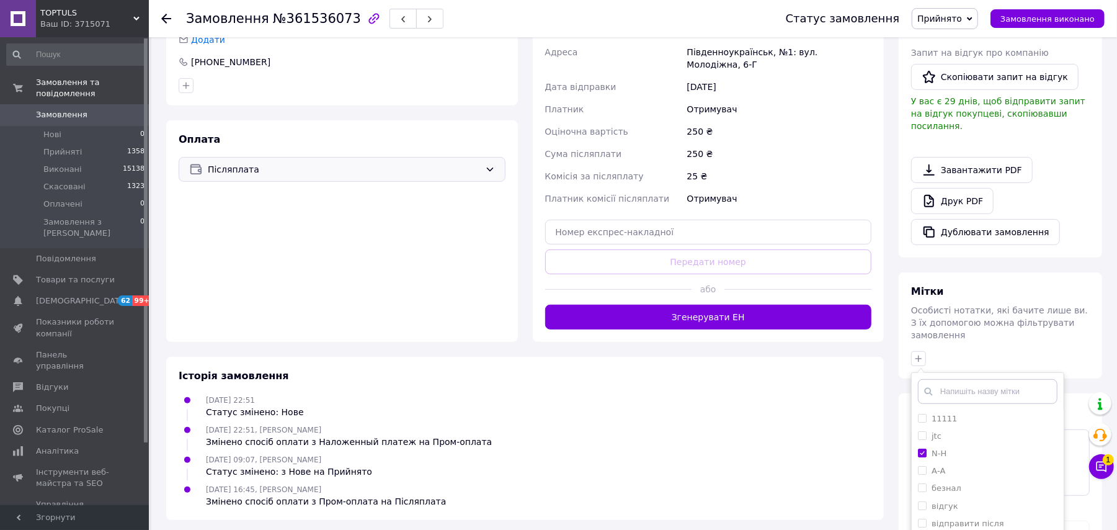
scroll to position [405, 0]
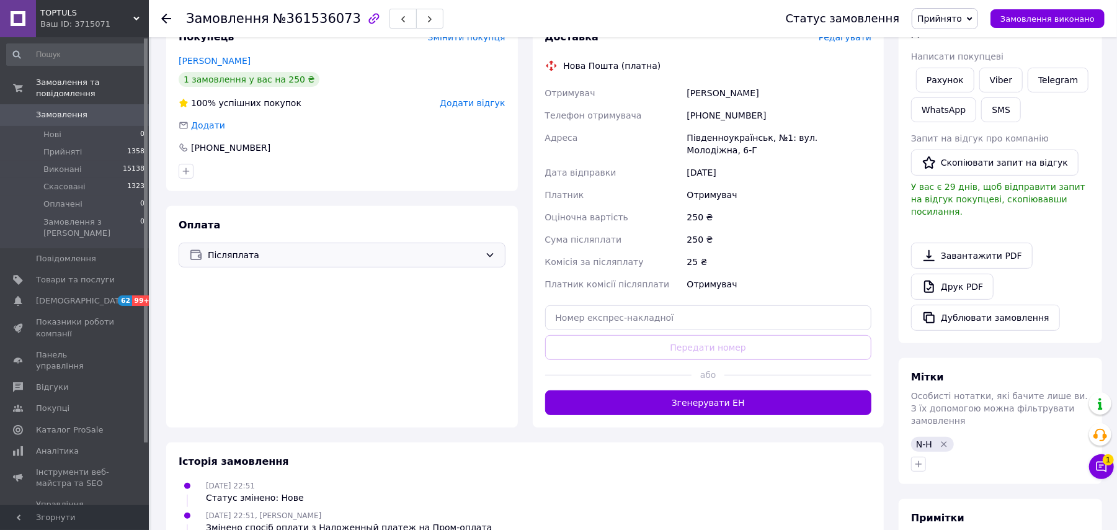
scroll to position [248, 0]
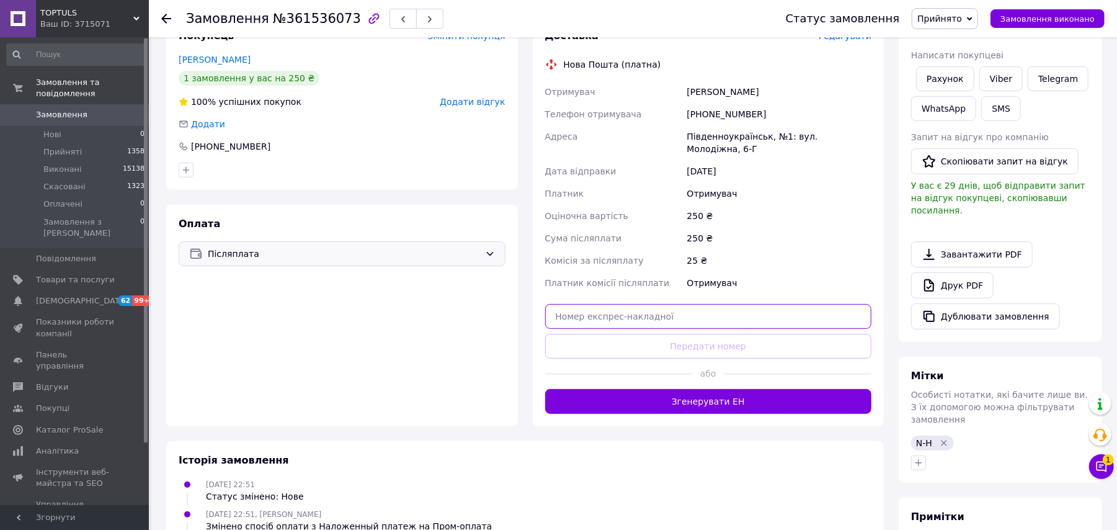
click at [664, 306] on input "text" at bounding box center [708, 316] width 327 height 25
paste input "20451247366988"
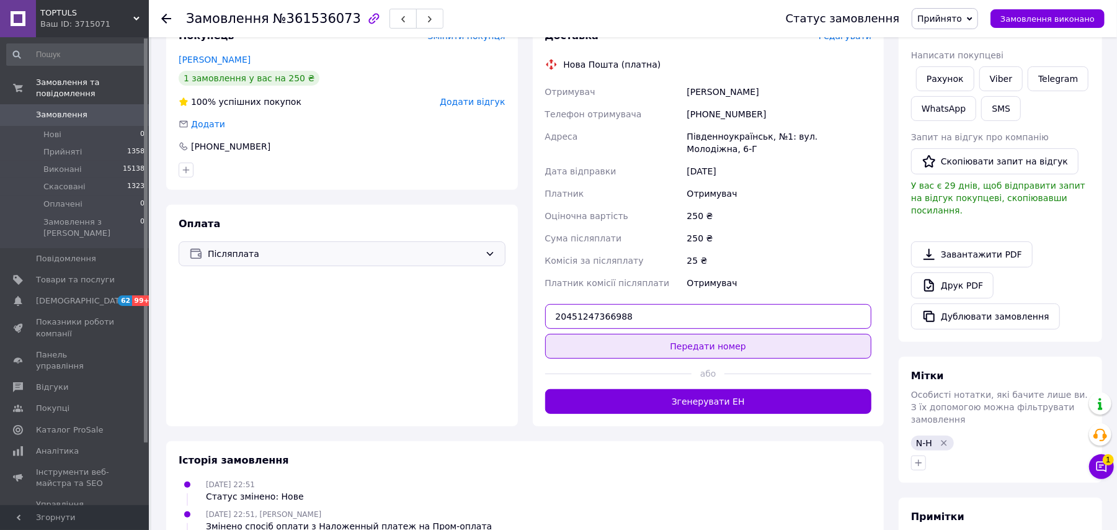
type input "20451247366988"
click at [713, 336] on button "Передати номер" at bounding box center [708, 346] width 327 height 25
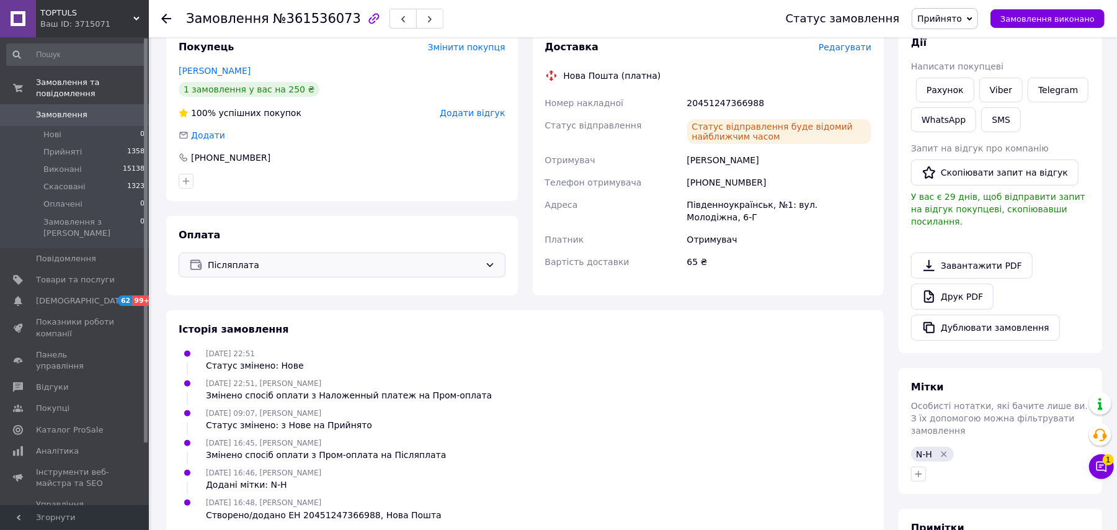
scroll to position [165, 0]
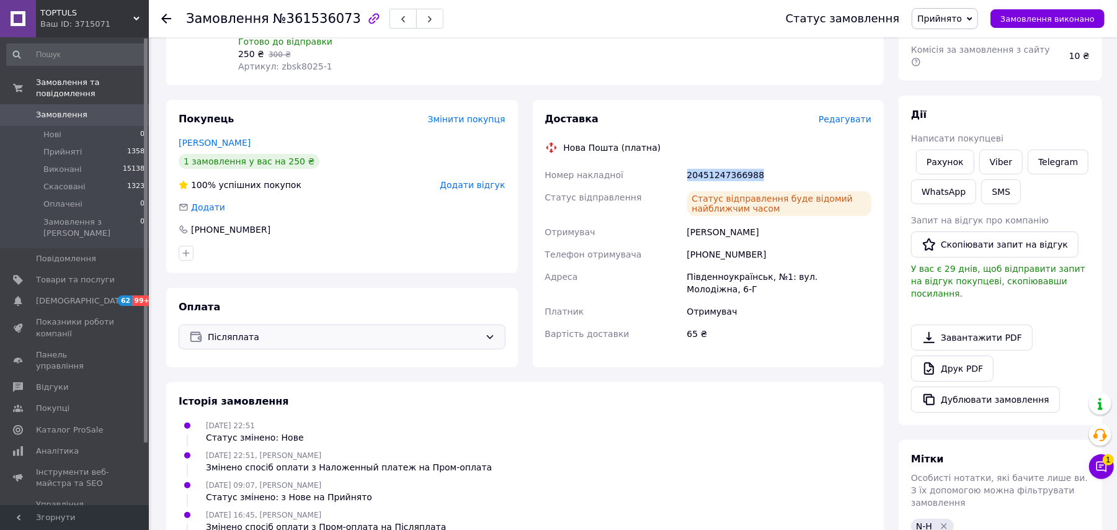
drag, startPoint x: 758, startPoint y: 170, endPoint x: 673, endPoint y: 158, distance: 86.5
click at [673, 158] on div "Доставка Редагувати Нова Пошта (платна) Номер накладної 20451247366988 Статус в…" at bounding box center [708, 233] width 327 height 243
copy div "Номер накладної 20451247366988"
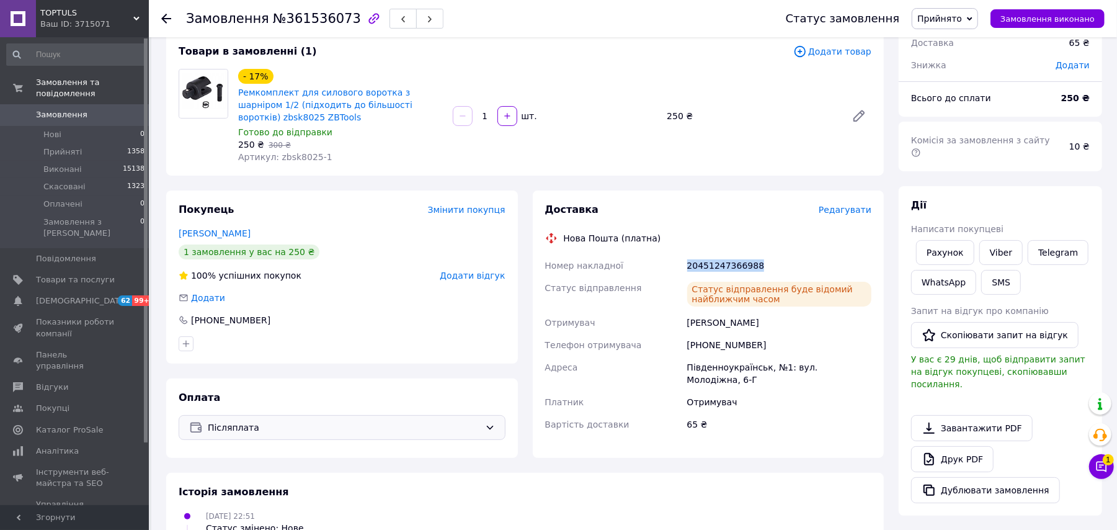
scroll to position [0, 0]
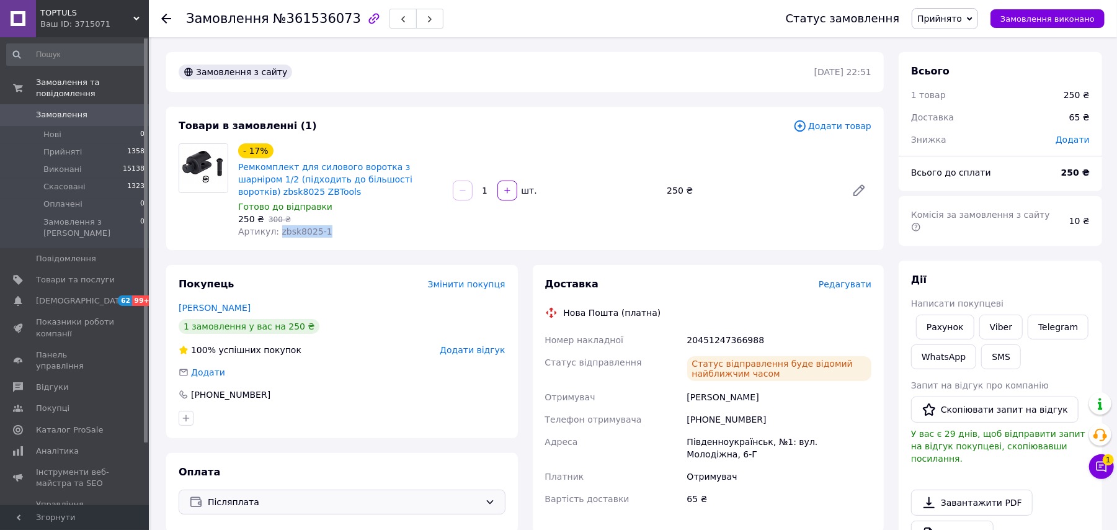
drag, startPoint x: 328, startPoint y: 236, endPoint x: 278, endPoint y: 224, distance: 51.2
click at [278, 224] on div "- 17% Ремкомплект для силового воротка з шарніром 1/2 (підходить до більшості в…" at bounding box center [340, 190] width 215 height 99
drag, startPoint x: 278, startPoint y: 224, endPoint x: 356, endPoint y: 206, distance: 79.6
click at [366, 199] on div "- 17% Ремкомплект для силового воротка з шарніром 1/2 (підходить до більшості в…" at bounding box center [340, 190] width 215 height 99
drag, startPoint x: 282, startPoint y: 217, endPoint x: 275, endPoint y: 230, distance: 13.9
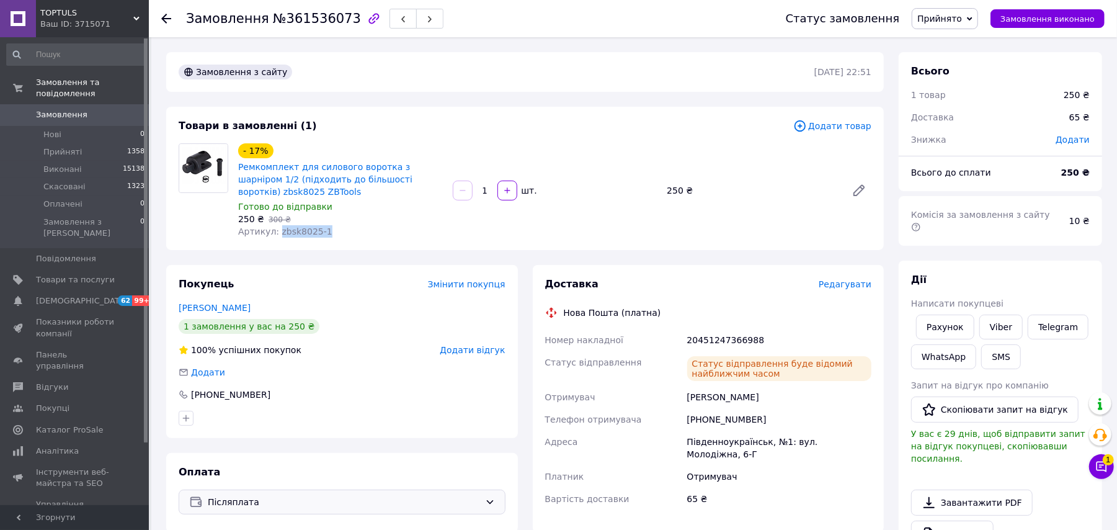
click at [275, 230] on div "Артикул: zbsk8025-1" at bounding box center [340, 231] width 205 height 12
copy span "zbsk8025-1"
click at [330, 231] on div "Артикул: zbsk8025-1" at bounding box center [340, 231] width 205 height 12
drag, startPoint x: 310, startPoint y: 225, endPoint x: 274, endPoint y: 230, distance: 36.3
click at [274, 230] on div "Артикул: zbsk8025-1" at bounding box center [340, 231] width 205 height 12
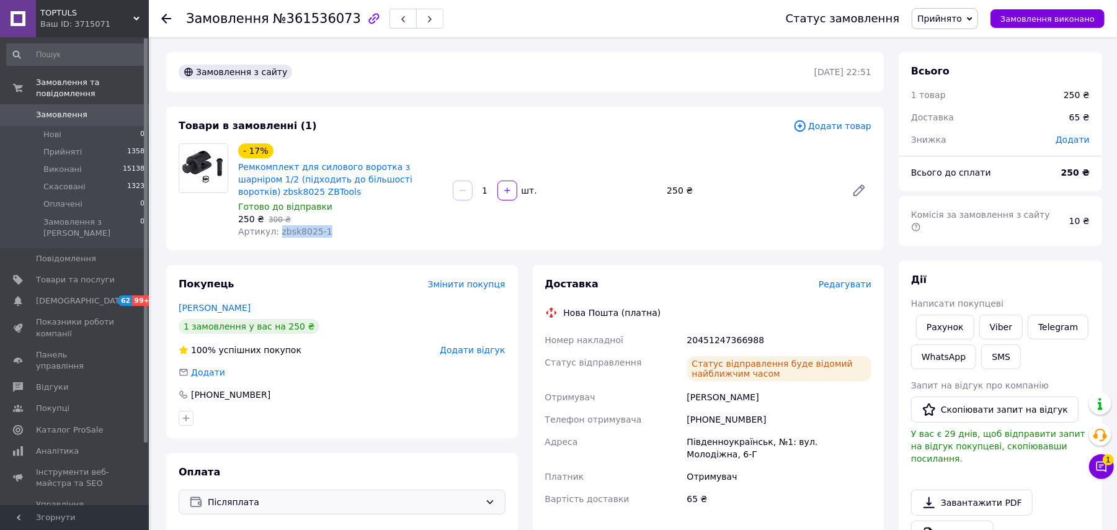
copy span "zbsk8025-1"
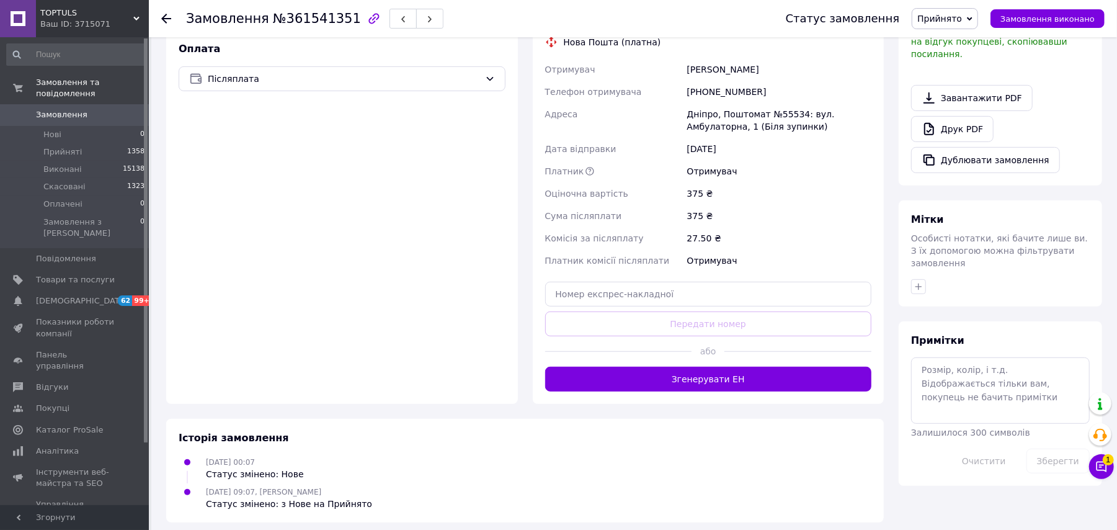
scroll to position [402, 0]
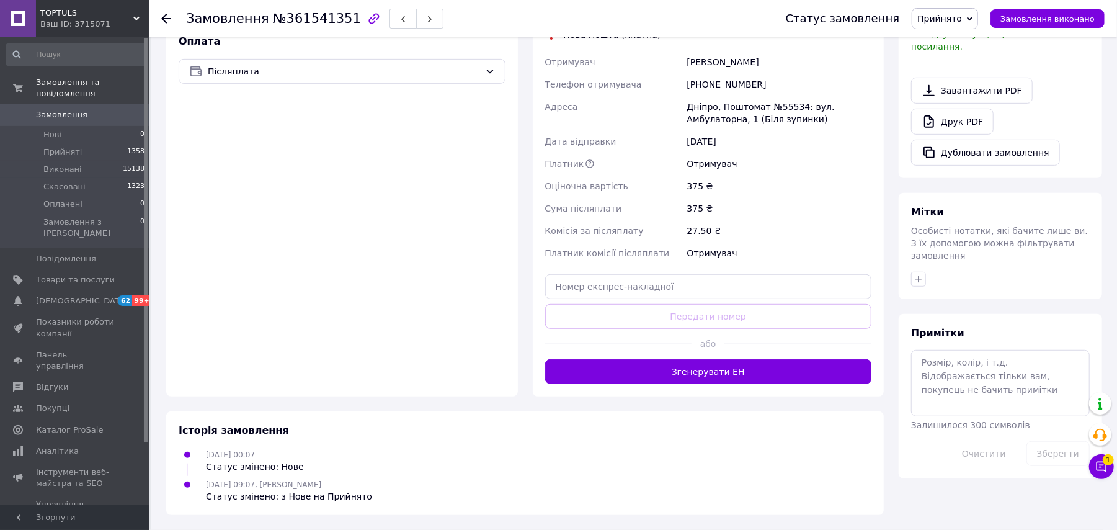
drag, startPoint x: 916, startPoint y: 254, endPoint x: 916, endPoint y: 264, distance: 9.9
click at [916, 274] on icon "button" at bounding box center [919, 279] width 10 height 10
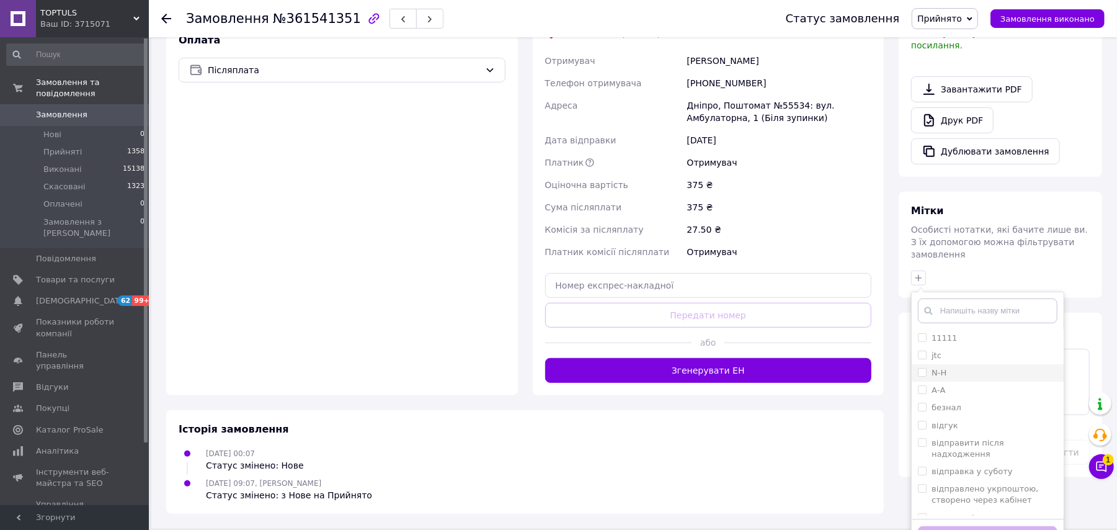
click at [921, 368] on input "N-Н" at bounding box center [922, 372] width 8 height 8
checkbox input "true"
click at [993, 526] on button "Додати мітку" at bounding box center [988, 538] width 140 height 24
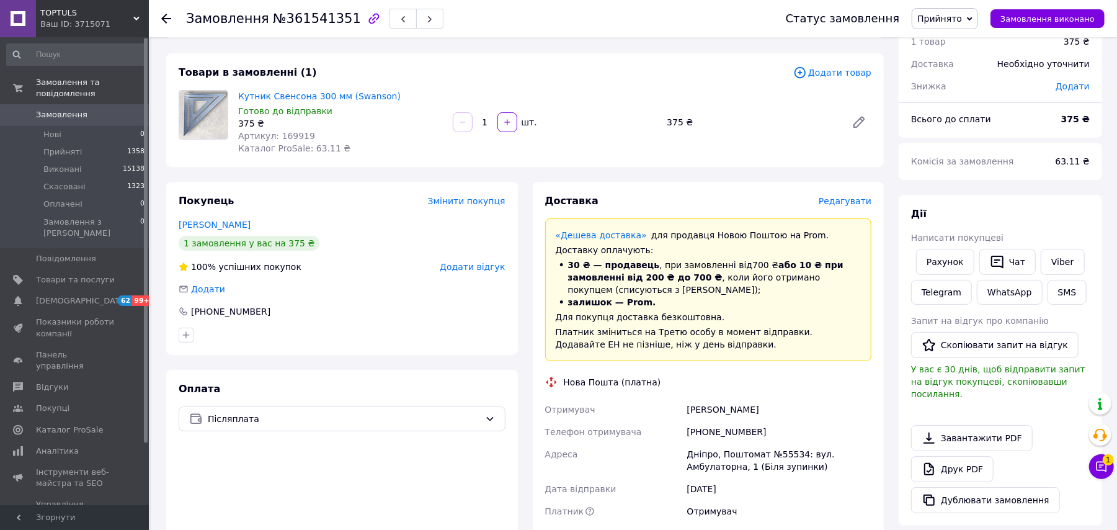
scroll to position [83, 0]
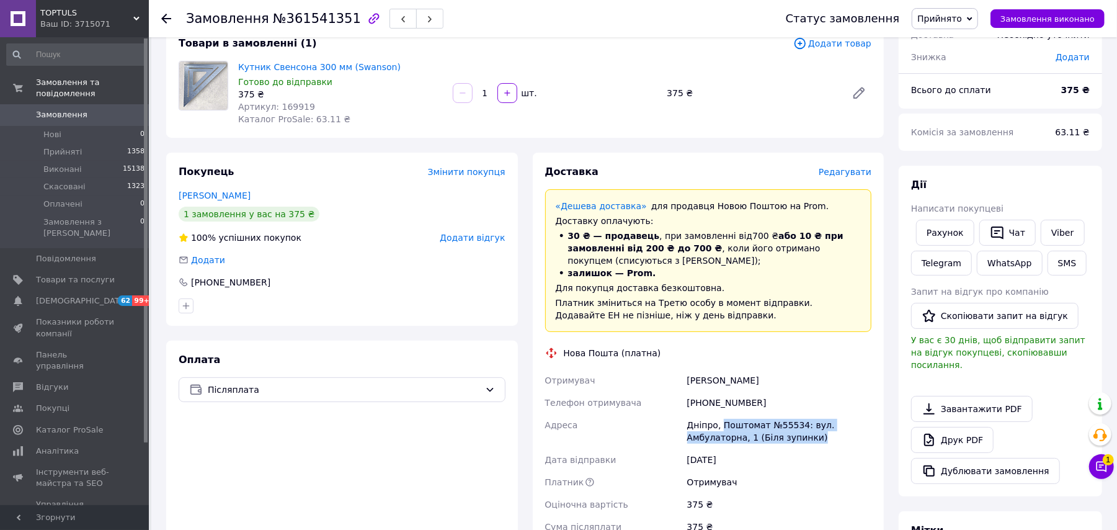
drag, startPoint x: 812, startPoint y: 438, endPoint x: 720, endPoint y: 421, distance: 93.5
click at [720, 421] on div "Дніпро, Поштомат №55534: вул. Амбулаторна, 1 (Біля зупинки)" at bounding box center [779, 431] width 189 height 35
drag, startPoint x: 718, startPoint y: 422, endPoint x: 738, endPoint y: 437, distance: 25.2
copy div "Поштомат №55534: вул. Амбулаторна, 1 (Біля зупинки)"
click at [832, 403] on div "+380962544133" at bounding box center [779, 402] width 189 height 22
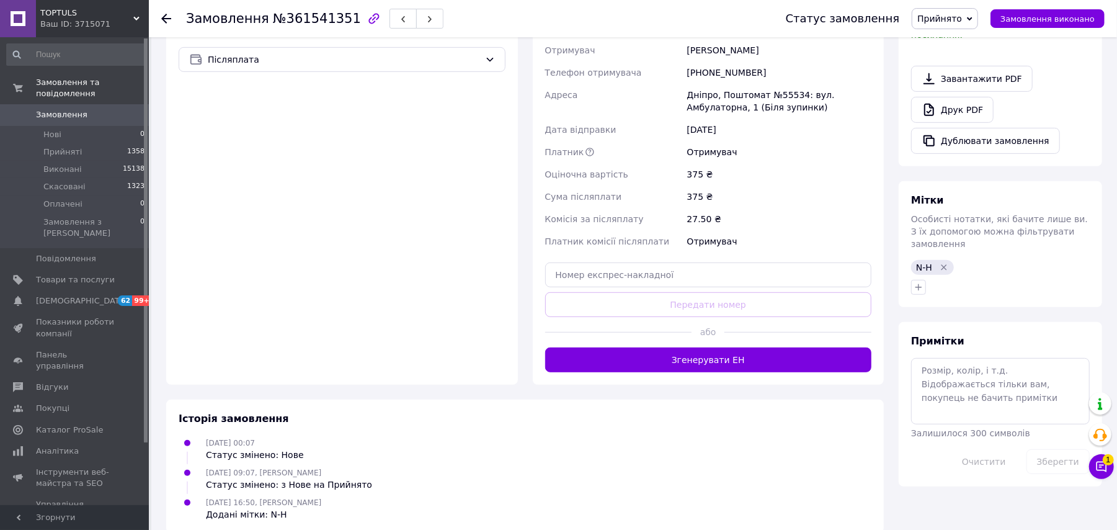
scroll to position [413, 0]
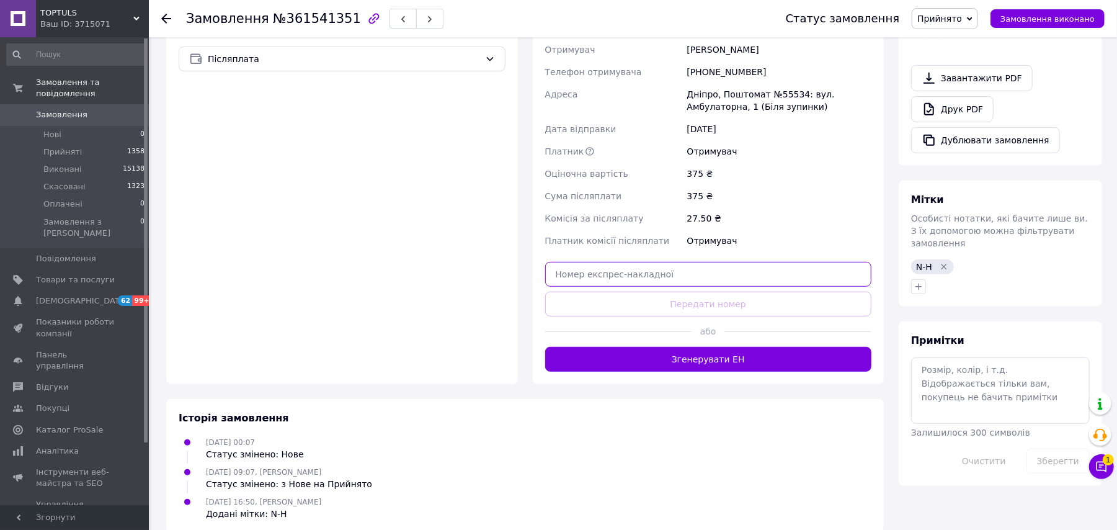
click at [686, 273] on input "text" at bounding box center [708, 274] width 327 height 25
paste input "20451247375671"
type input "20451247375671"
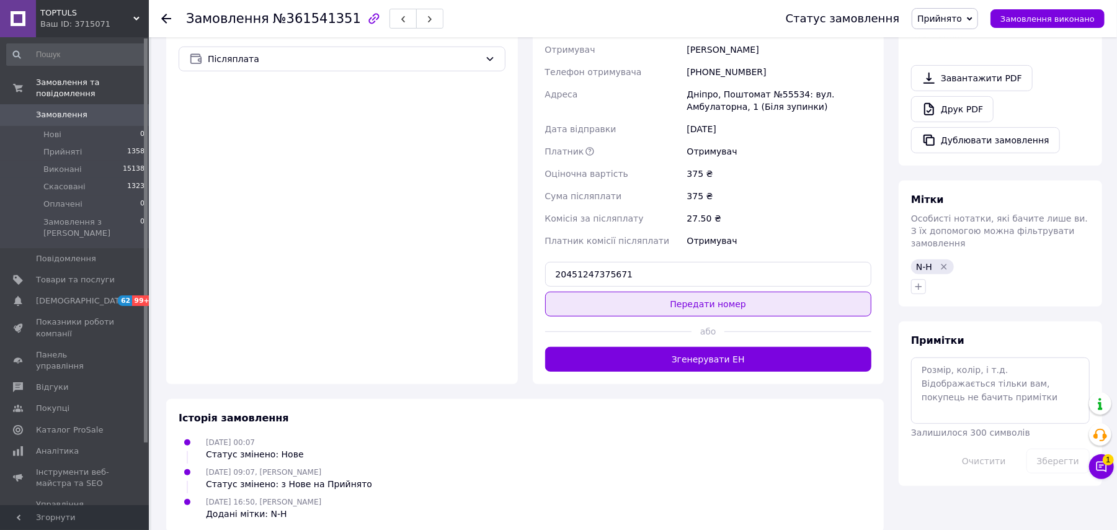
click at [718, 303] on button "Передати номер" at bounding box center [708, 304] width 327 height 25
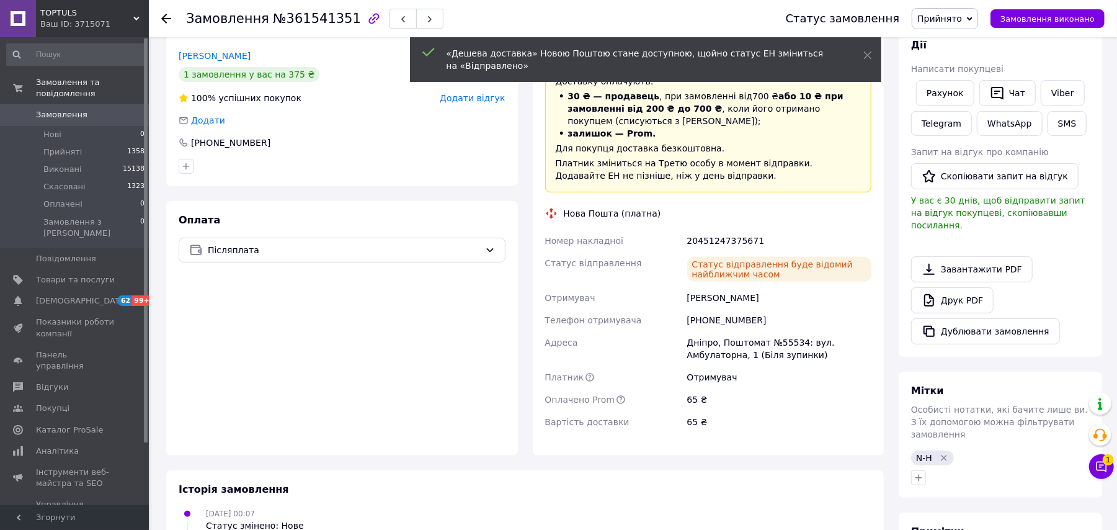
scroll to position [204, 0]
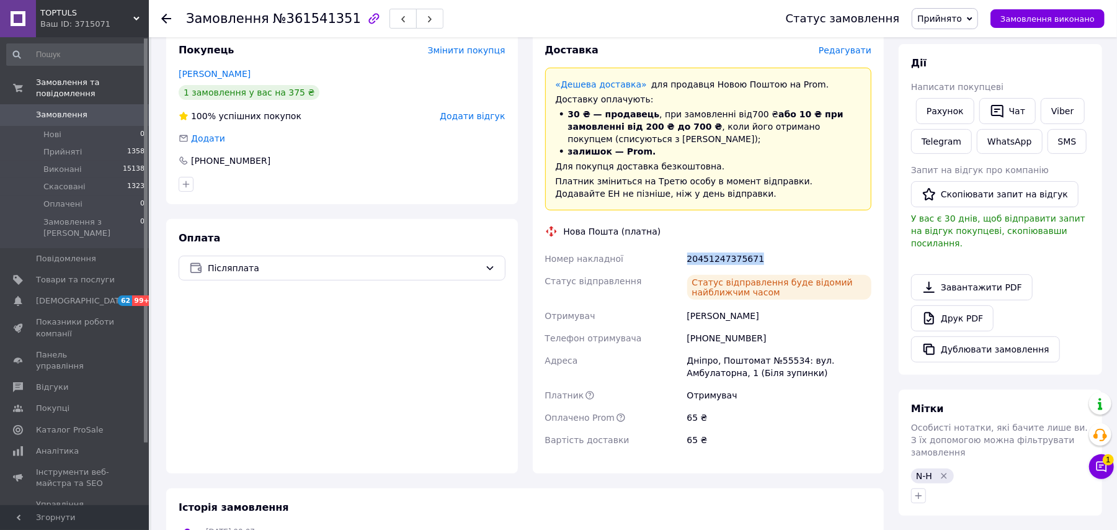
drag, startPoint x: 767, startPoint y: 257, endPoint x: 686, endPoint y: 259, distance: 80.7
click at [686, 259] on div "20451247375671" at bounding box center [779, 259] width 189 height 22
copy div "20451247375671"
click at [1055, 104] on link "Viber" at bounding box center [1062, 111] width 43 height 26
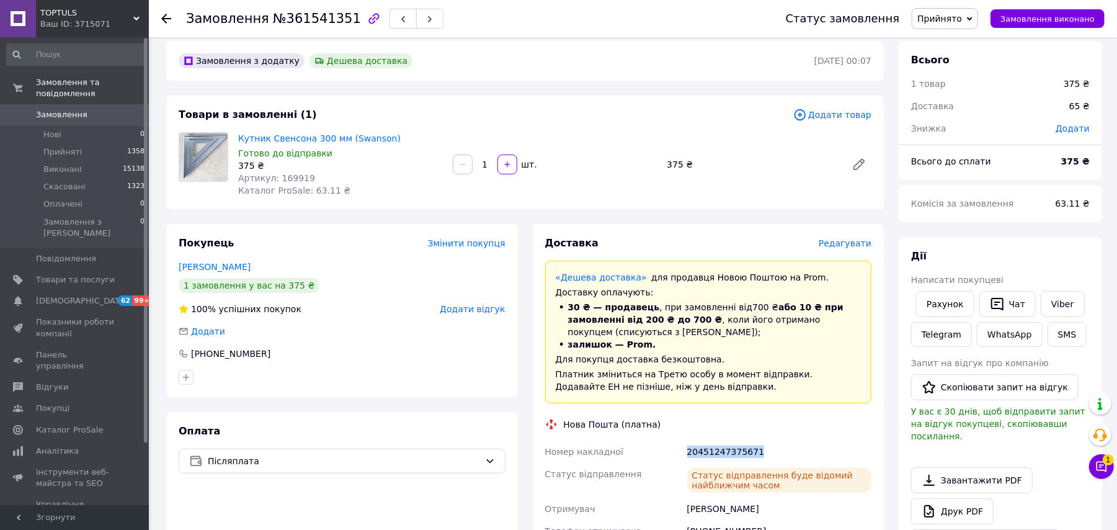
scroll to position [0, 0]
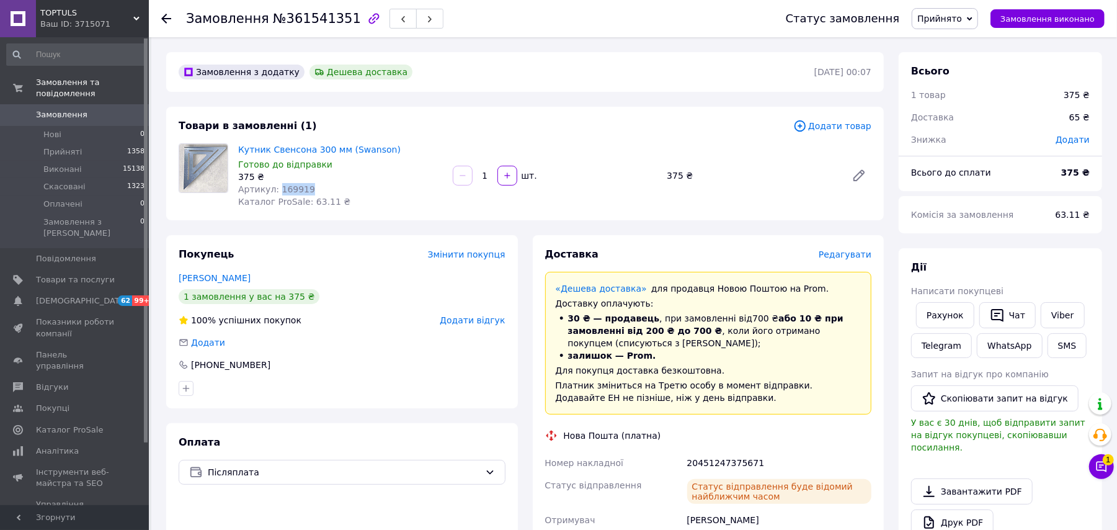
drag, startPoint x: 304, startPoint y: 184, endPoint x: 274, endPoint y: 185, distance: 29.8
click div "Артикул: 169919"
copy span "169919"
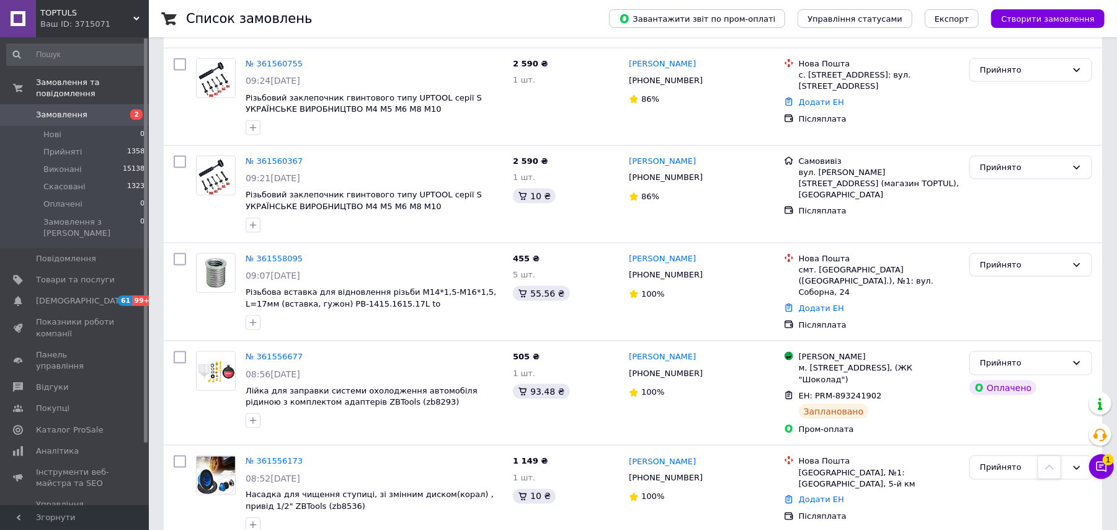
scroll to position [4636, 0]
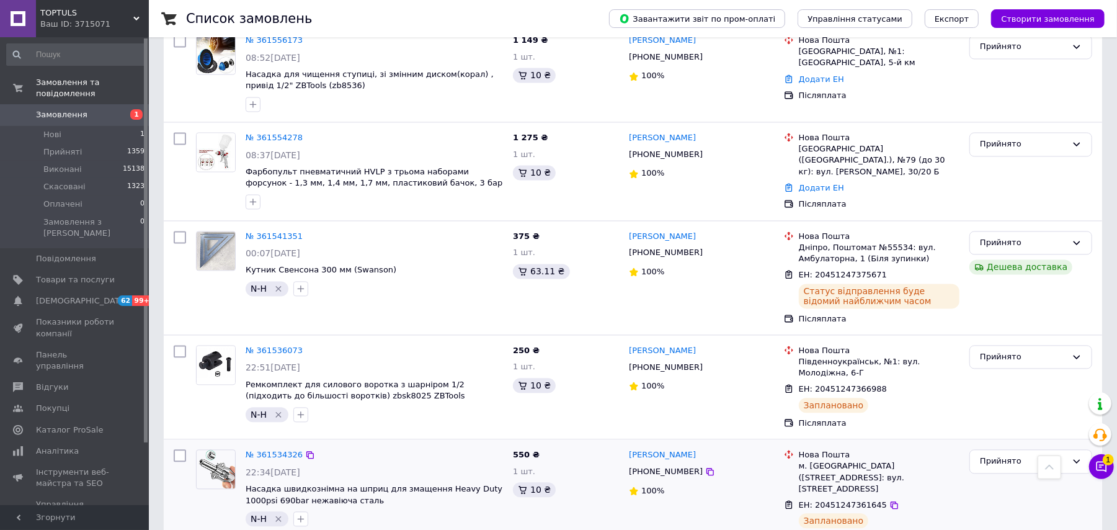
scroll to position [5128, 0]
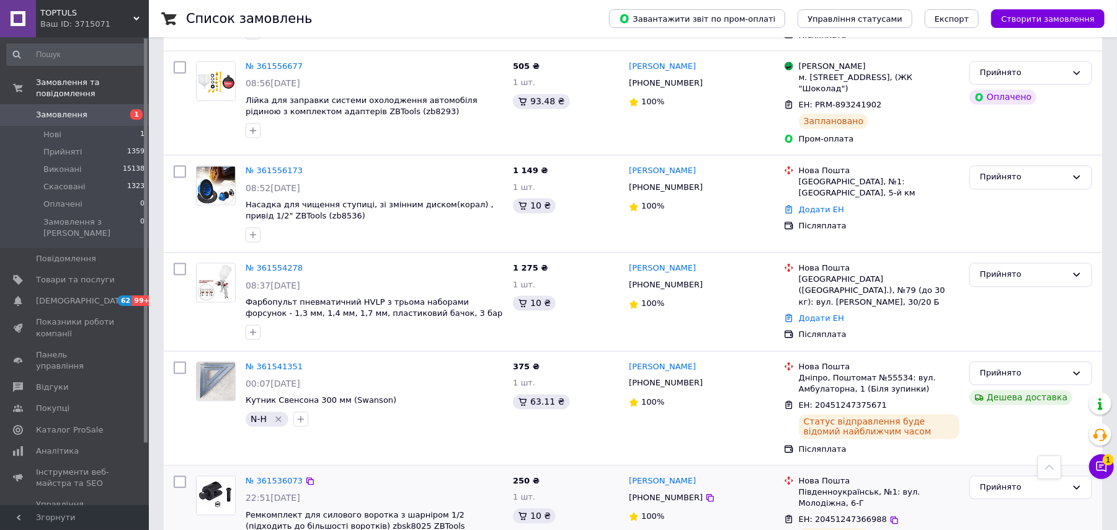
scroll to position [4963, 0]
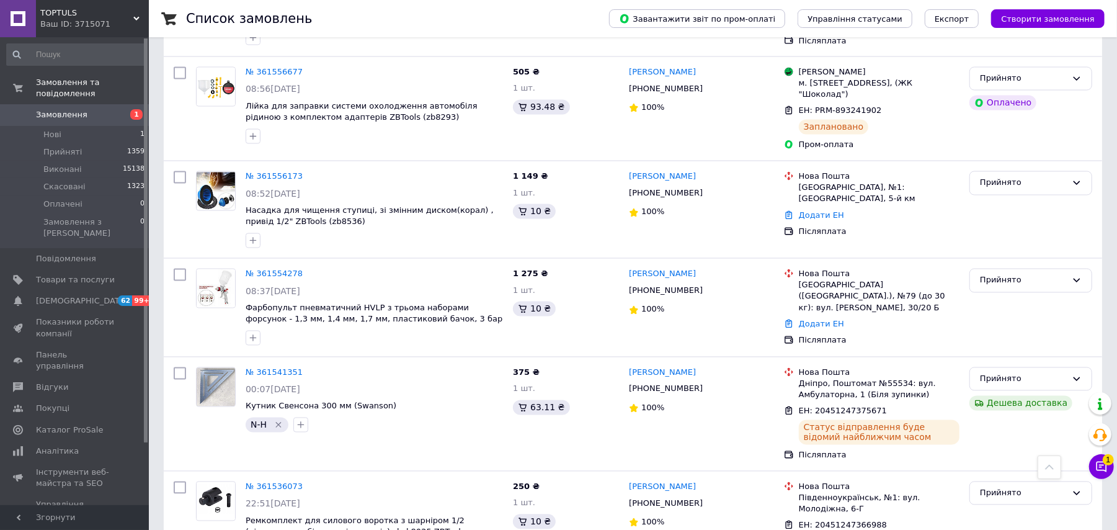
click at [891, 522] on icon at bounding box center [894, 525] width 7 height 7
click at [890, 521] on icon at bounding box center [895, 526] width 10 height 10
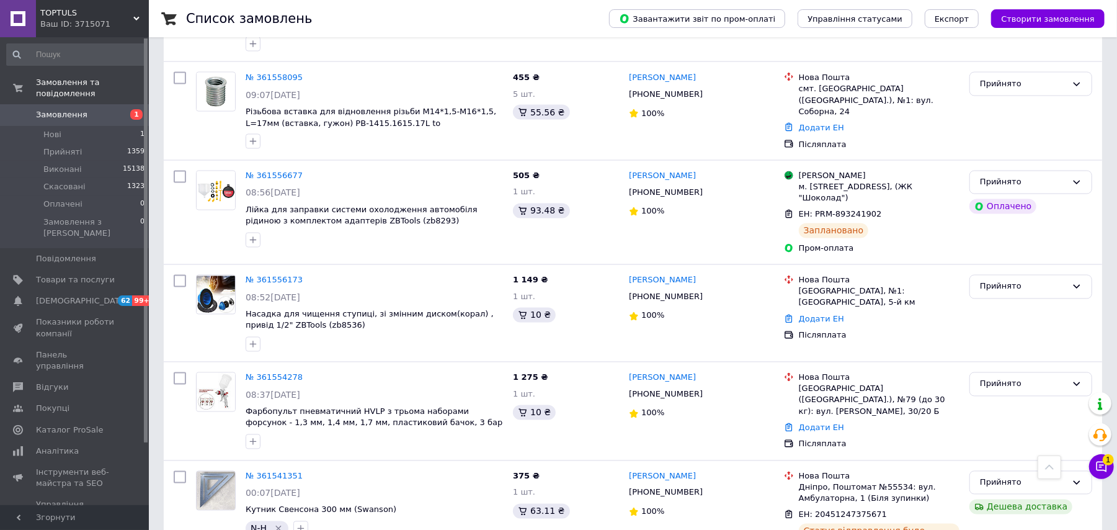
scroll to position [4850, 0]
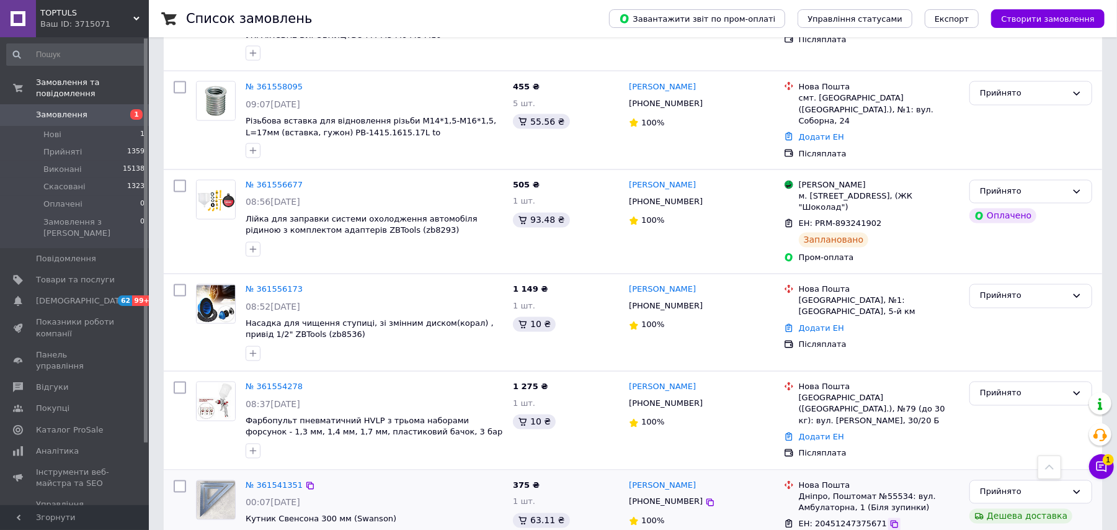
click at [891, 521] on icon at bounding box center [894, 524] width 7 height 7
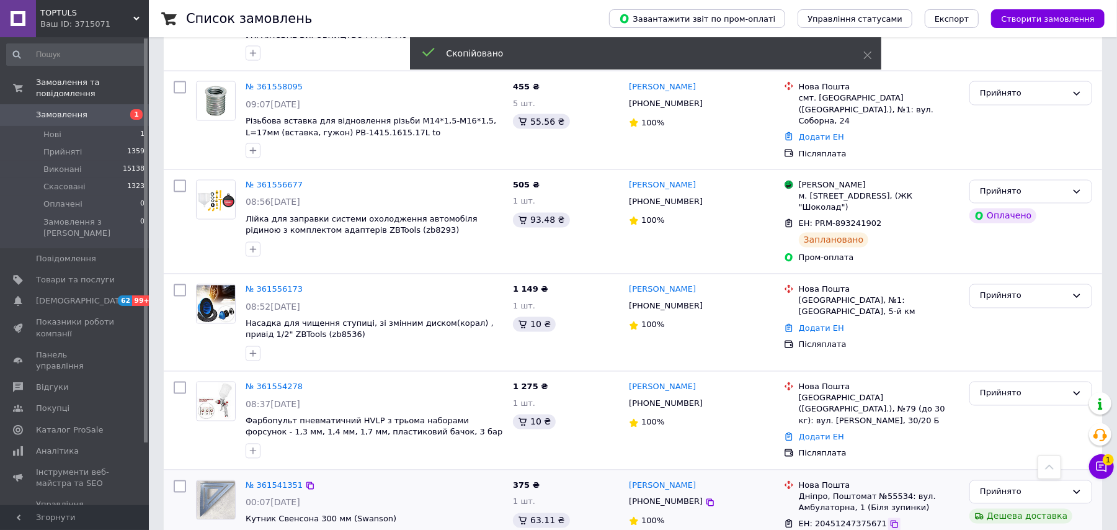
click at [891, 521] on icon at bounding box center [894, 524] width 7 height 7
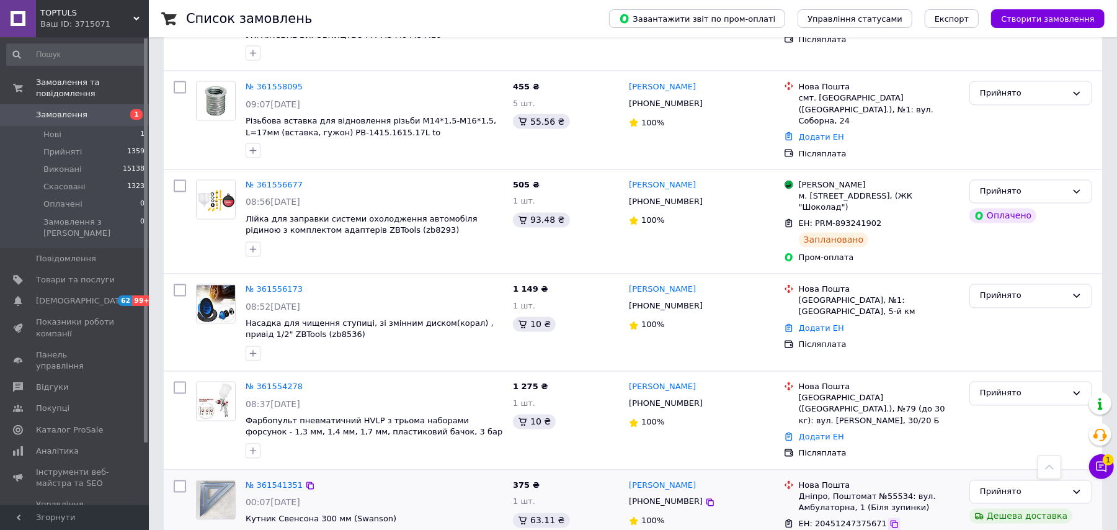
click at [890, 519] on icon at bounding box center [895, 524] width 10 height 10
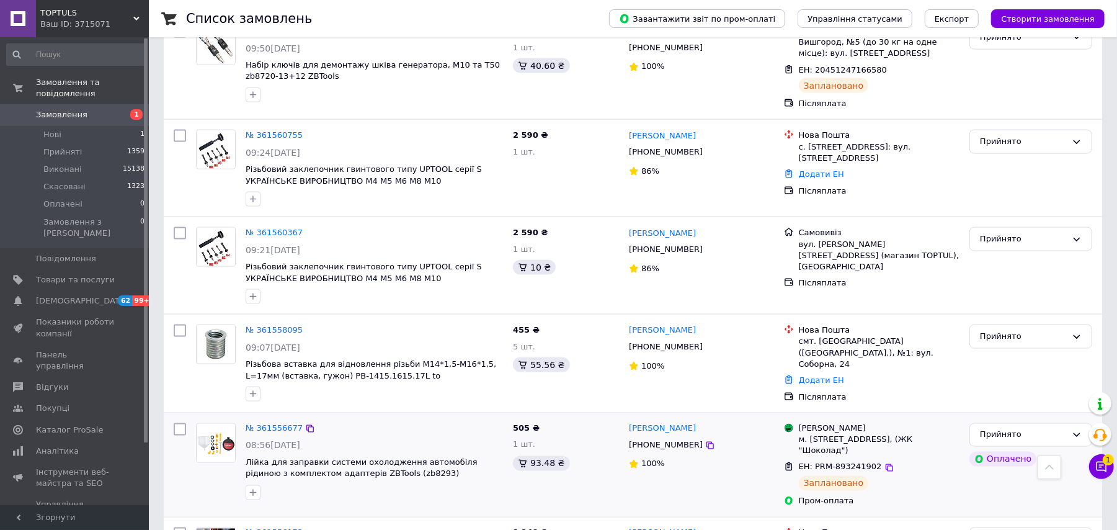
scroll to position [4636, 0]
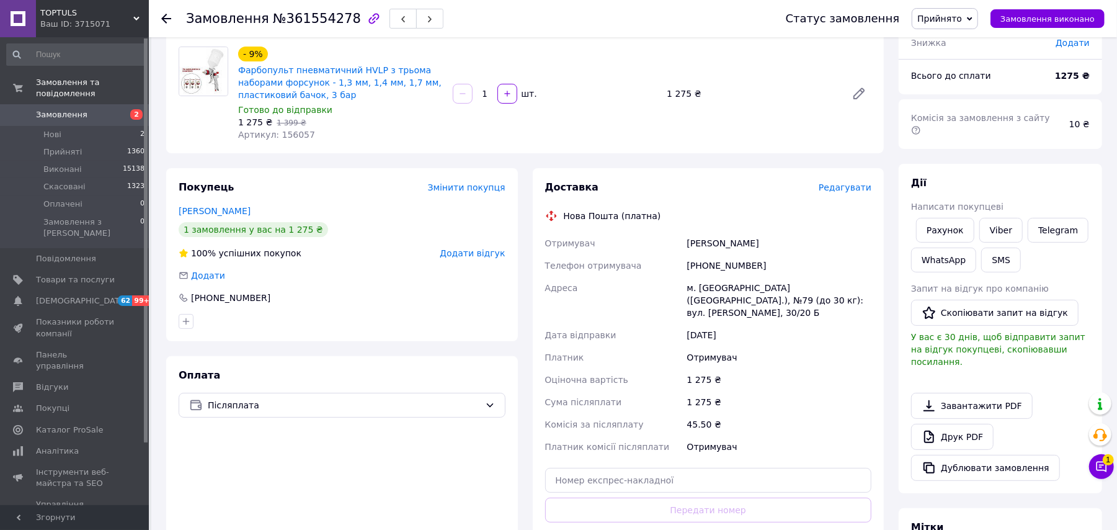
scroll to position [331, 0]
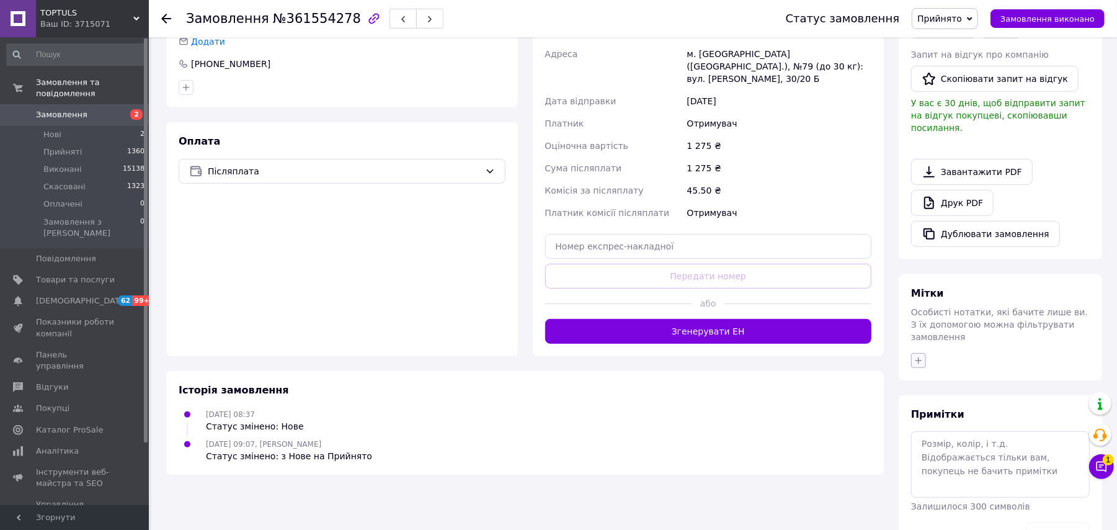
click at [919, 356] on icon "button" at bounding box center [919, 361] width 10 height 10
click at [927, 450] on label "N-Н" at bounding box center [932, 455] width 29 height 11
click at [926, 450] on input "N-Н" at bounding box center [922, 454] width 8 height 8
click at [924, 450] on input "N-Н" at bounding box center [922, 454] width 8 height 8
checkbox input "true"
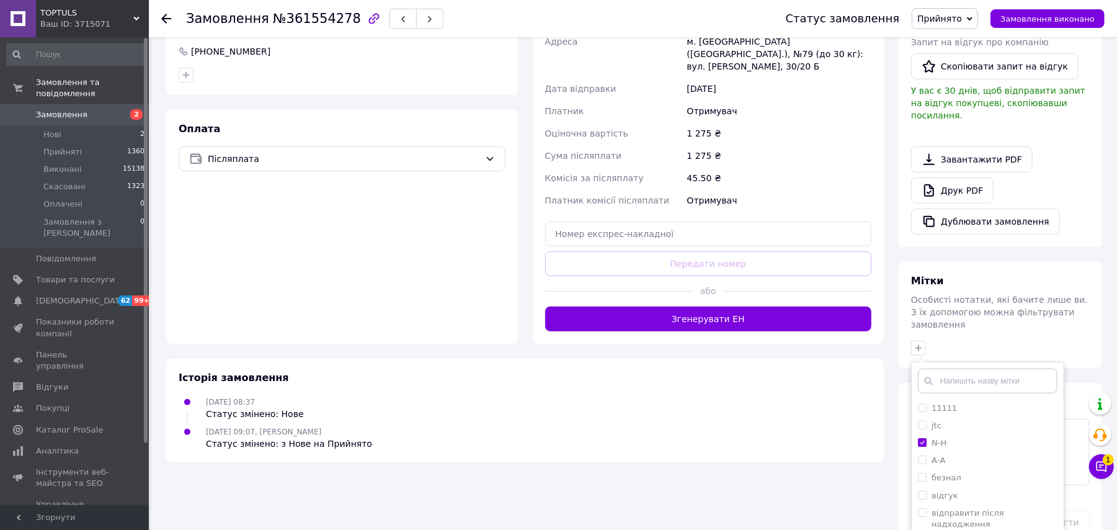
scroll to position [405, 0]
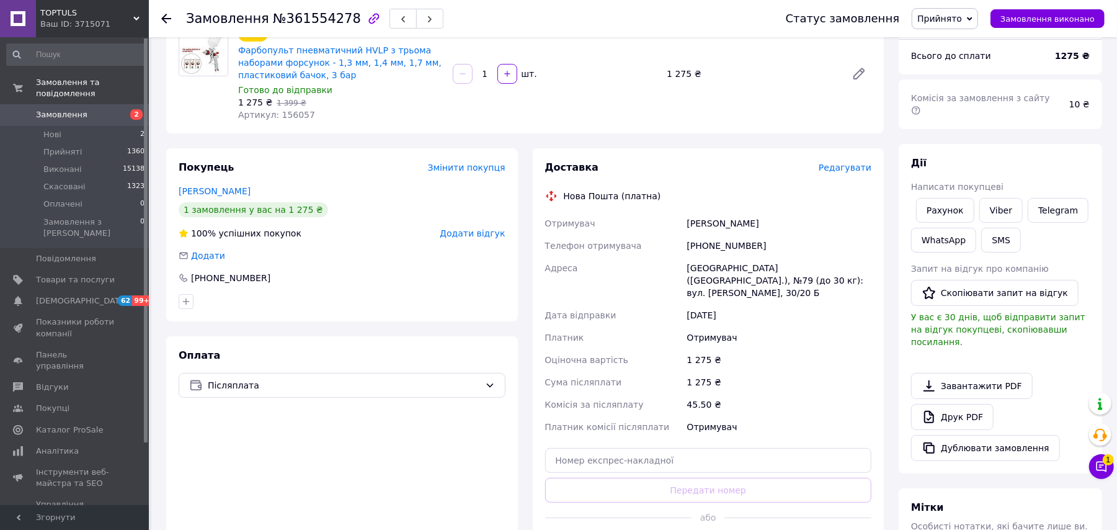
scroll to position [360, 0]
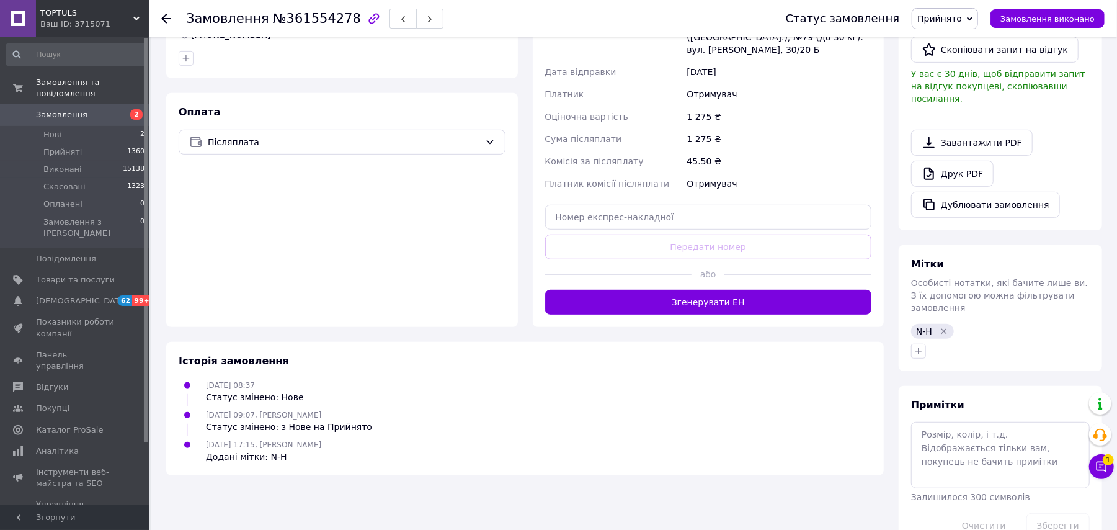
drag, startPoint x: 653, startPoint y: 191, endPoint x: 653, endPoint y: 200, distance: 8.7
click at [653, 192] on div "Доставка Редагувати Нова Пошта (платна) Отримувач [PERSON_NAME] отримувача [PHO…" at bounding box center [708, 115] width 327 height 397
click at [653, 205] on input "text" at bounding box center [708, 217] width 327 height 25
paste input "20451247399038"
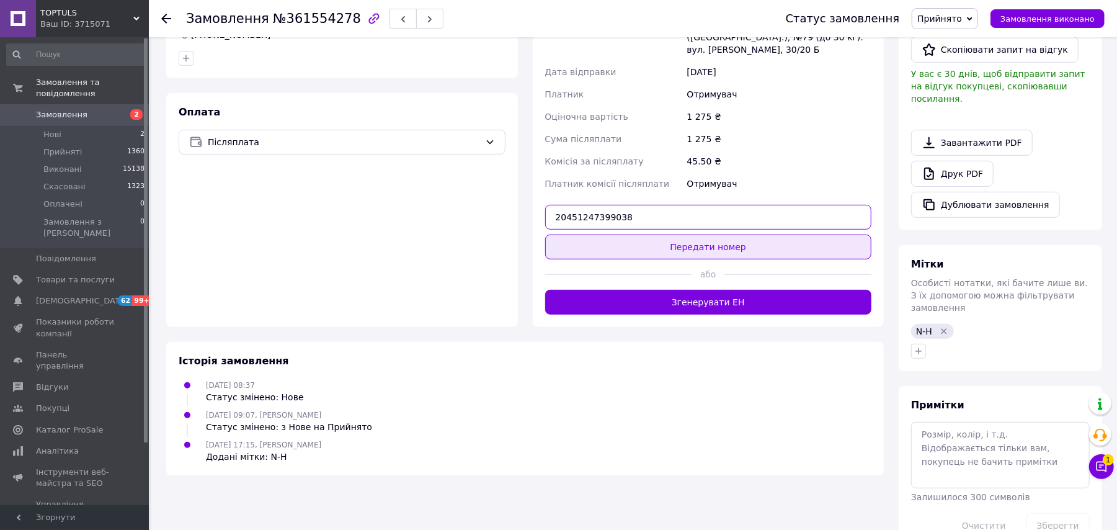
type input "20451247399038"
click at [627, 235] on button "Передати номер" at bounding box center [708, 247] width 327 height 25
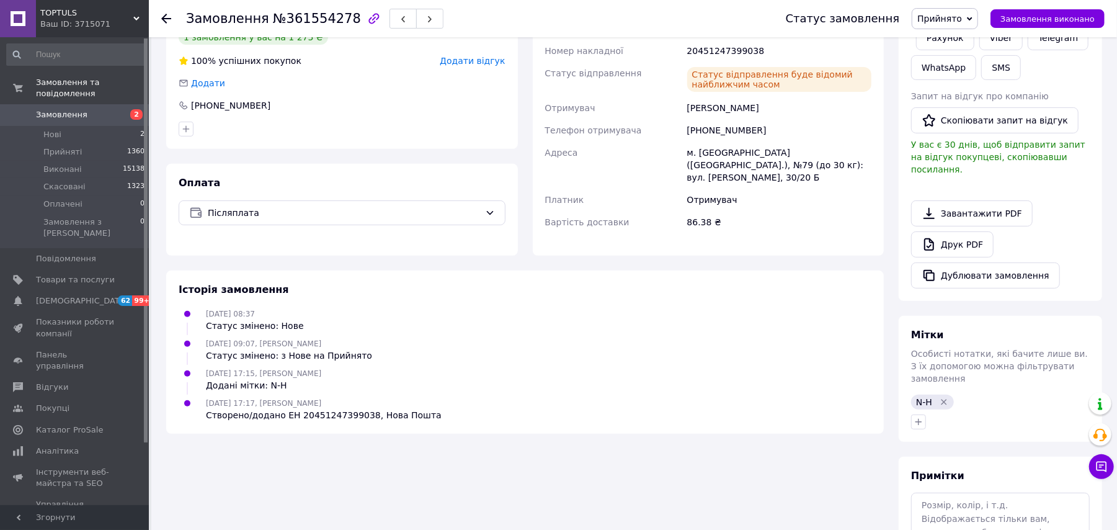
scroll to position [194, 0]
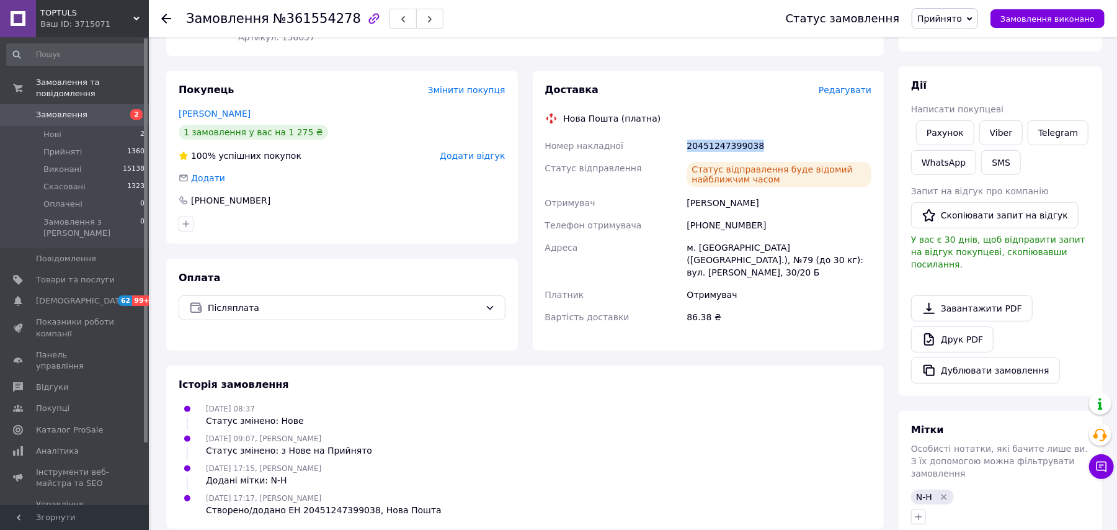
drag, startPoint x: 772, startPoint y: 145, endPoint x: 678, endPoint y: 135, distance: 94.8
click at [678, 135] on div "Номер накладної 20451247399038 Статус відправлення Статус відправлення буде від…" at bounding box center [709, 232] width 332 height 194
copy div "Номер накладної 20451247399038"
click at [999, 120] on link "Viber" at bounding box center [1001, 132] width 43 height 25
click at [748, 340] on div "Замовлення з сайту 12.09.2025 | 08:37 Товари в замовленні (1) Додати товар - 9%…" at bounding box center [525, 287] width 733 height 858
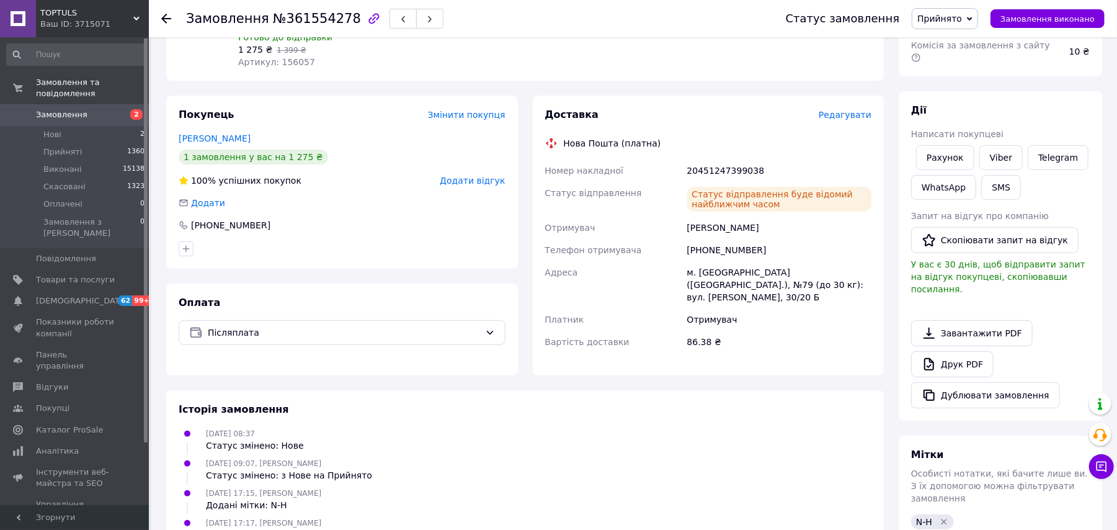
scroll to position [0, 0]
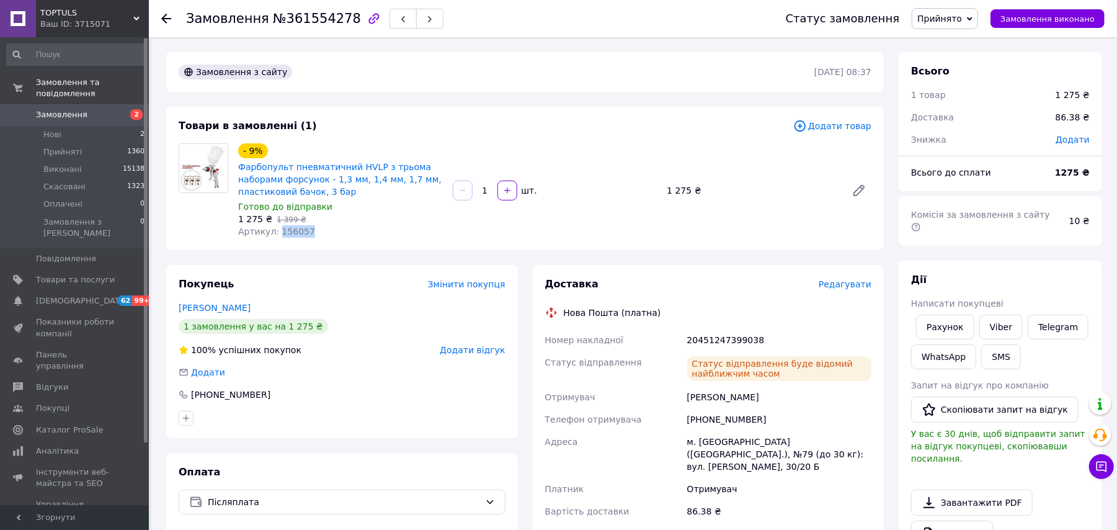
click at [276, 226] on div "Артикул: 156057" at bounding box center [340, 231] width 205 height 12
copy span "156057"
drag, startPoint x: 763, startPoint y: 330, endPoint x: 688, endPoint y: 339, distance: 75.6
click at [686, 338] on div "20451247399038" at bounding box center [779, 340] width 189 height 22
copy div "20451247399038"
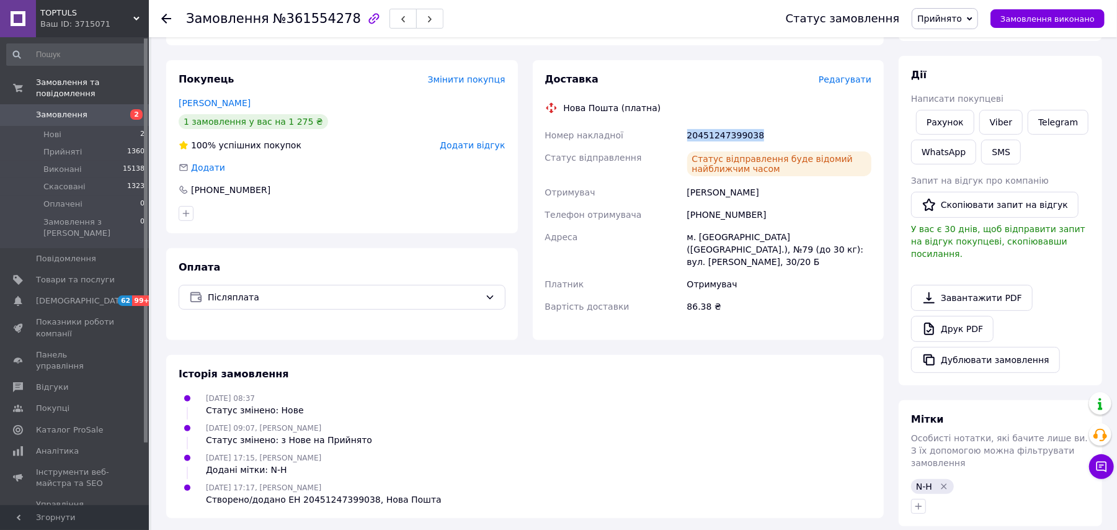
scroll to position [165, 0]
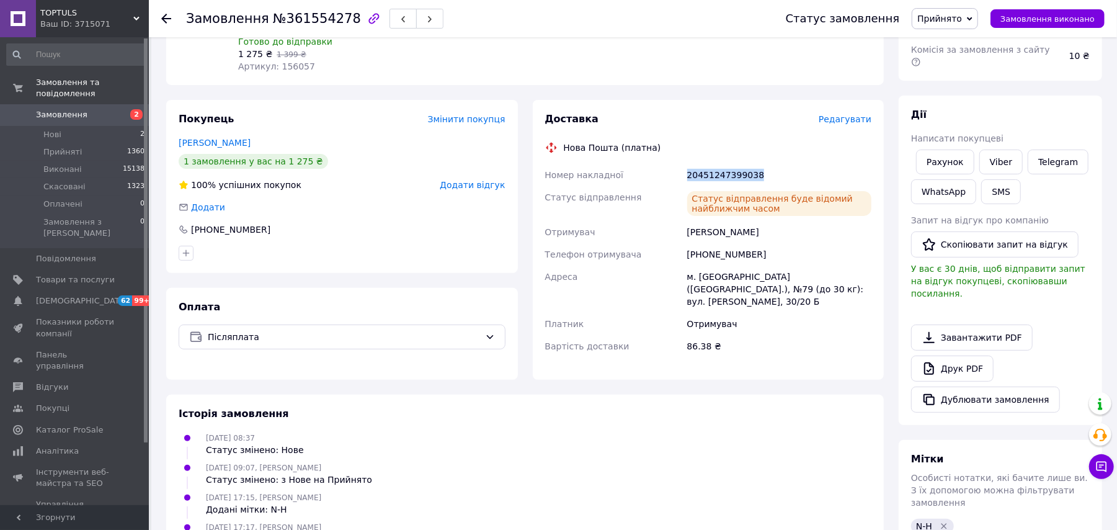
copy div "20451247399038"
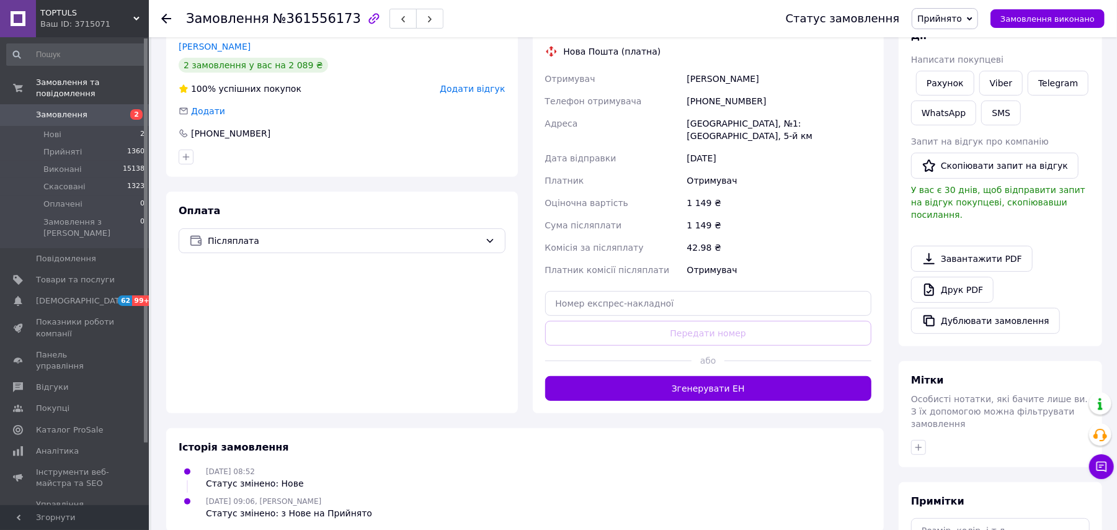
scroll to position [248, 0]
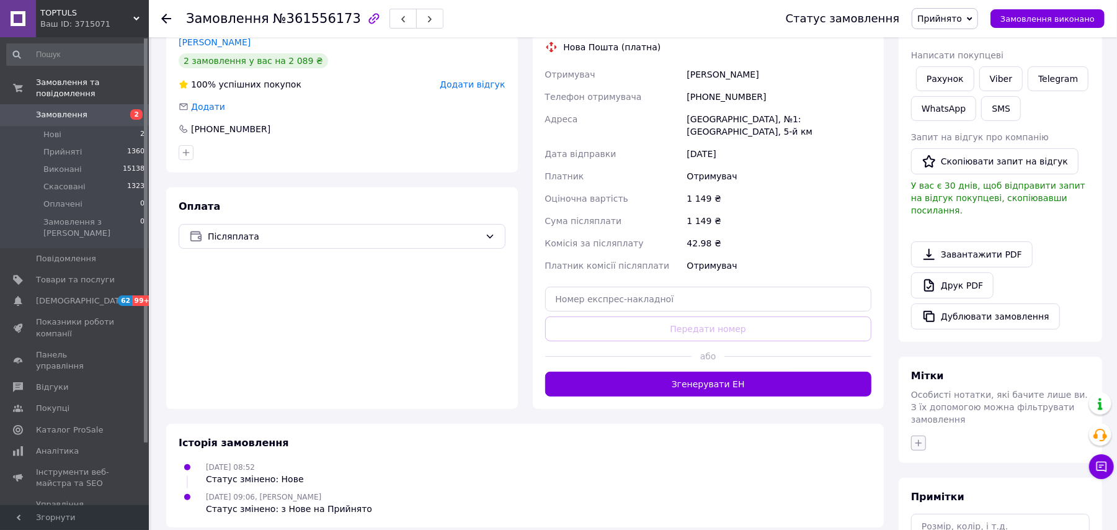
click at [921, 438] on icon "button" at bounding box center [919, 443] width 10 height 10
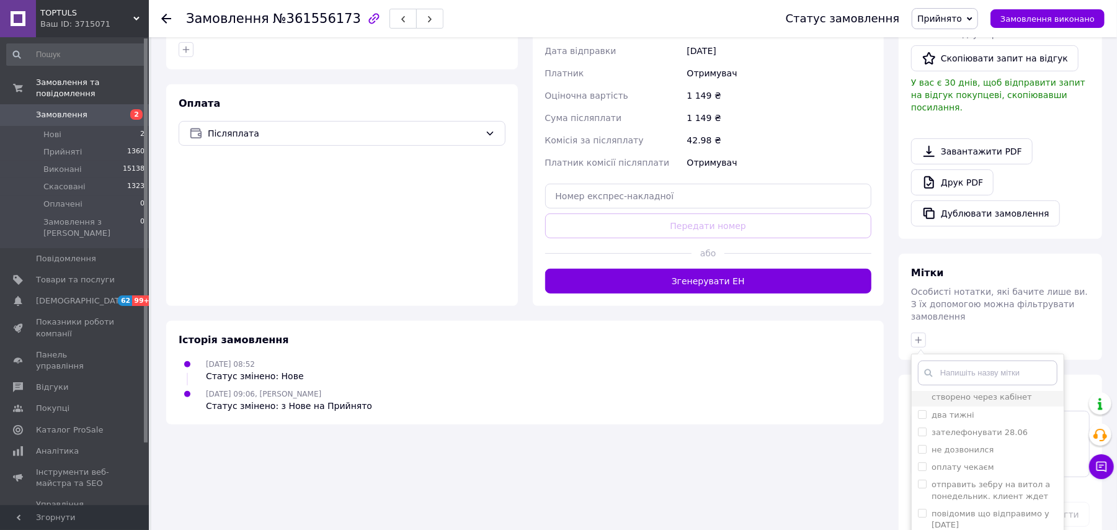
scroll to position [323, 0]
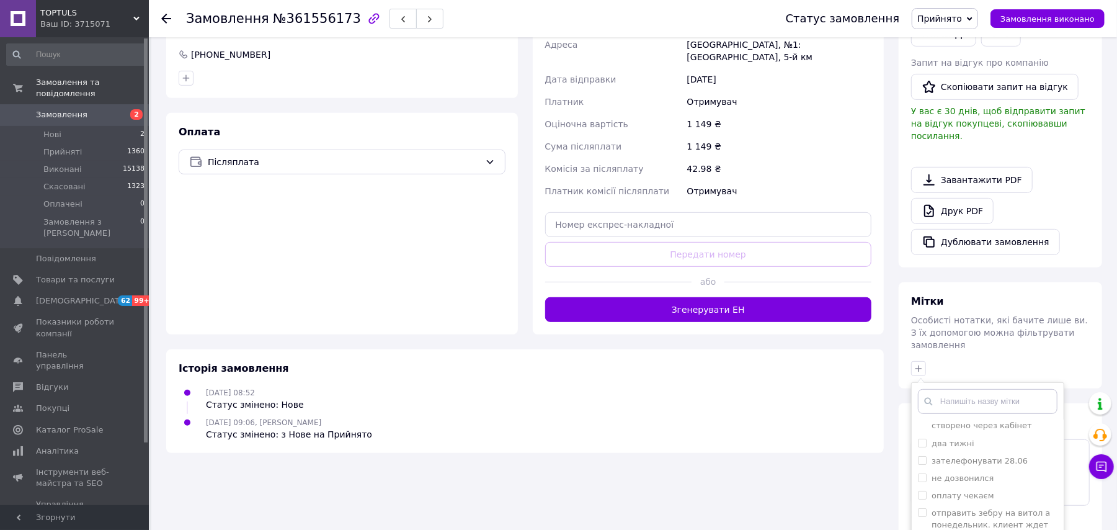
click at [810, 365] on div "Історія замовлення [DATE] 08:52 Статус змінено: Нове [DATE] 09:06, [PERSON_NAME…" at bounding box center [525, 401] width 718 height 104
drag, startPoint x: 914, startPoint y: 333, endPoint x: 939, endPoint y: 344, distance: 27.2
click at [915, 364] on icon "button" at bounding box center [919, 369] width 10 height 10
click at [923, 458] on input "N-Н" at bounding box center [922, 462] width 8 height 8
checkbox input "true"
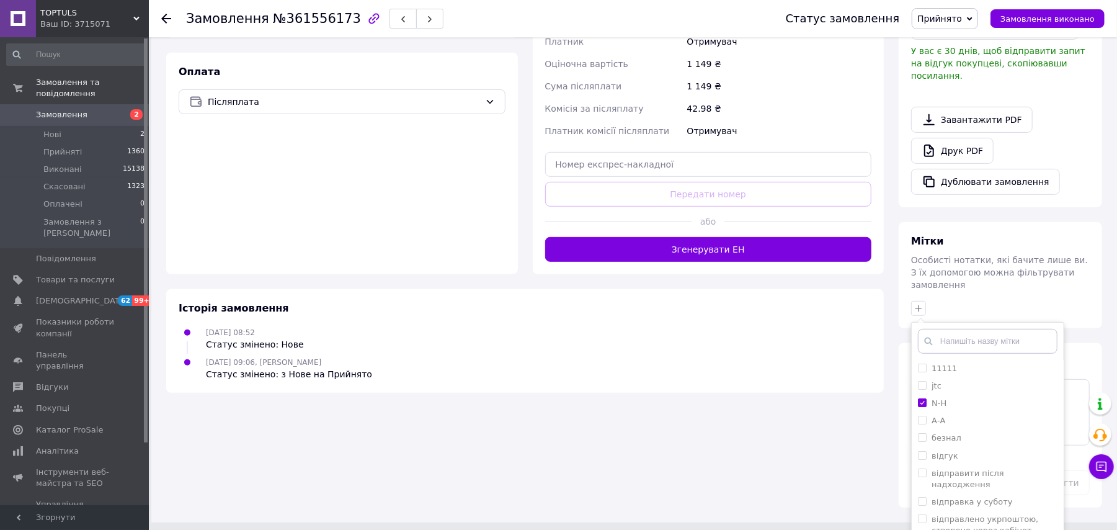
scroll to position [405, 0]
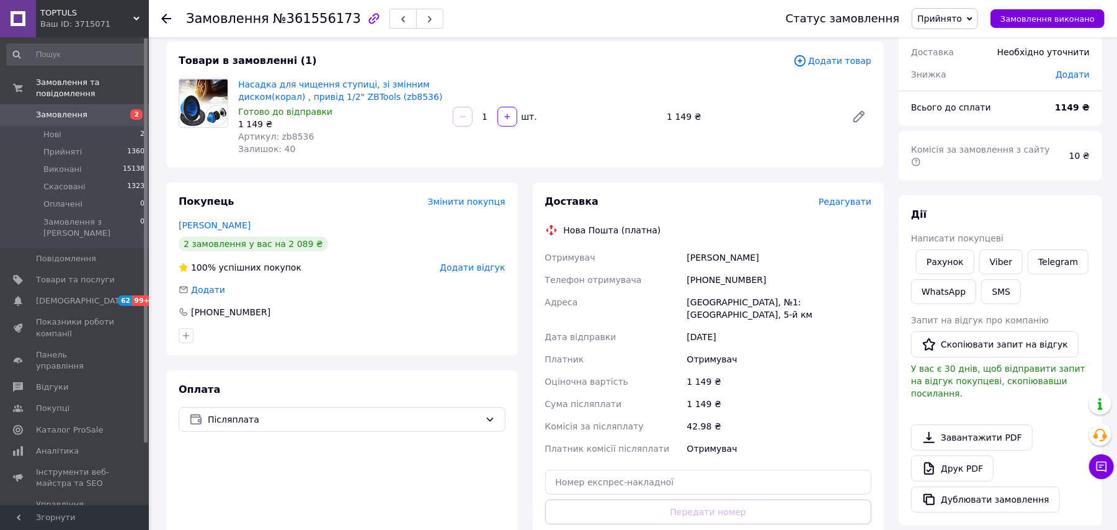
scroll to position [248, 0]
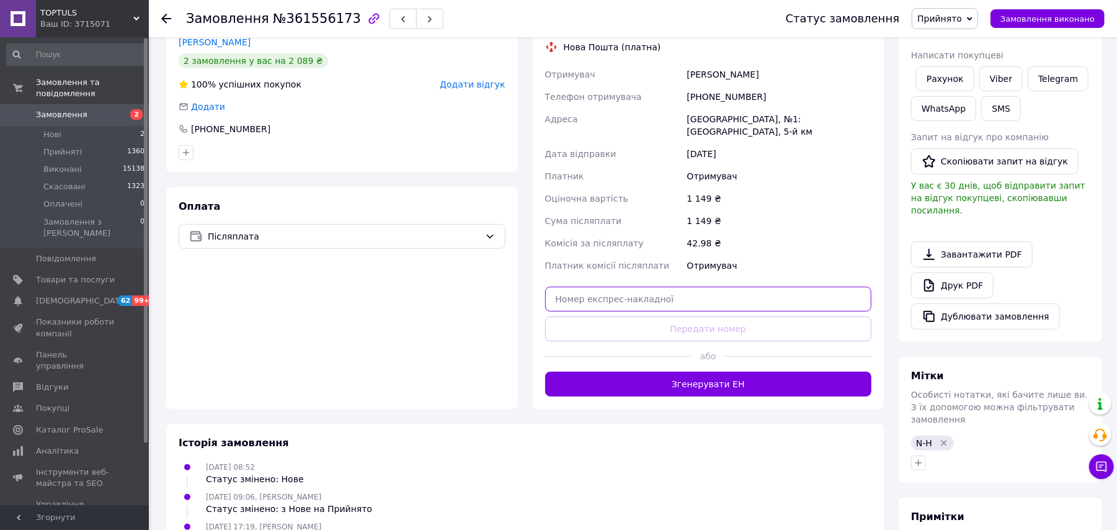
click at [648, 290] on input "text" at bounding box center [708, 299] width 327 height 25
paste input "20451247402975"
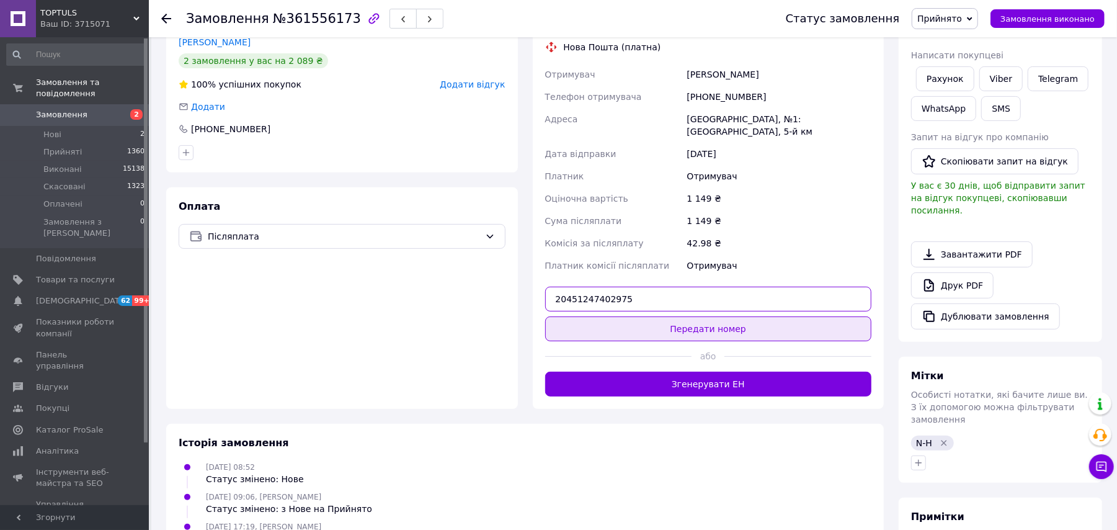
type input "20451247402975"
click at [665, 316] on button "Передати номер" at bounding box center [708, 328] width 327 height 25
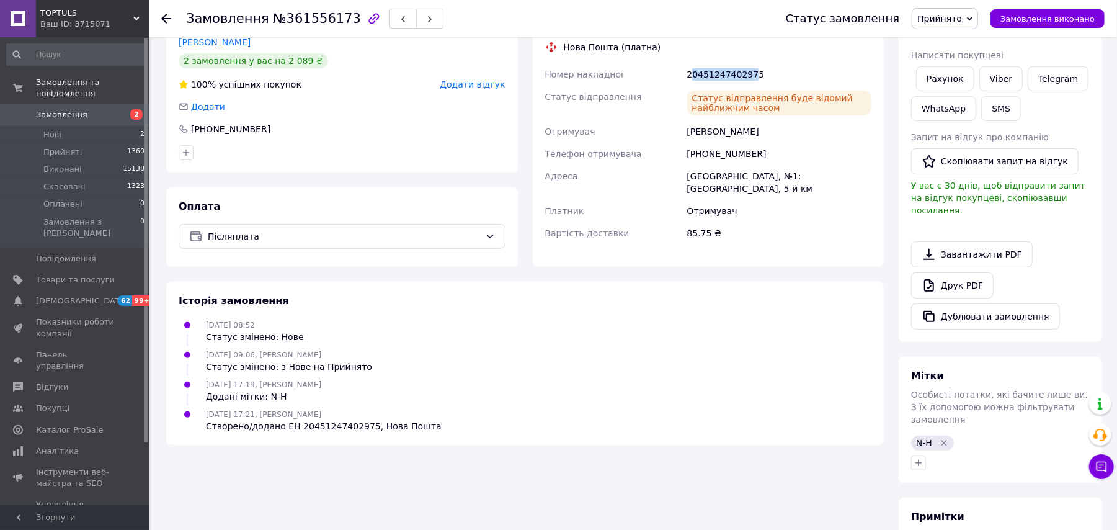
drag, startPoint x: 749, startPoint y: 66, endPoint x: 757, endPoint y: 81, distance: 16.6
click at [698, 71] on div "20451247402975" at bounding box center [779, 74] width 189 height 22
drag, startPoint x: 778, startPoint y: 76, endPoint x: 686, endPoint y: 73, distance: 91.9
click at [686, 73] on div "20451247402975" at bounding box center [779, 74] width 189 height 22
copy div "20451247402975"
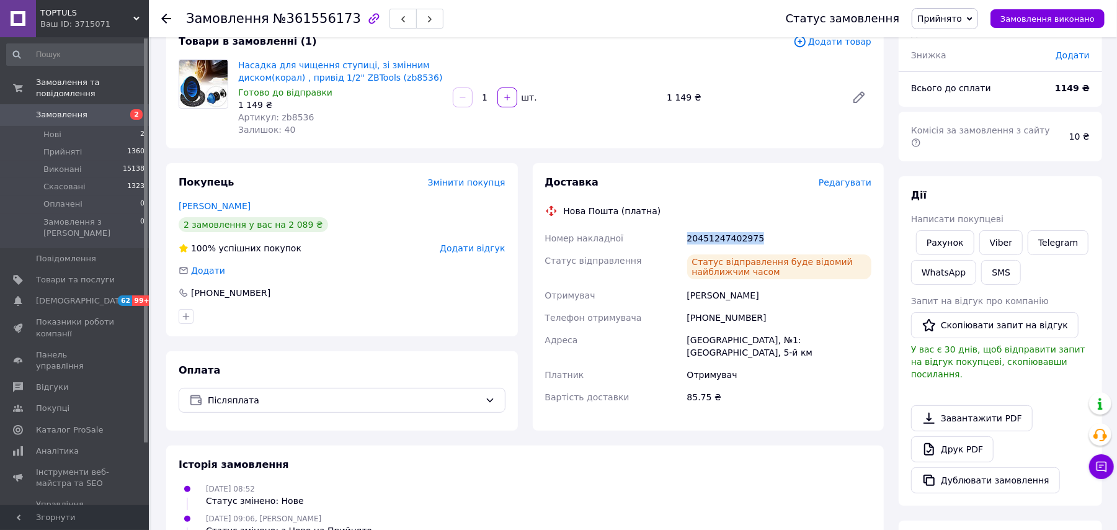
scroll to position [83, 0]
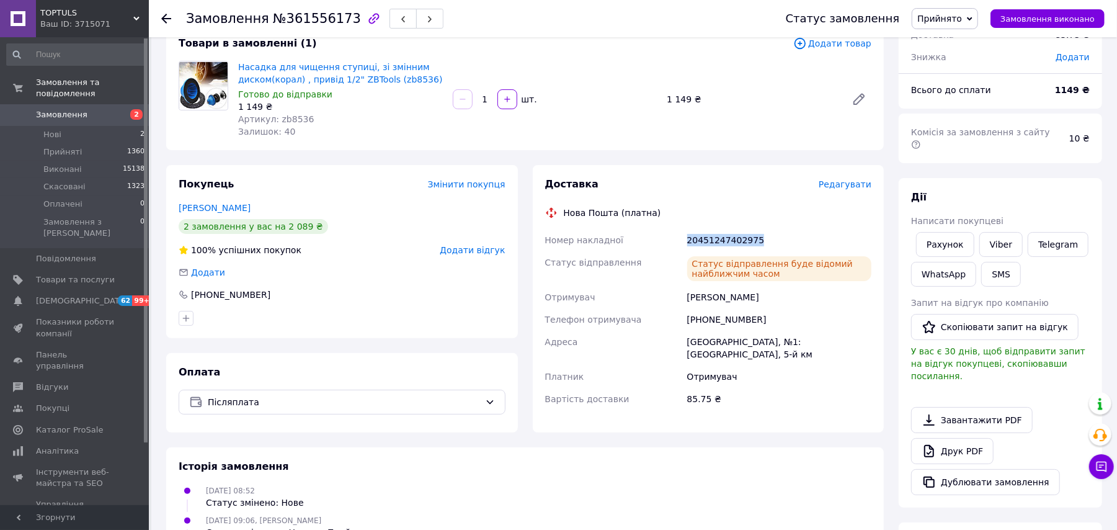
copy div "20451247402975"
click at [986, 232] on link "Viber" at bounding box center [1001, 244] width 43 height 25
drag, startPoint x: 297, startPoint y: 114, endPoint x: 274, endPoint y: 117, distance: 22.5
click at [274, 117] on div "Артикул: zb8536" at bounding box center [340, 119] width 205 height 12
copy span "zb8536"
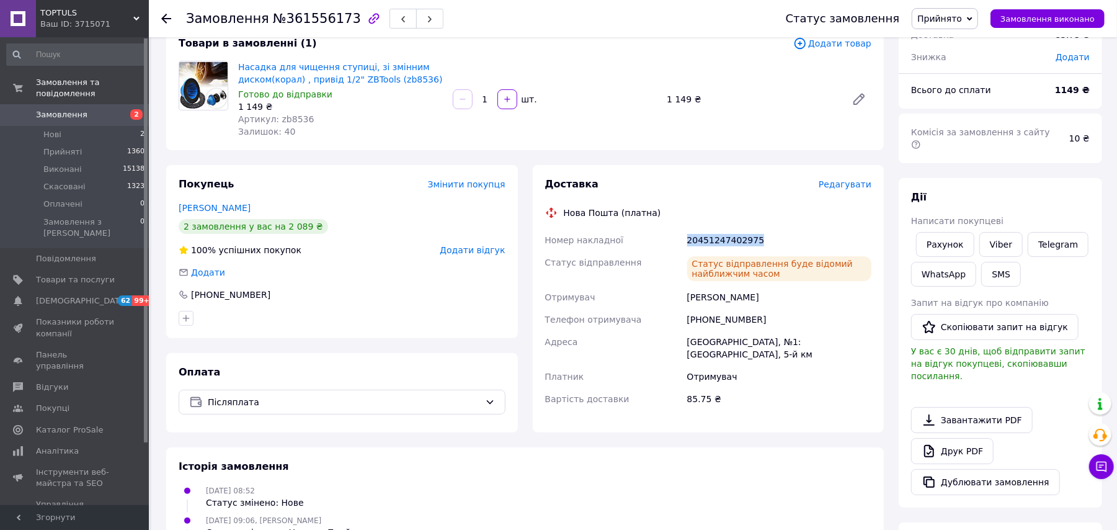
drag, startPoint x: 779, startPoint y: 236, endPoint x: 687, endPoint y: 231, distance: 92.0
click at [685, 230] on div "20451247402975" at bounding box center [779, 240] width 189 height 22
copy div "20451247402975"
click at [774, 237] on div "20451247402975" at bounding box center [779, 240] width 189 height 22
drag, startPoint x: 733, startPoint y: 232, endPoint x: 683, endPoint y: 232, distance: 50.3
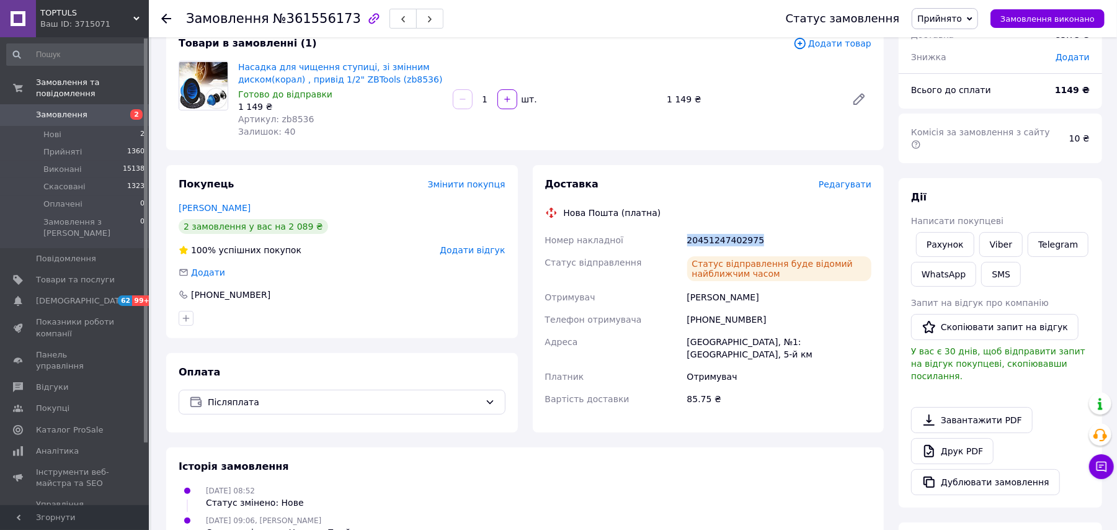
click at [683, 232] on div "Номер накладної 20451247402975 Статус відправлення Статус відправлення буде від…" at bounding box center [709, 319] width 332 height 181
copy div "Номер накладної 20451247402975"
click at [775, 238] on div "20451247402975" at bounding box center [779, 240] width 189 height 22
drag, startPoint x: 733, startPoint y: 231, endPoint x: 669, endPoint y: 231, distance: 64.5
click at [671, 231] on div "Номер накладної 20451247402975 Статус відправлення Статус відправлення буде від…" at bounding box center [709, 319] width 332 height 181
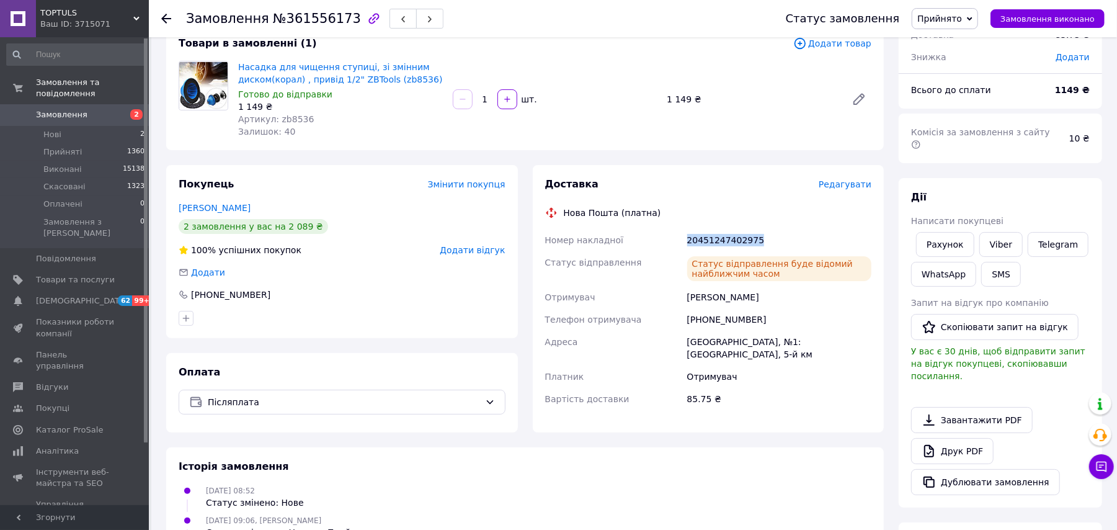
copy div "Номер накладної 20451247402975"
